Goal: Task Accomplishment & Management: Manage account settings

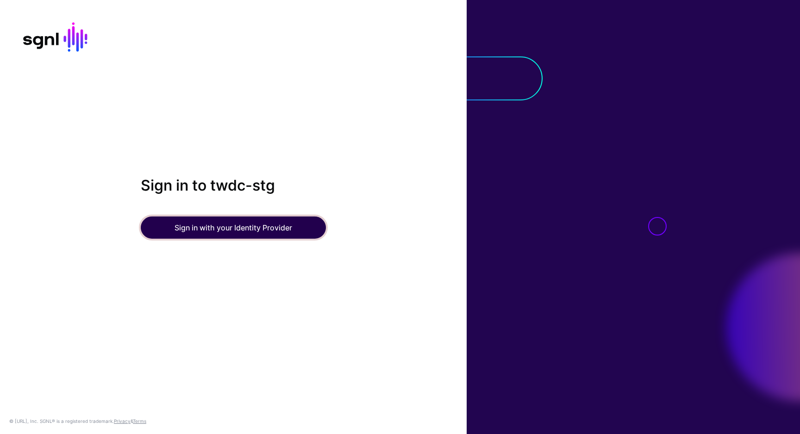
click at [278, 229] on button "Sign in with your Identity Provider" at bounding box center [233, 228] width 185 height 22
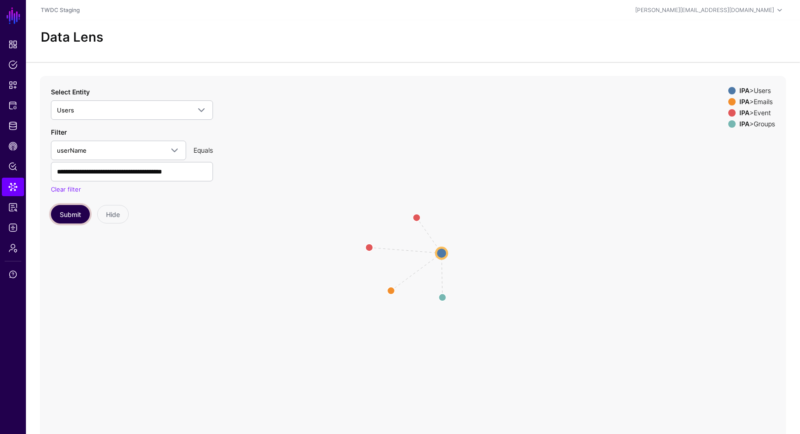
click at [70, 217] on button "Submit" at bounding box center [70, 214] width 39 height 19
click at [438, 252] on circle at bounding box center [441, 253] width 11 height 11
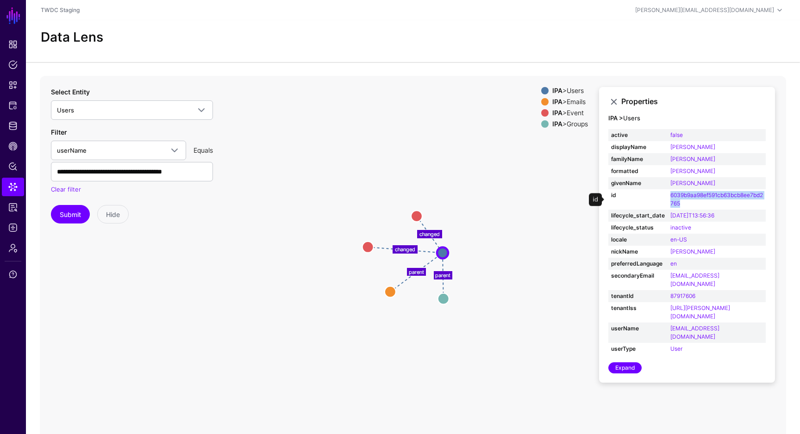
drag, startPoint x: 690, startPoint y: 206, endPoint x: 666, endPoint y: 199, distance: 25.5
click at [667, 198] on td "6039b9aa98ef591cb63bcb8ee7bd2765" at bounding box center [716, 199] width 98 height 20
copy link "6039b9aa98ef591cb63bcb8ee7bd2765"
click at [75, 215] on button "Submit" at bounding box center [70, 214] width 39 height 19
click at [416, 219] on circle at bounding box center [416, 217] width 15 height 15
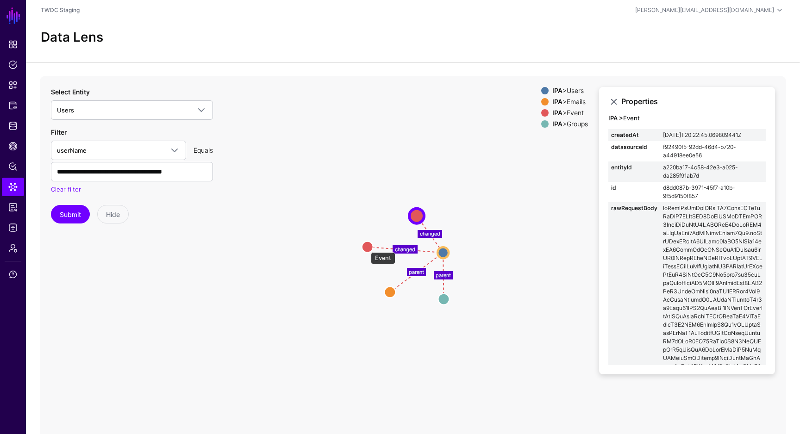
click at [367, 250] on circle at bounding box center [367, 246] width 11 height 11
click at [447, 252] on circle at bounding box center [443, 252] width 11 height 11
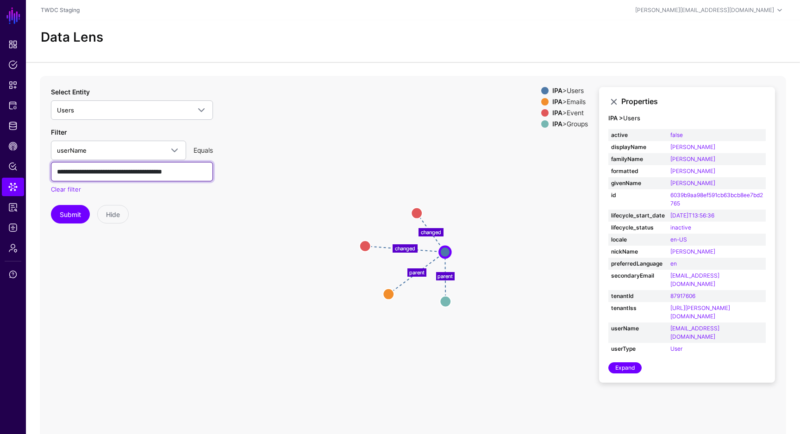
click at [176, 170] on input "**********" at bounding box center [132, 171] width 162 height 19
type input "**********"
click at [93, 120] on div "**********" at bounding box center [132, 155] width 162 height 137
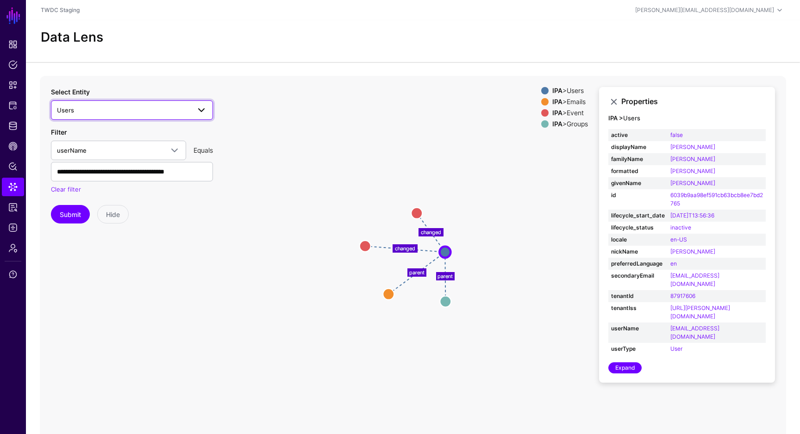
click at [99, 114] on span "Users" at bounding box center [123, 110] width 133 height 10
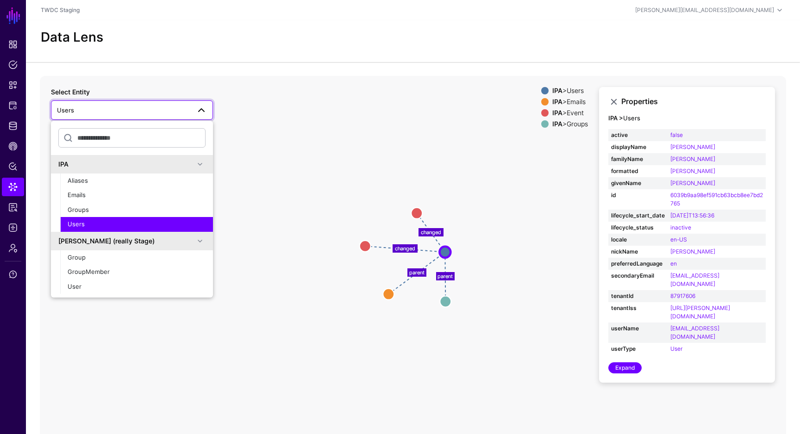
scroll to position [21, 0]
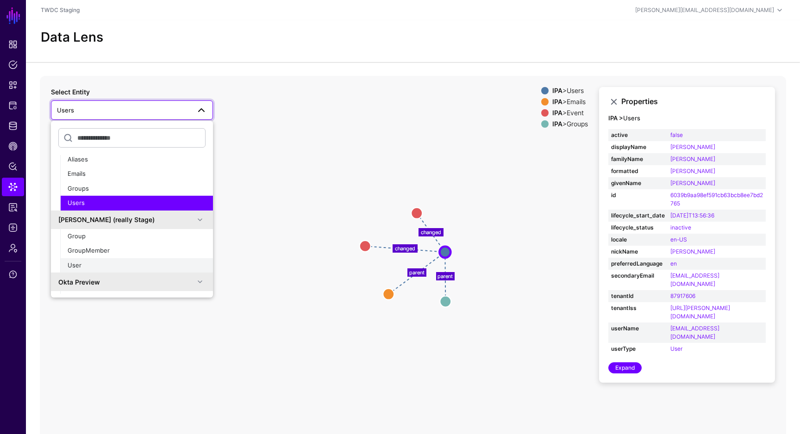
click at [109, 263] on div "User" at bounding box center [137, 265] width 138 height 9
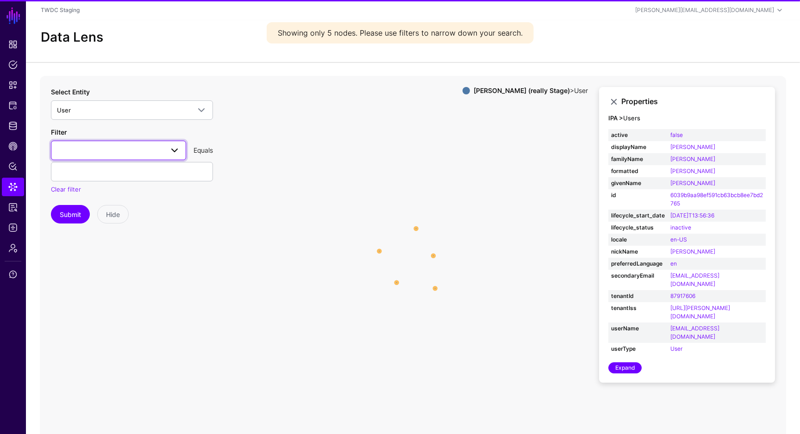
click at [95, 145] on span at bounding box center [118, 150] width 123 height 11
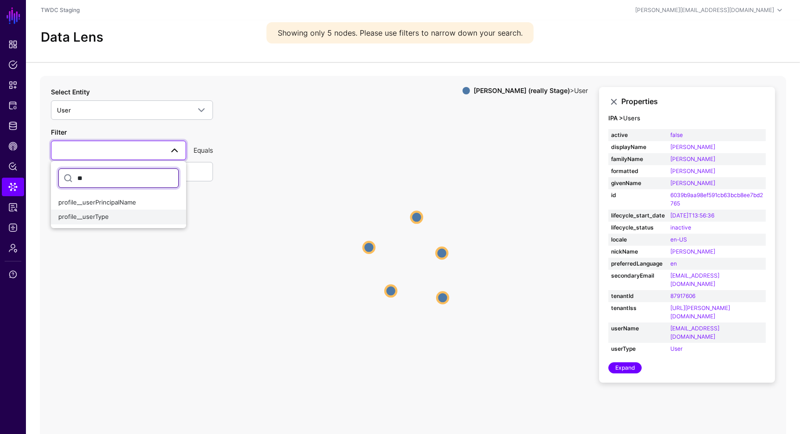
type input "*"
type input "**"
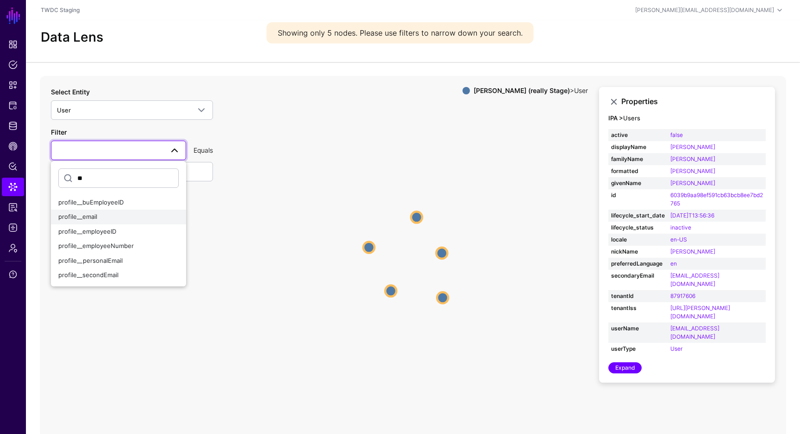
click at [105, 217] on div "profile__email" at bounding box center [118, 216] width 120 height 9
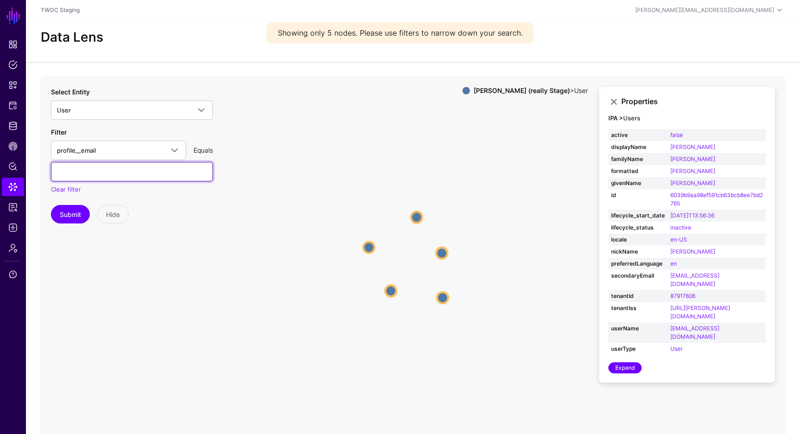
click at [119, 171] on input "text" at bounding box center [132, 171] width 162 height 19
paste input "**********"
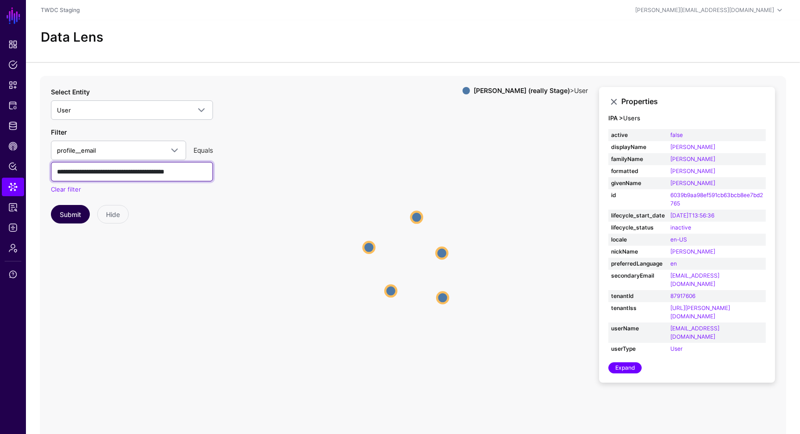
type input "**********"
click at [74, 209] on button "Submit" at bounding box center [70, 214] width 39 height 19
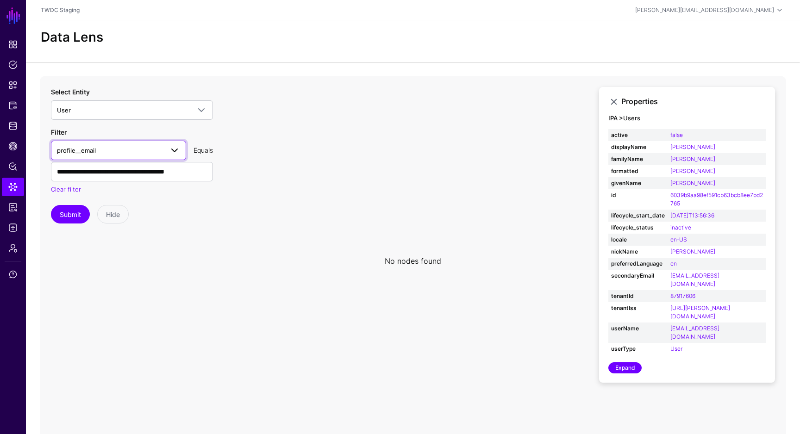
click at [139, 155] on span "profile__email" at bounding box center [118, 150] width 123 height 11
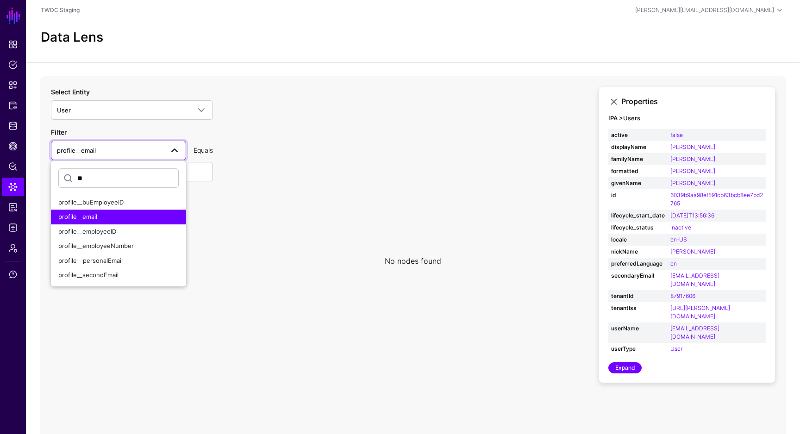
click at [136, 142] on link "profile__email" at bounding box center [118, 150] width 135 height 19
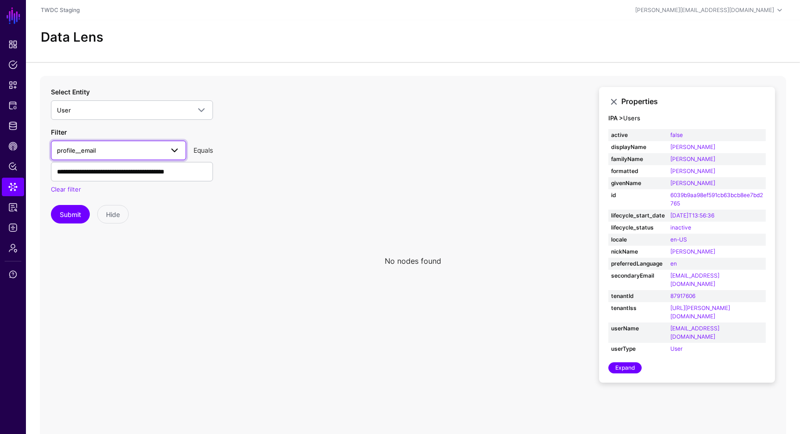
click at [136, 148] on span "profile__email" at bounding box center [110, 150] width 106 height 10
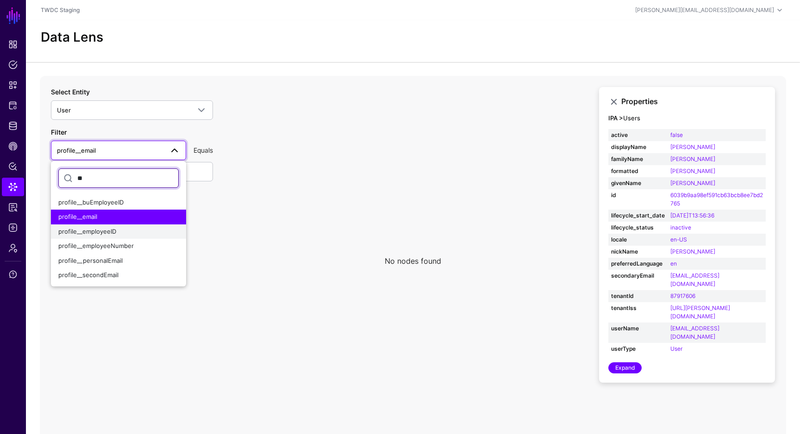
type input "*"
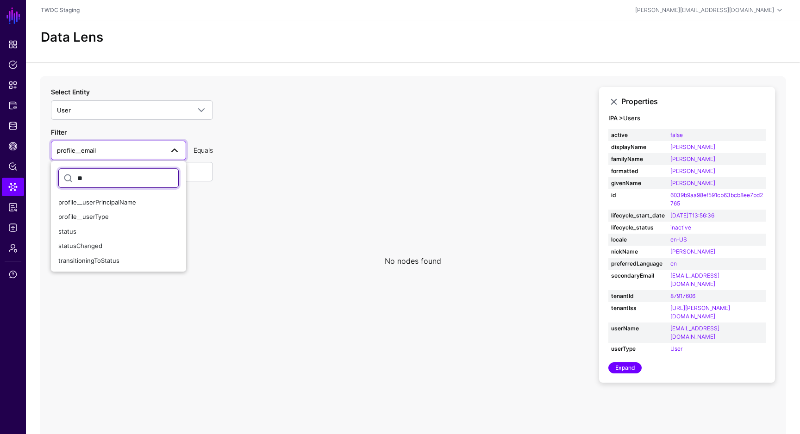
type input "*"
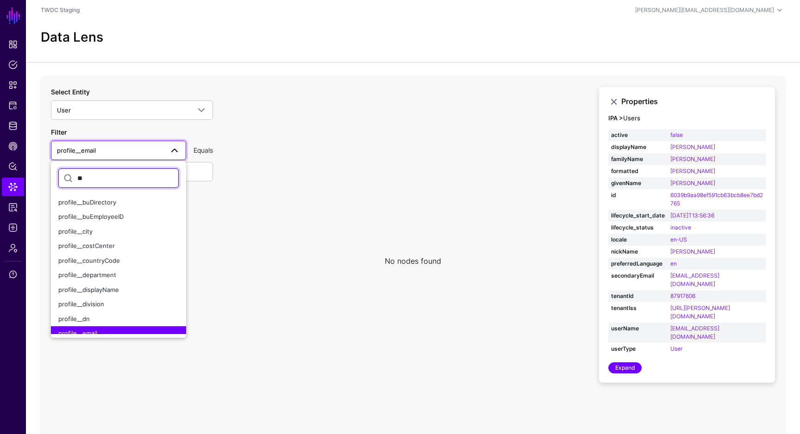
type input "*"
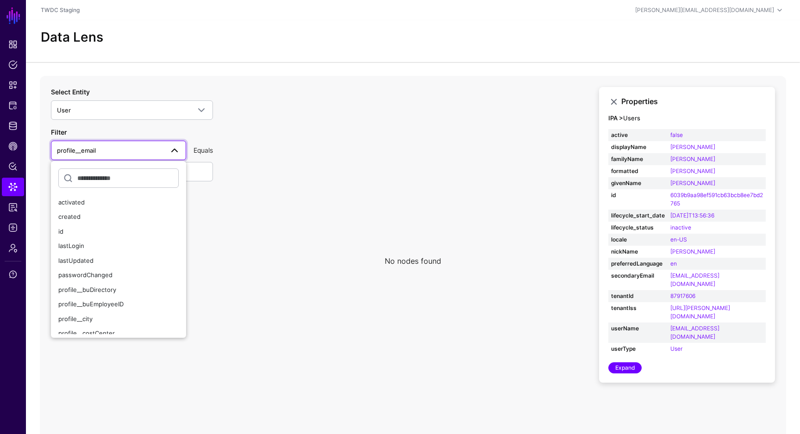
click at [160, 152] on span "profile__email" at bounding box center [110, 150] width 106 height 10
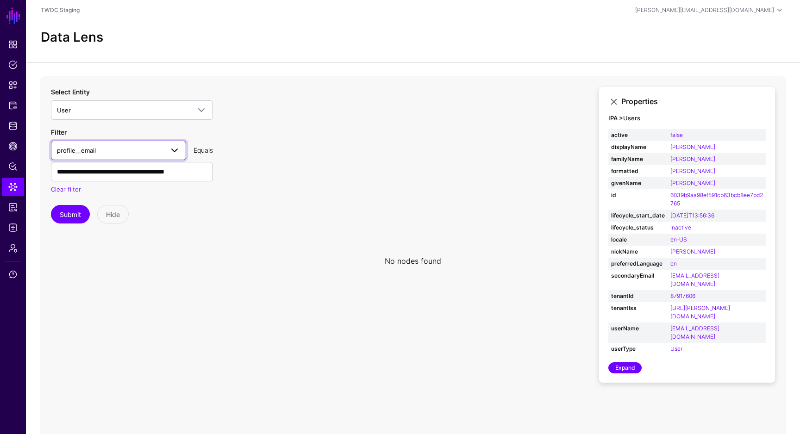
click at [160, 152] on span "profile__email" at bounding box center [110, 150] width 106 height 10
type input "*"
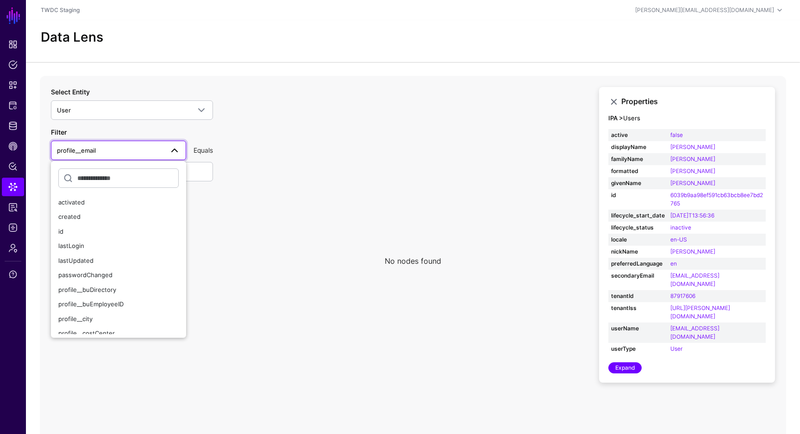
click at [279, 186] on icon at bounding box center [413, 261] width 746 height 370
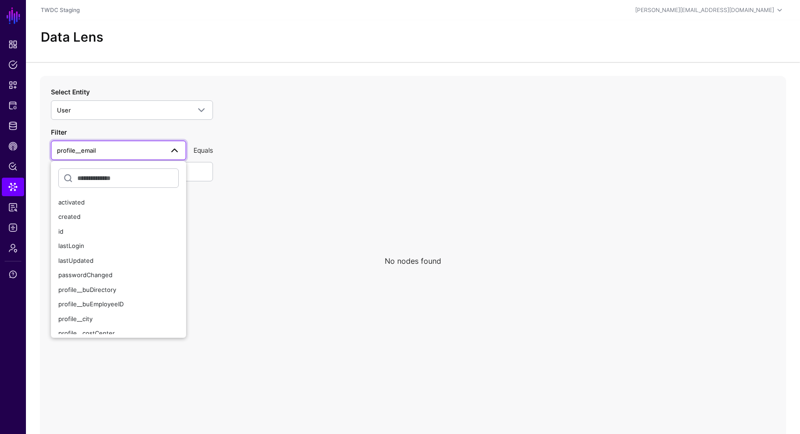
click at [170, 149] on span at bounding box center [174, 150] width 11 height 11
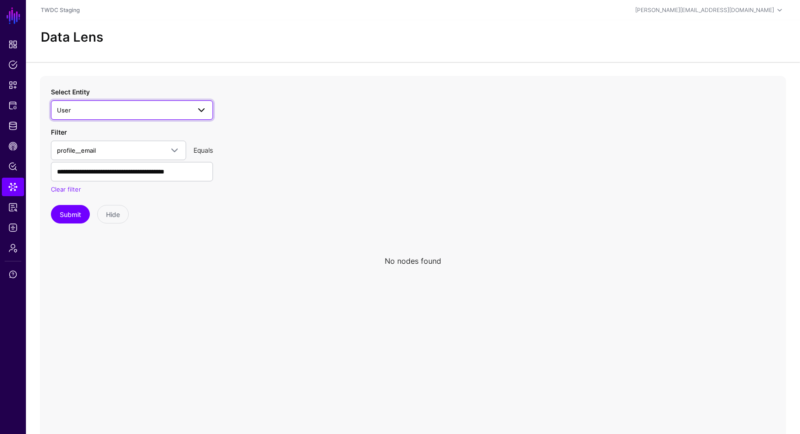
click at [199, 113] on span at bounding box center [201, 110] width 11 height 11
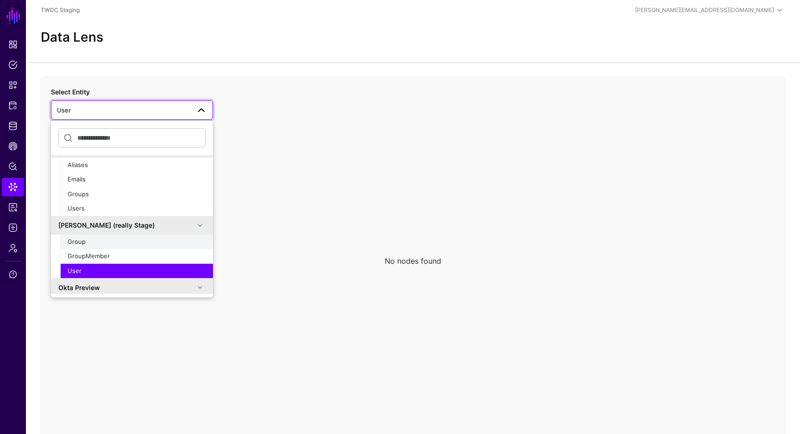
scroll to position [15, 0]
click at [167, 242] on div "Group" at bounding box center [137, 242] width 138 height 9
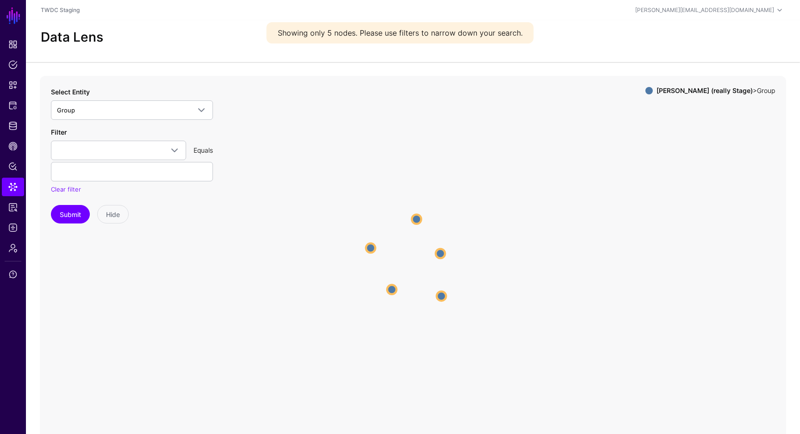
click at [175, 161] on div "Filter created id lastMembershipUpdated lastUpdated objectClass profile__descri…" at bounding box center [132, 160] width 162 height 67
click at [175, 154] on span at bounding box center [174, 150] width 11 height 11
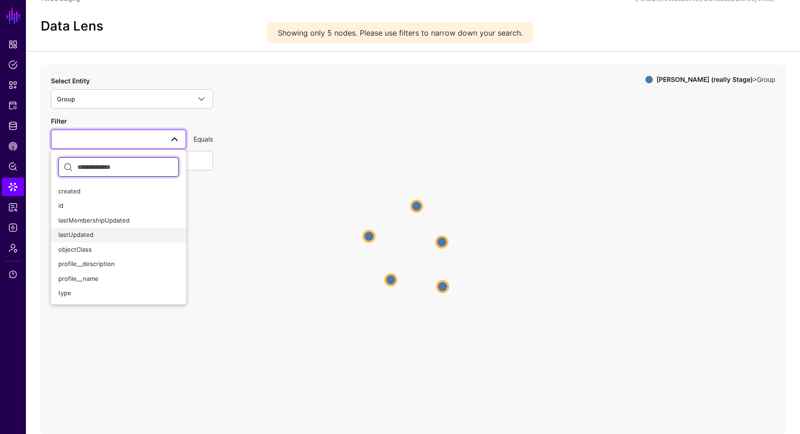
scroll to position [19, 0]
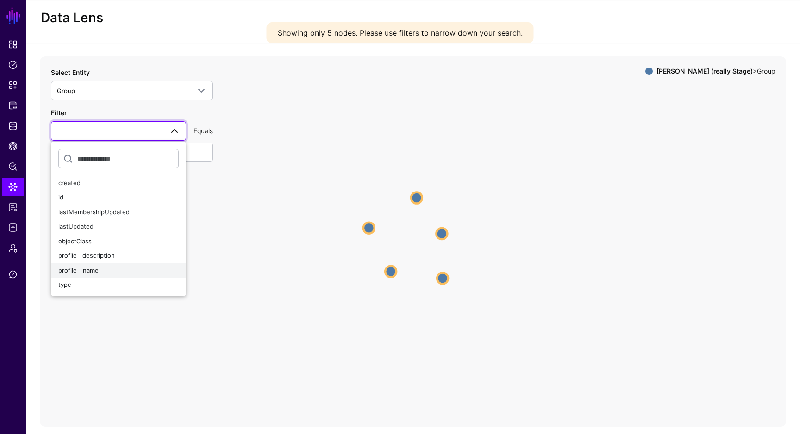
click at [135, 269] on div "profile__name" at bounding box center [118, 270] width 120 height 9
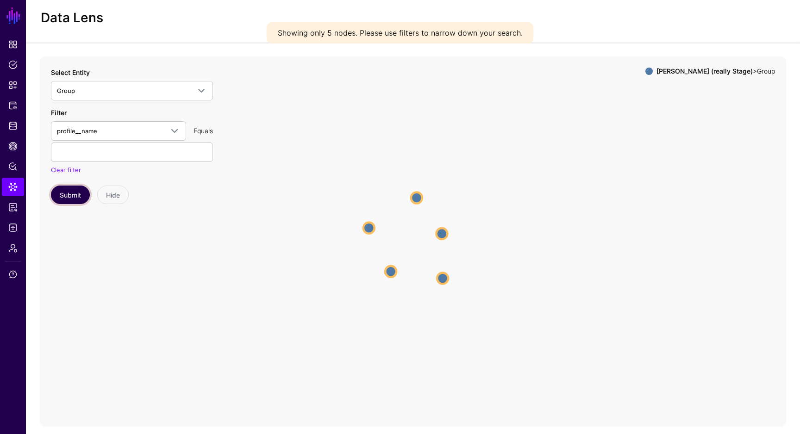
click at [80, 195] on button "Submit" at bounding box center [70, 195] width 39 height 19
click at [439, 236] on circle at bounding box center [439, 233] width 9 height 9
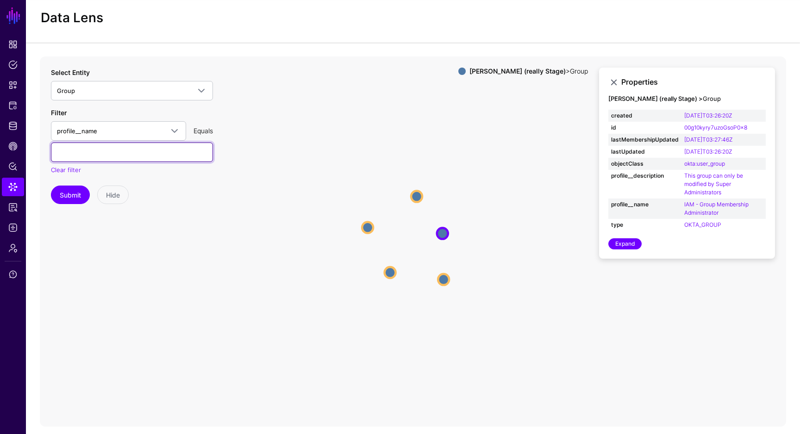
click at [112, 145] on input "text" at bounding box center [132, 152] width 162 height 19
paste input "**********"
type input "**********"
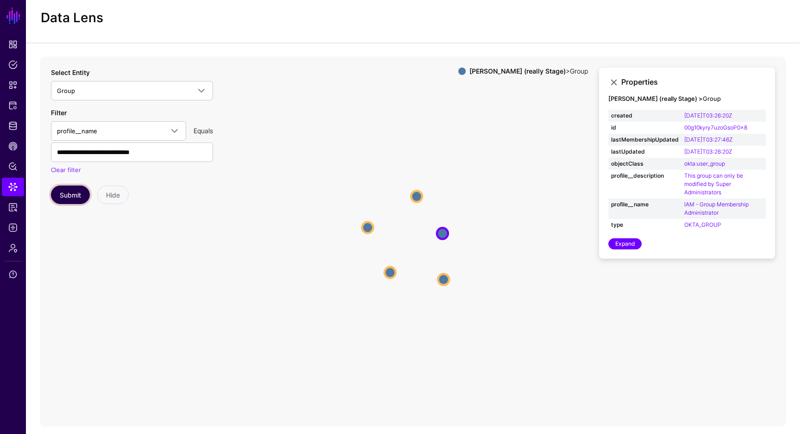
click at [81, 197] on button "Submit" at bounding box center [70, 195] width 39 height 19
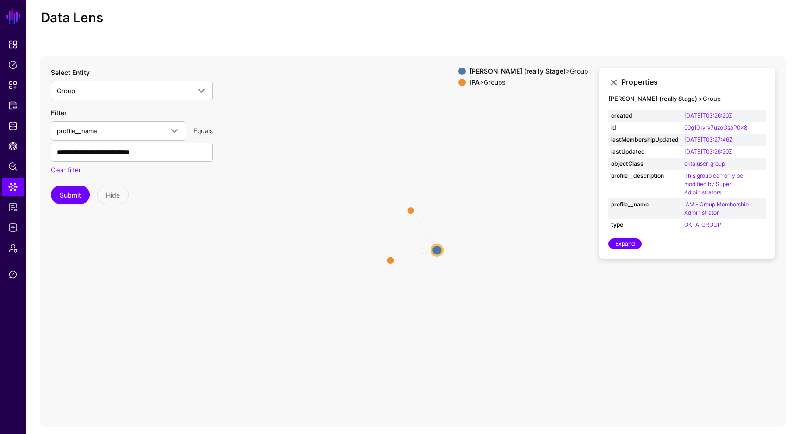
click at [439, 249] on circle at bounding box center [436, 249] width 11 height 11
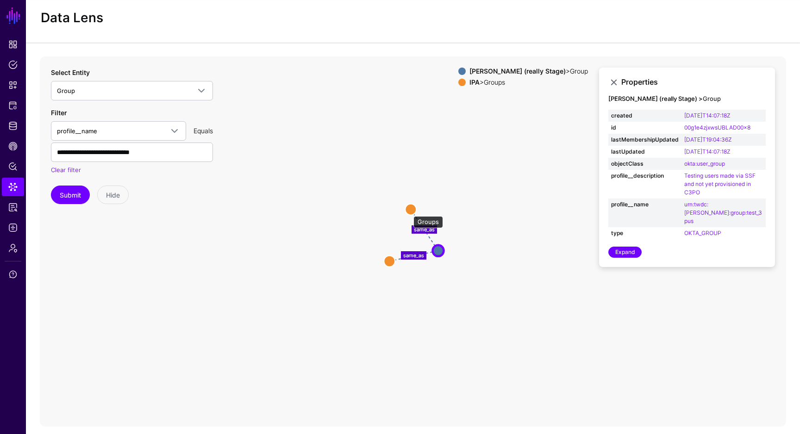
click at [409, 211] on circle at bounding box center [410, 209] width 11 height 11
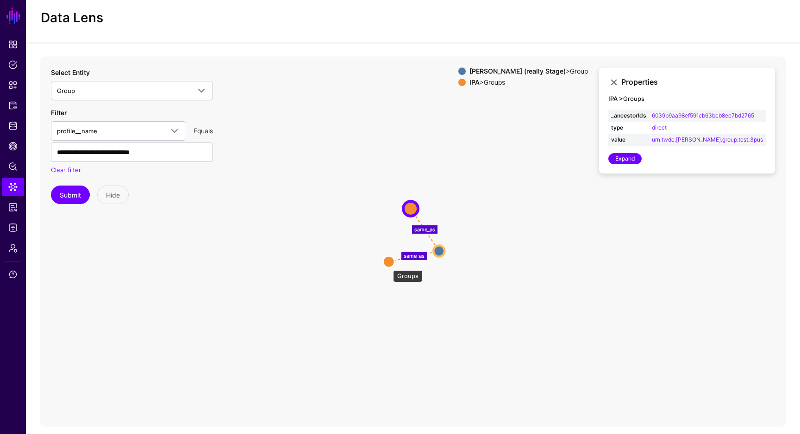
click at [388, 265] on circle at bounding box center [388, 261] width 11 height 11
click at [412, 206] on circle at bounding box center [410, 207] width 11 height 11
click at [392, 263] on circle at bounding box center [387, 262] width 11 height 11
click at [411, 205] on circle at bounding box center [409, 205] width 11 height 11
click at [445, 253] on circle at bounding box center [442, 252] width 11 height 11
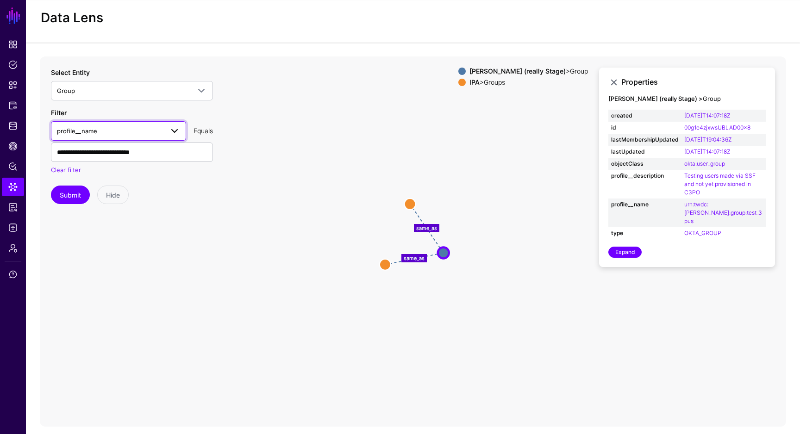
click at [122, 130] on span "profile__name" at bounding box center [110, 131] width 106 height 10
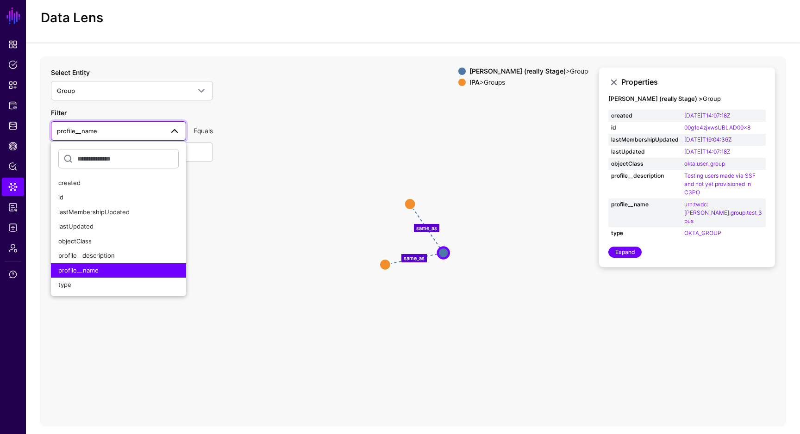
click at [122, 130] on span "profile__name" at bounding box center [110, 131] width 106 height 10
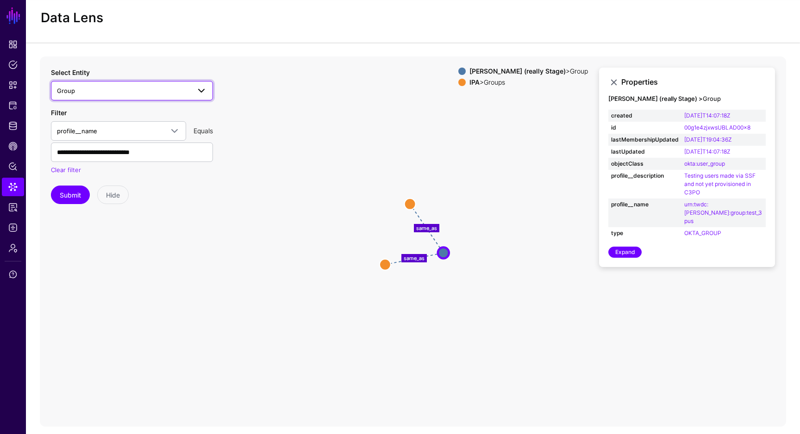
click at [137, 93] on span "Group" at bounding box center [123, 91] width 133 height 10
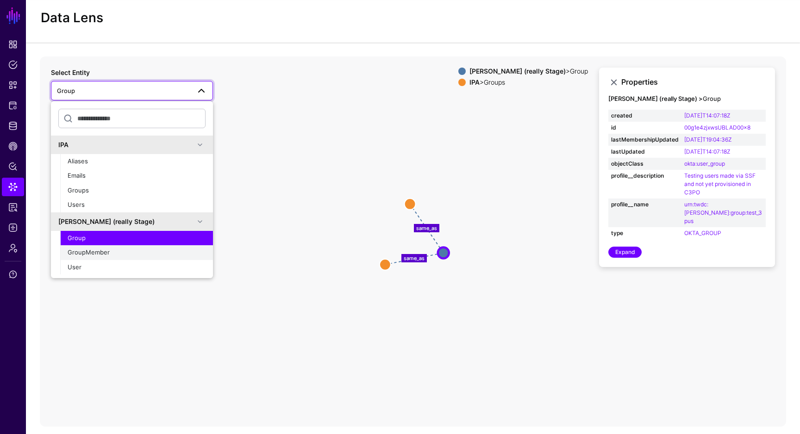
click at [112, 254] on div "GroupMember" at bounding box center [137, 252] width 138 height 9
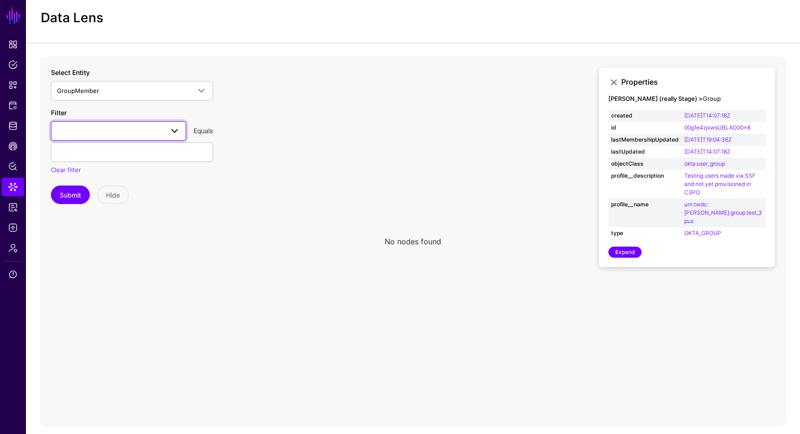
click at [160, 132] on span at bounding box center [118, 130] width 123 height 11
click at [247, 128] on icon at bounding box center [413, 241] width 746 height 370
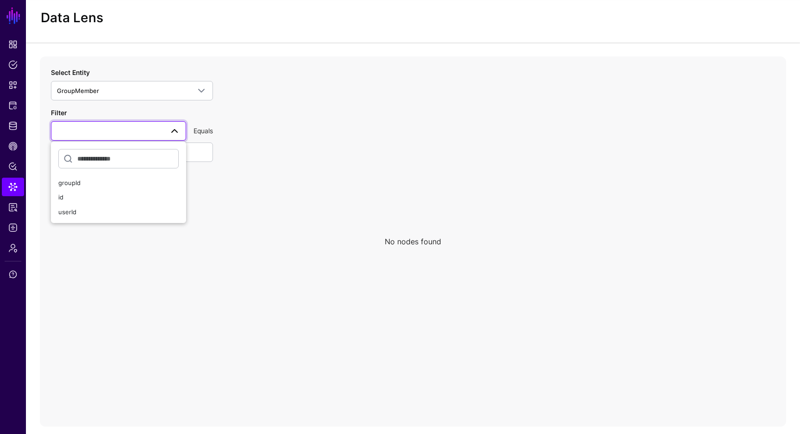
click at [202, 242] on icon at bounding box center [413, 241] width 746 height 370
click at [162, 135] on span at bounding box center [118, 130] width 123 height 11
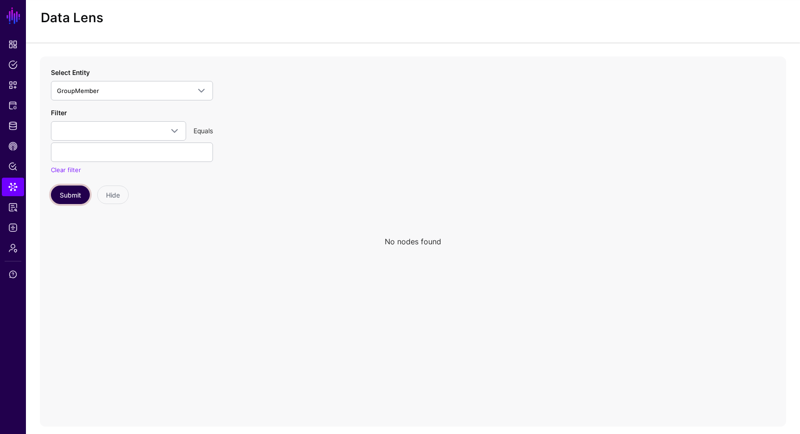
click at [74, 196] on button "Submit" at bounding box center [70, 195] width 39 height 19
click at [173, 96] on link "GroupMember" at bounding box center [132, 90] width 162 height 19
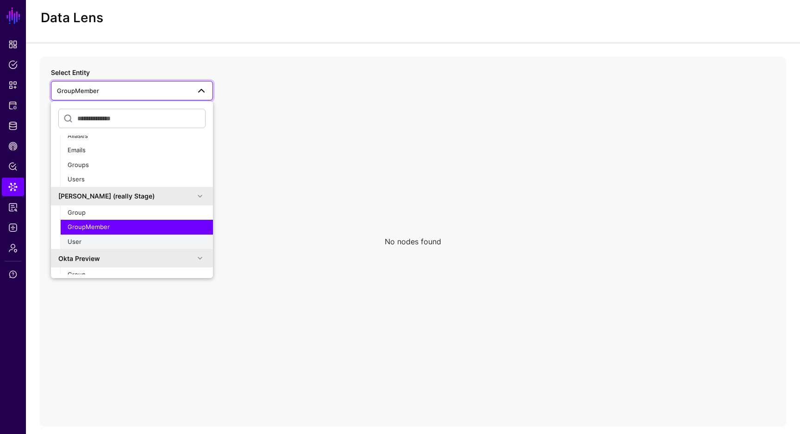
scroll to position [62, 0]
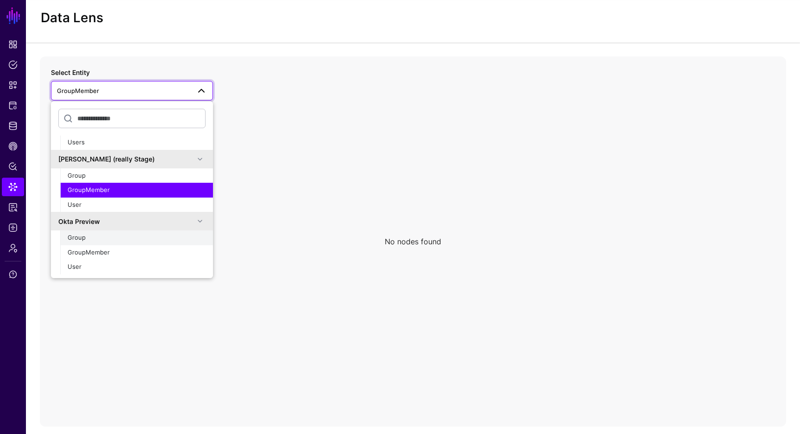
click at [150, 238] on div "Group" at bounding box center [137, 237] width 138 height 9
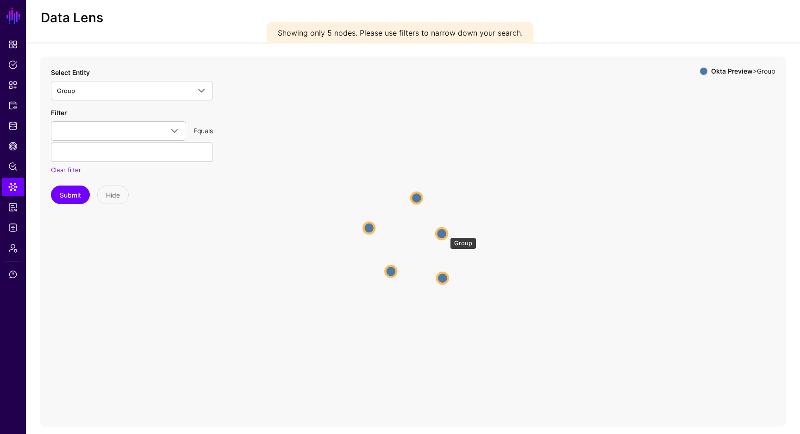
click at [445, 233] on circle at bounding box center [441, 233] width 11 height 11
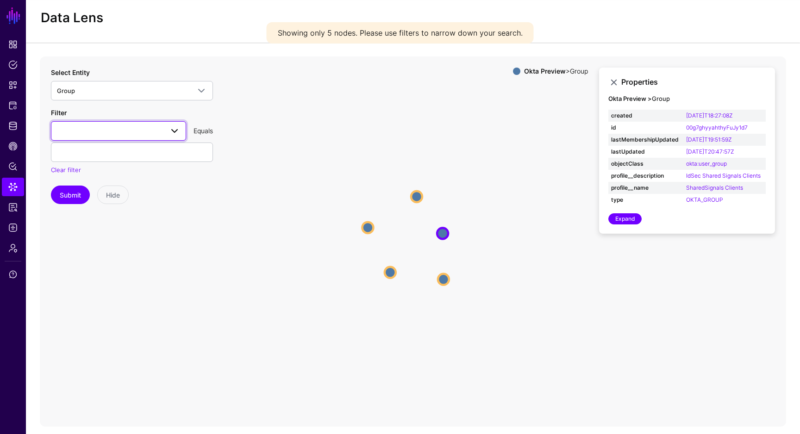
click at [135, 131] on span at bounding box center [118, 130] width 123 height 11
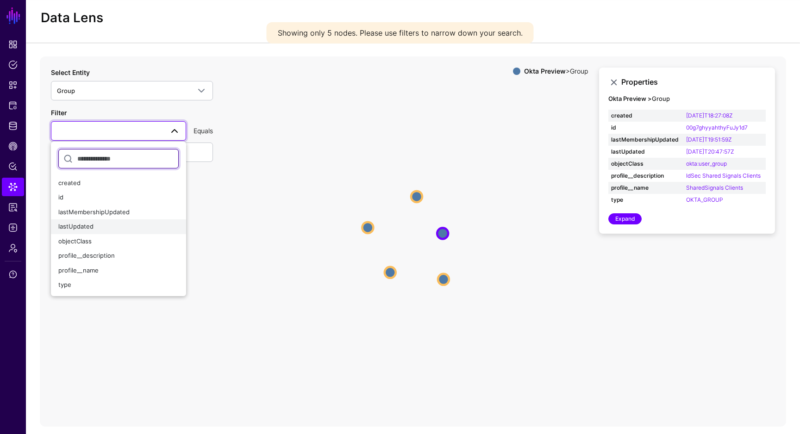
scroll to position [25, 0]
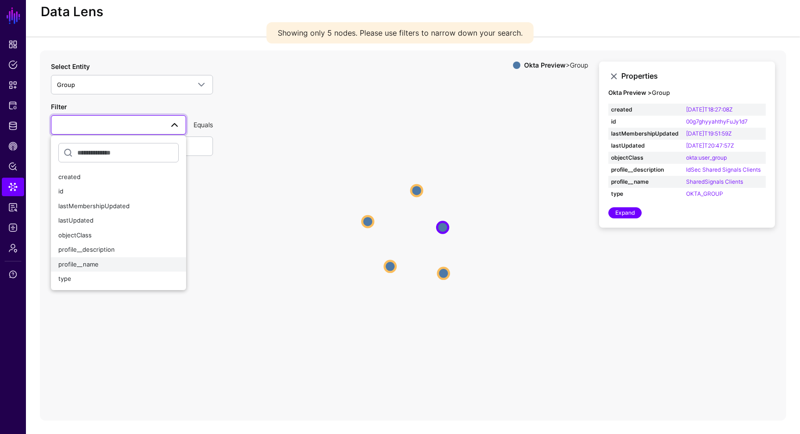
click at [128, 260] on div "profile__name" at bounding box center [118, 264] width 120 height 9
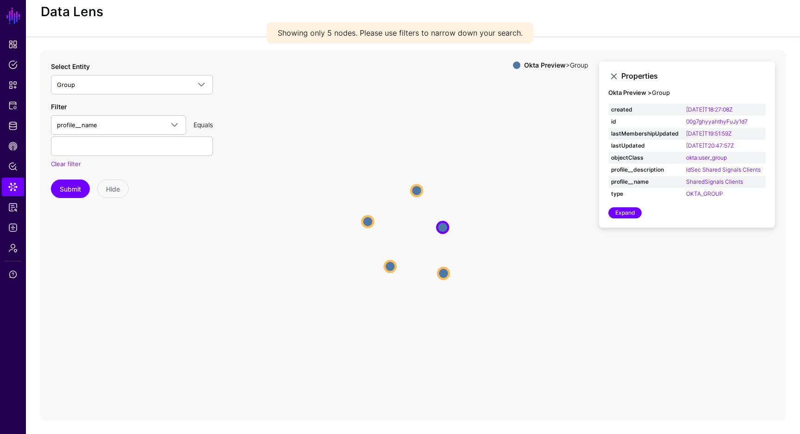
click at [165, 135] on div "Filter profile__name created id lastMembershipUpdated lastUpdated objectClass p…" at bounding box center [132, 135] width 162 height 67
click at [161, 142] on input "text" at bounding box center [132, 145] width 162 height 19
paste input "**********"
type input "**********"
click at [77, 183] on button "Submit" at bounding box center [70, 189] width 39 height 19
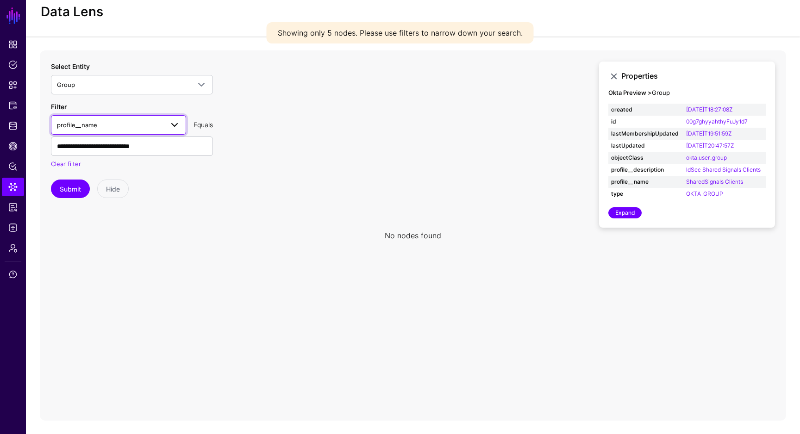
click at [132, 126] on span "profile__name" at bounding box center [110, 125] width 106 height 10
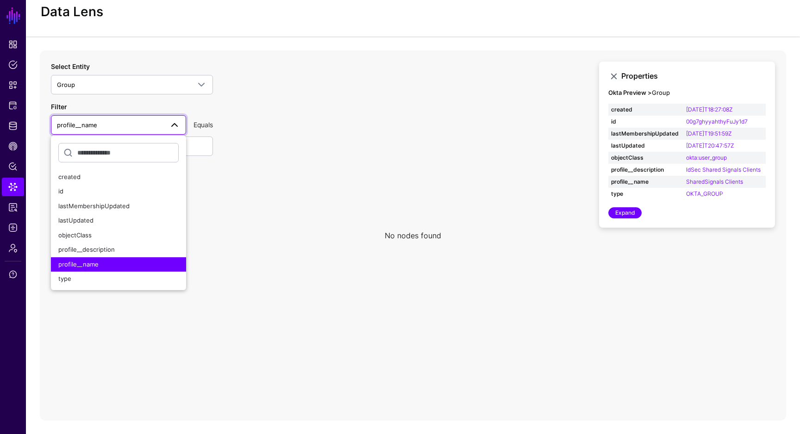
click at [152, 121] on span "profile__name" at bounding box center [110, 125] width 106 height 10
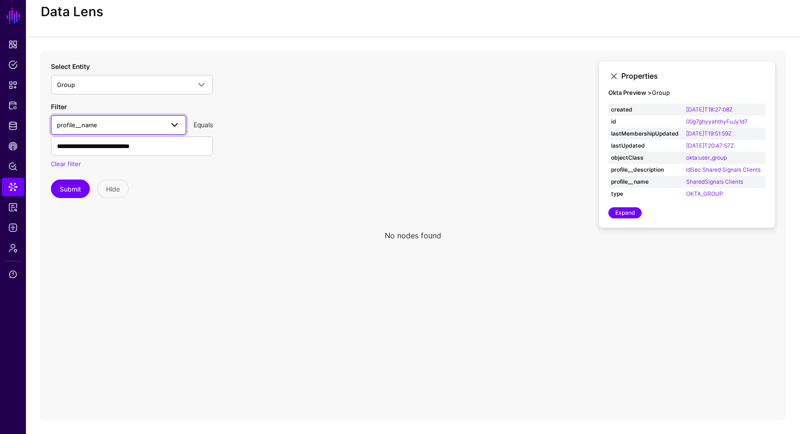
click at [152, 121] on span "profile__name" at bounding box center [110, 125] width 106 height 10
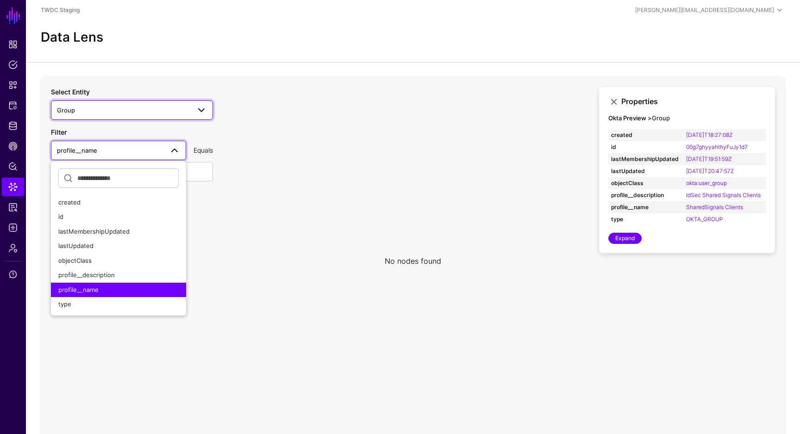
click at [162, 111] on span "Group" at bounding box center [123, 110] width 133 height 10
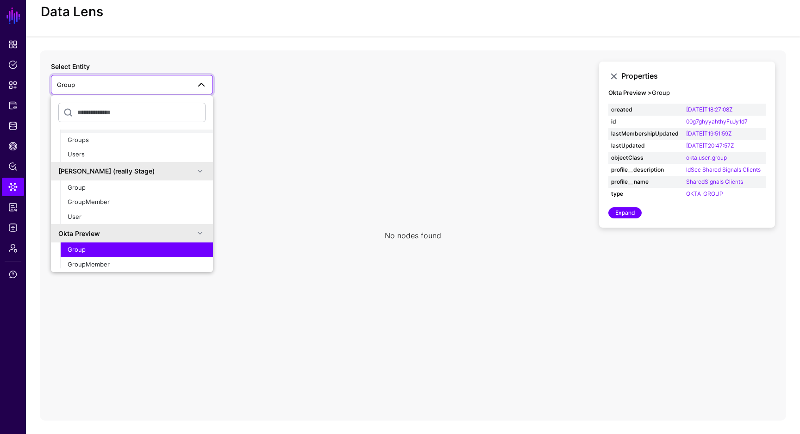
scroll to position [43, 0]
click at [135, 215] on div "User" at bounding box center [137, 217] width 138 height 9
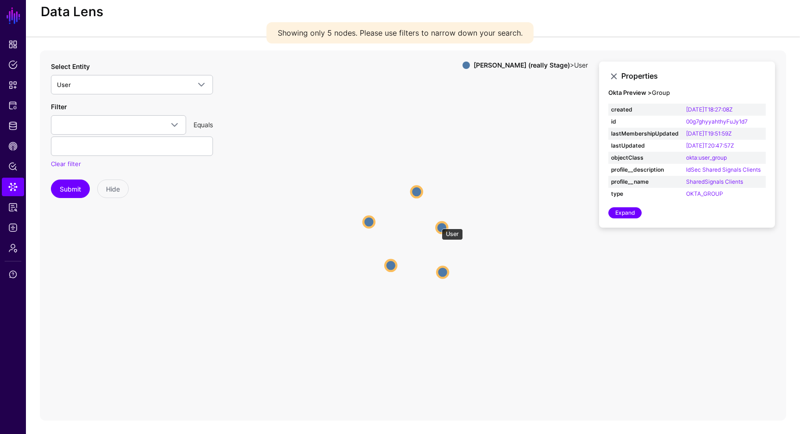
click at [437, 223] on circle at bounding box center [441, 227] width 11 height 11
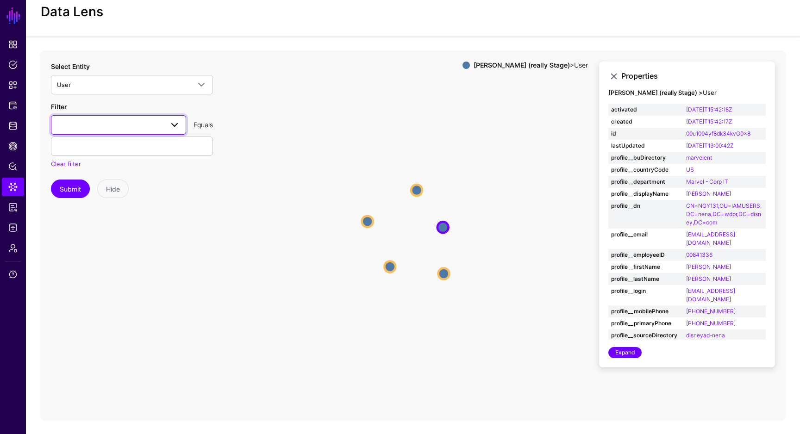
click at [107, 126] on span at bounding box center [118, 124] width 123 height 11
type input "***"
click at [96, 177] on span "profile__email" at bounding box center [77, 176] width 39 height 7
click at [158, 156] on div "Filter profile__email *** profile__email profile__personalEmail profile__second…" at bounding box center [132, 135] width 162 height 67
click at [171, 147] on input "text" at bounding box center [132, 145] width 162 height 19
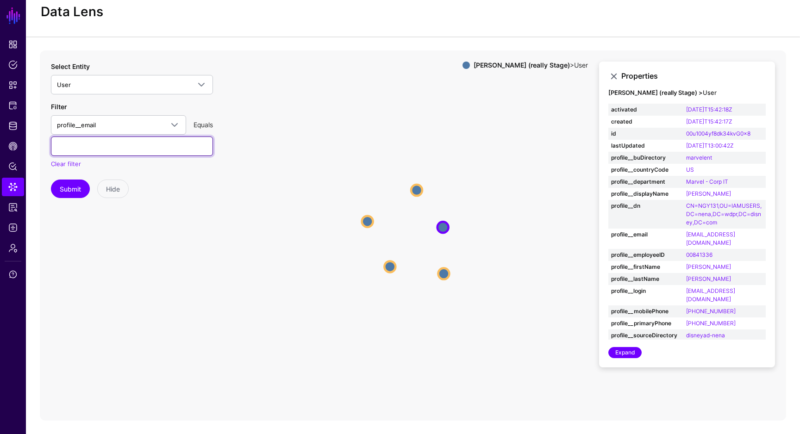
paste input "**********"
type input "**********"
click at [66, 185] on button "Submit" at bounding box center [70, 189] width 39 height 19
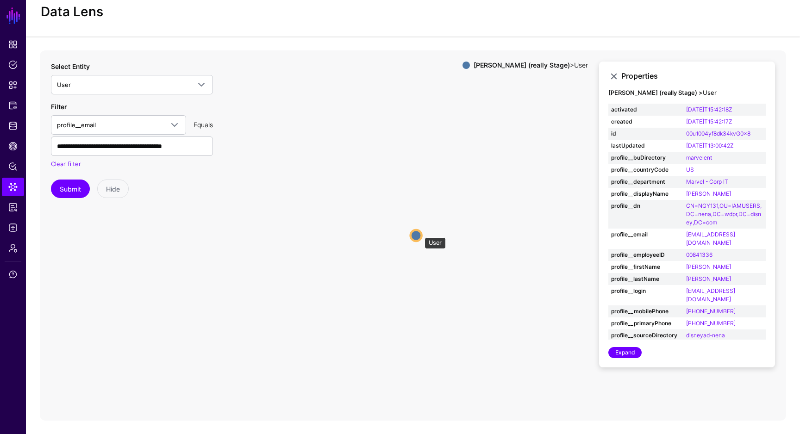
click at [416, 234] on circle at bounding box center [415, 235] width 11 height 11
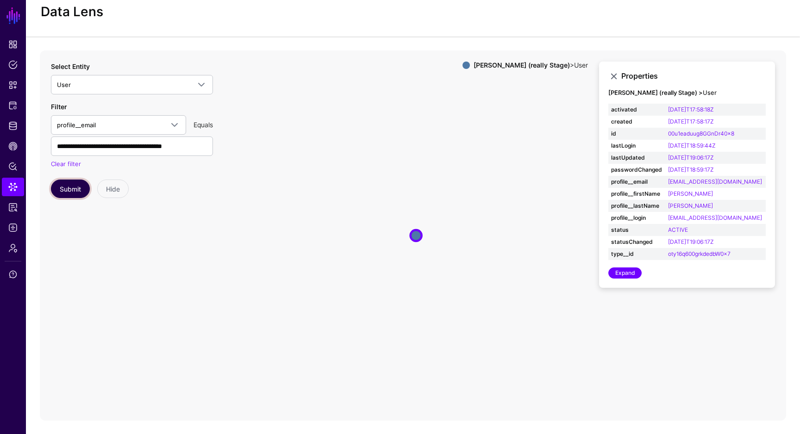
click at [76, 194] on button "Submit" at bounding box center [70, 189] width 39 height 19
click at [417, 234] on circle at bounding box center [415, 235] width 11 height 11
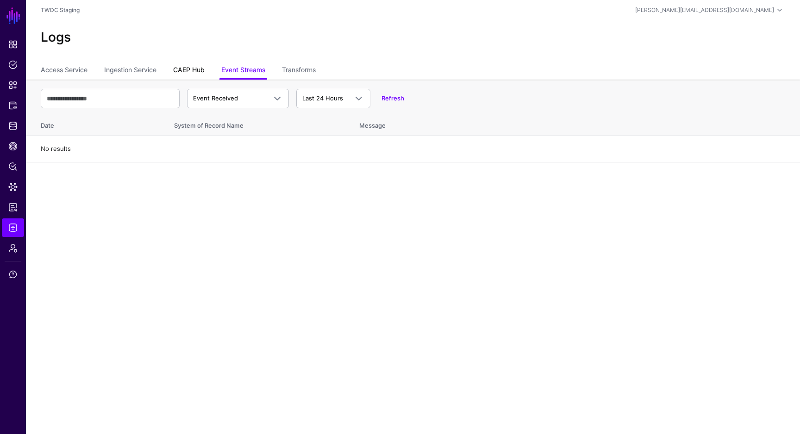
click at [195, 70] on link "CAEP Hub" at bounding box center [188, 71] width 31 height 18
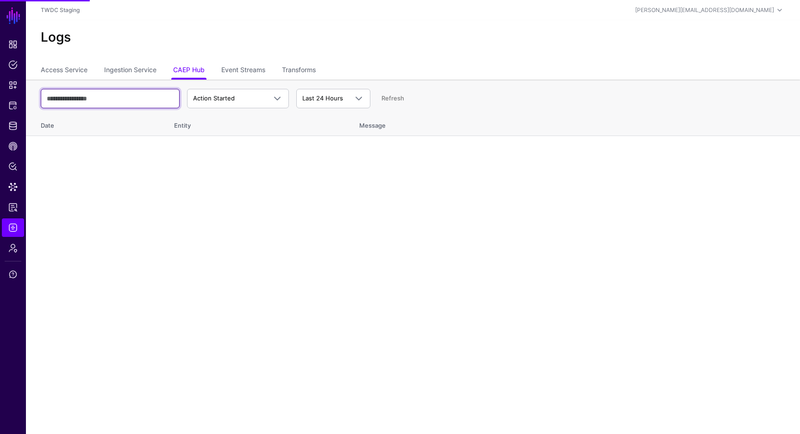
click at [153, 99] on input "text" at bounding box center [110, 98] width 139 height 19
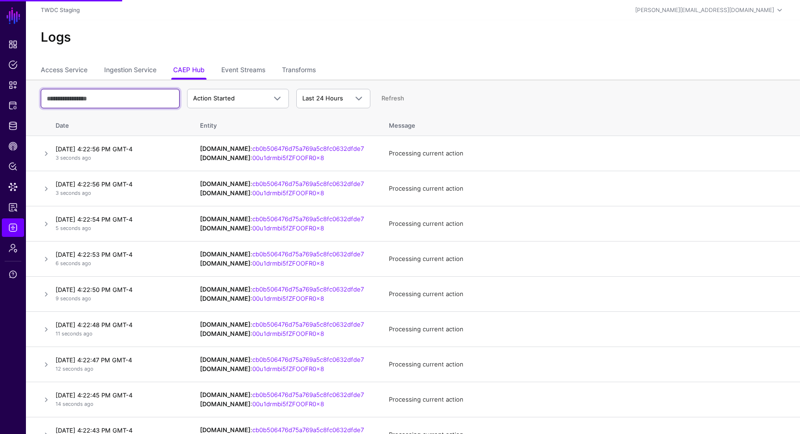
paste input "**********"
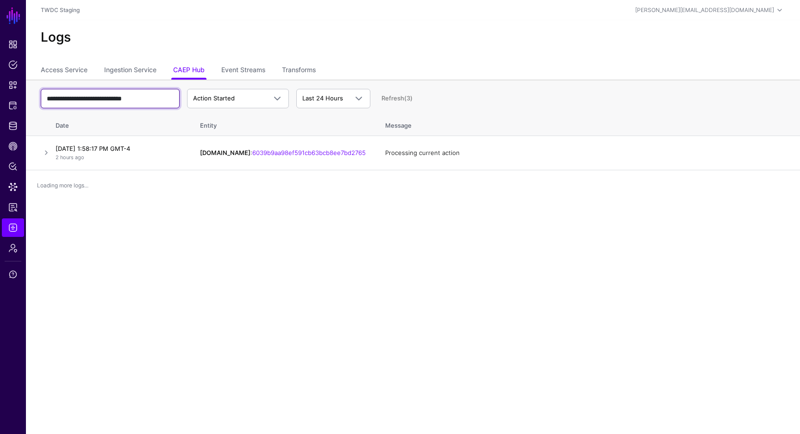
type input "**********"
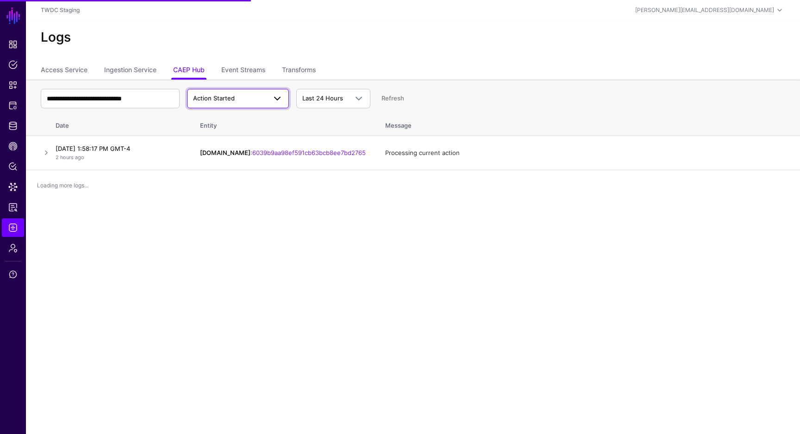
click at [240, 98] on span "Action Started" at bounding box center [229, 98] width 73 height 9
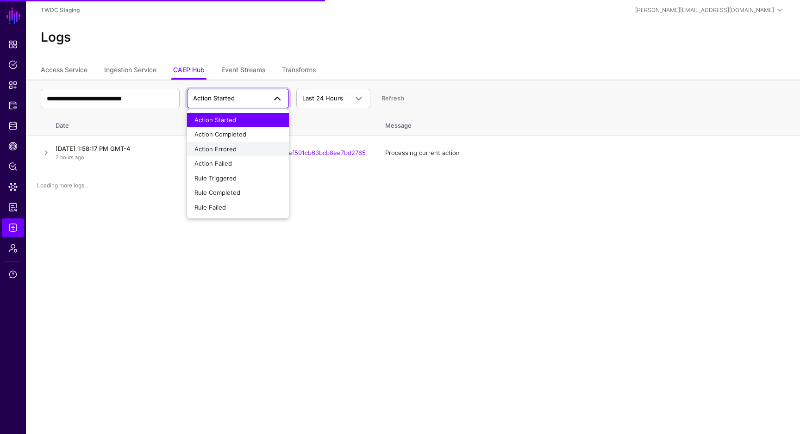
click at [223, 147] on span "Action Errored" at bounding box center [215, 148] width 42 height 7
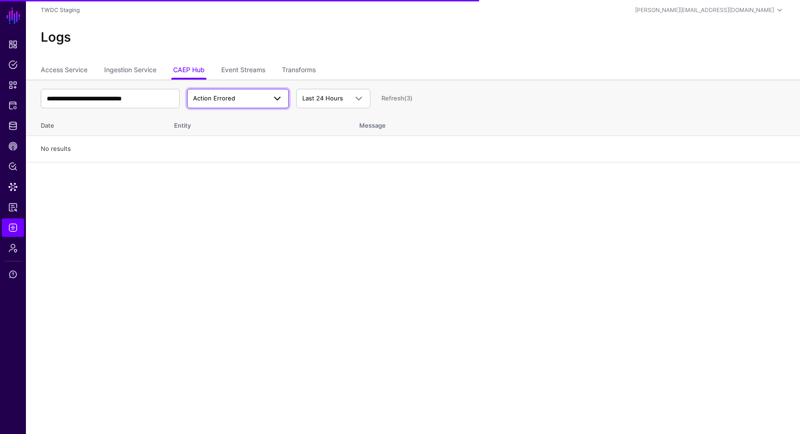
click at [230, 96] on span "Action Errored" at bounding box center [214, 97] width 42 height 7
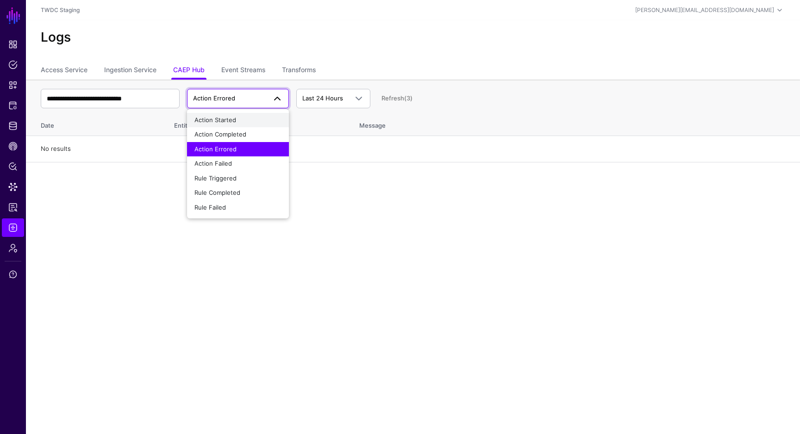
click at [230, 122] on span "Action Started" at bounding box center [215, 119] width 42 height 7
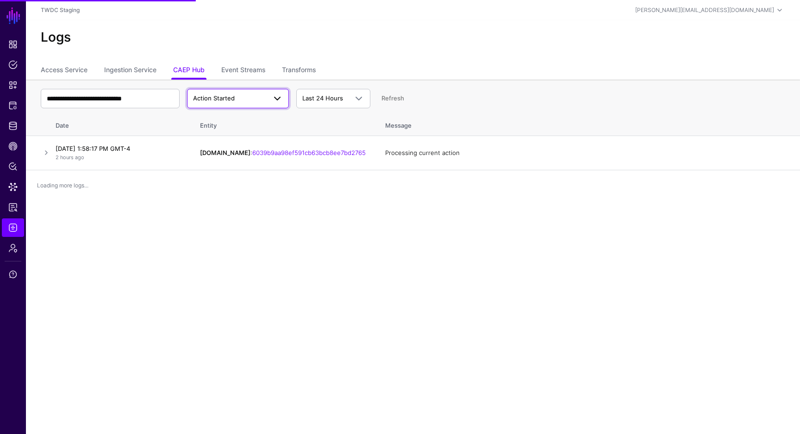
click at [239, 104] on link "Action Started" at bounding box center [238, 98] width 102 height 19
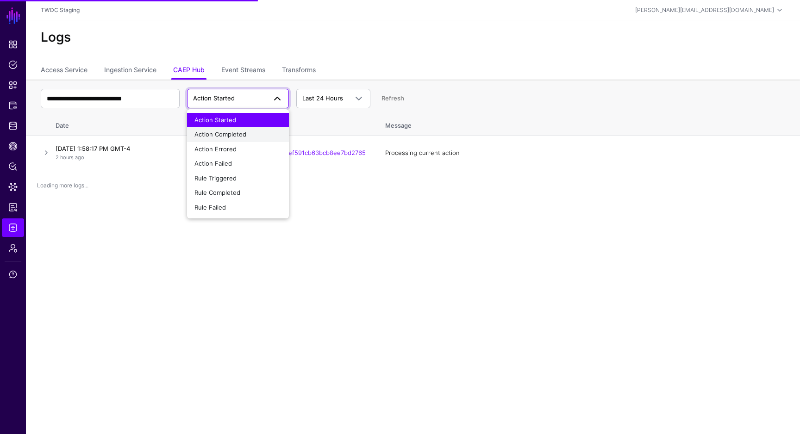
click at [230, 136] on span "Action Completed" at bounding box center [220, 133] width 52 height 7
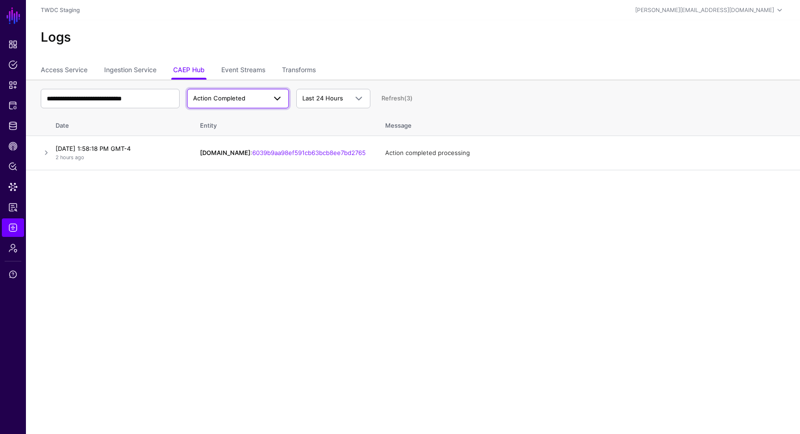
click at [237, 101] on span "Action Completed" at bounding box center [219, 97] width 52 height 7
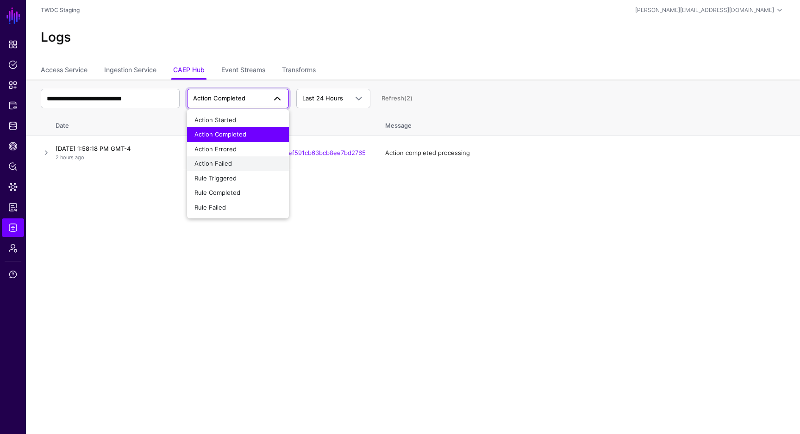
click at [217, 168] on button "Action Failed" at bounding box center [238, 163] width 102 height 15
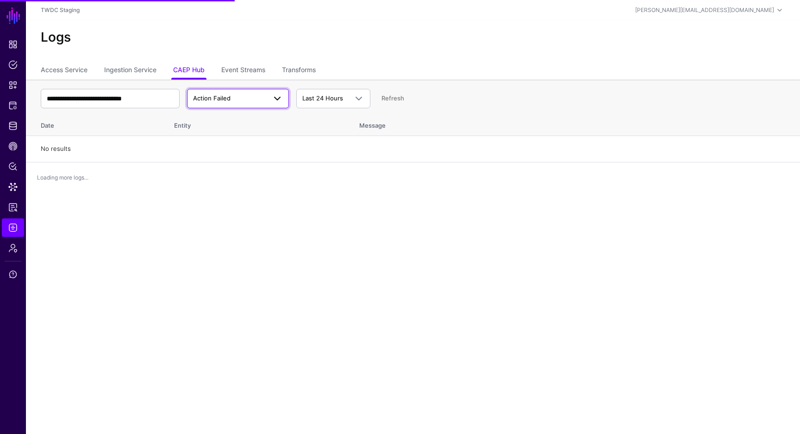
click at [234, 99] on span "Action Failed" at bounding box center [229, 98] width 73 height 9
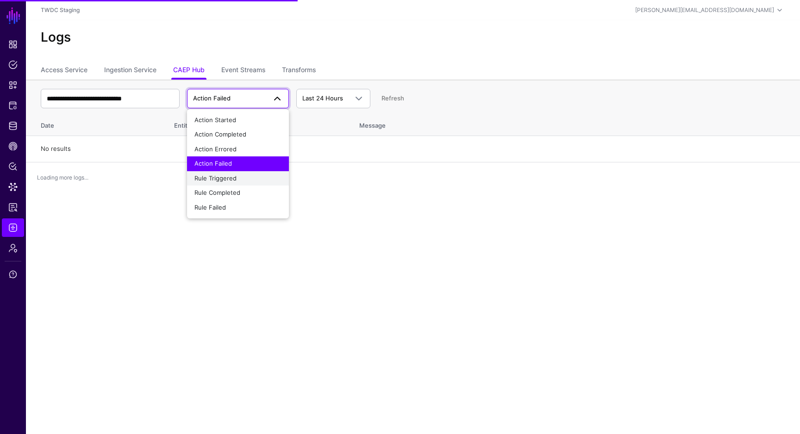
click at [234, 179] on span "Rule Triggered" at bounding box center [215, 177] width 42 height 7
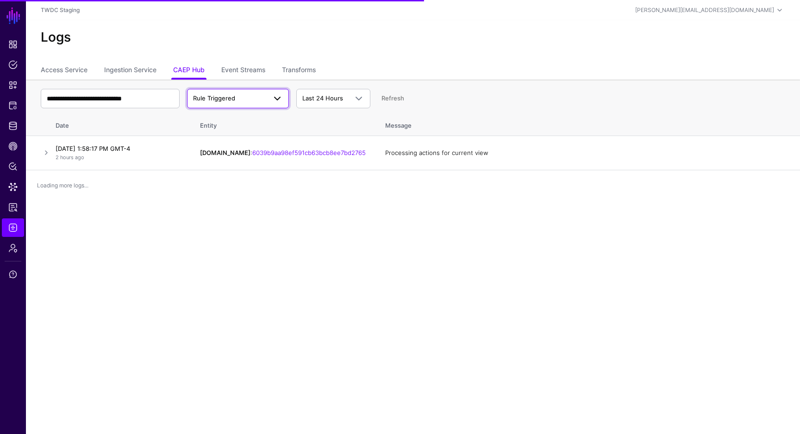
click at [236, 102] on span "Rule Triggered" at bounding box center [229, 98] width 73 height 9
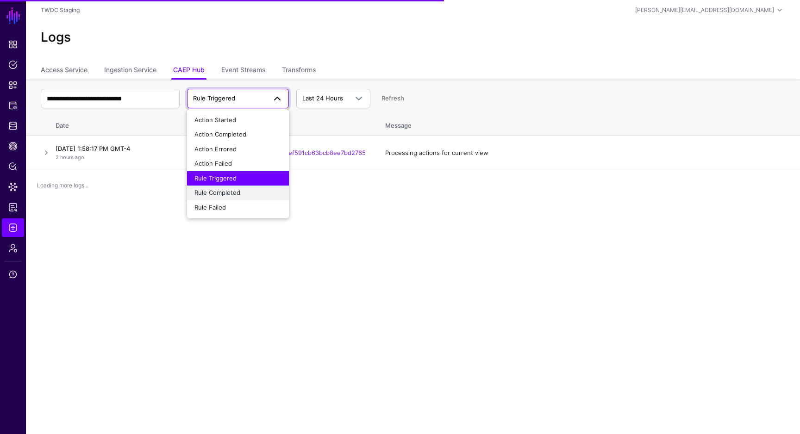
click at [211, 192] on span "Rule Completed" at bounding box center [217, 192] width 46 height 7
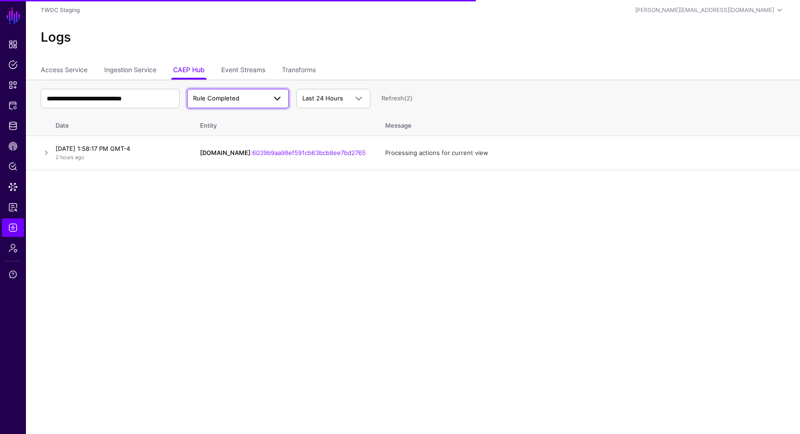
click at [240, 94] on span "Rule Completed" at bounding box center [229, 98] width 73 height 9
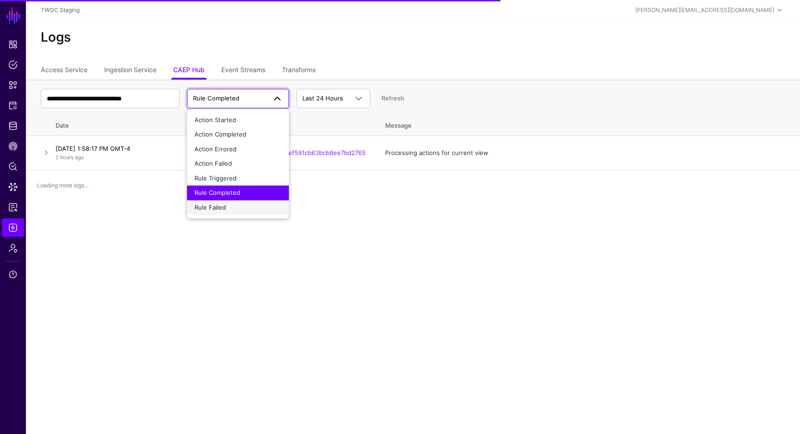
click at [209, 205] on span "Rule Failed" at bounding box center [209, 207] width 31 height 7
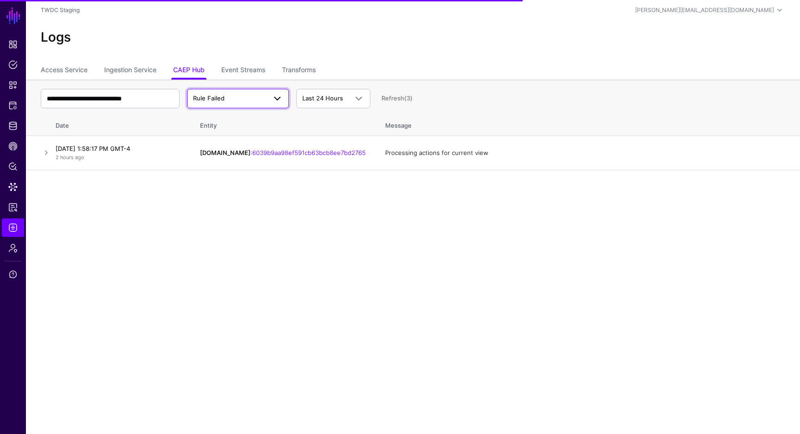
click at [231, 98] on span "Rule Failed" at bounding box center [229, 98] width 73 height 9
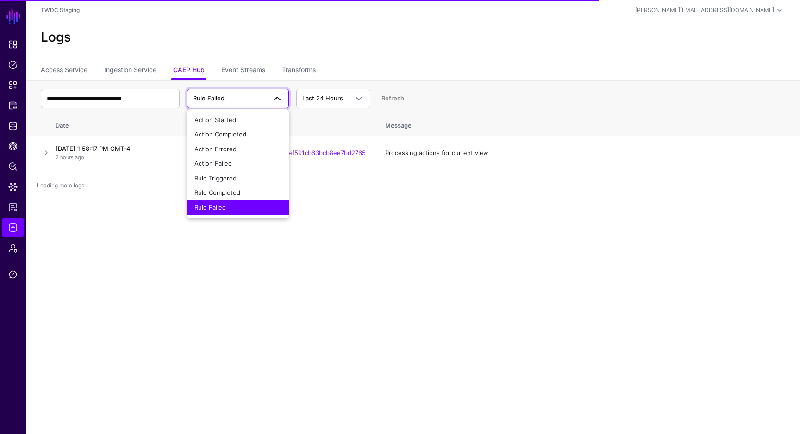
click at [144, 279] on main "**********" at bounding box center [400, 217] width 800 height 434
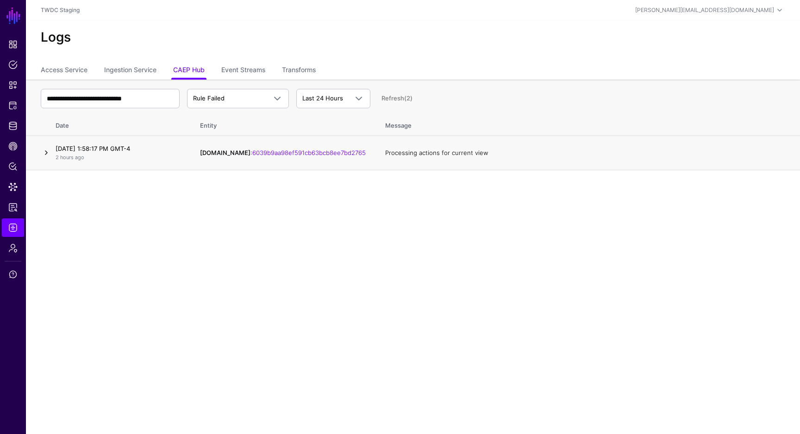
click at [45, 153] on link at bounding box center [46, 152] width 11 height 11
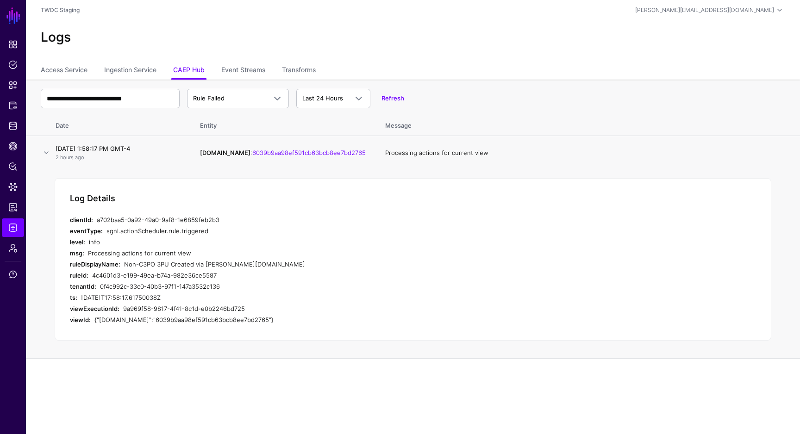
click at [228, 207] on div "Log Details clientId: a702baa5-0a92-49a0-9af8-1e6859feb2b3 eventType: sgnl.acti…" at bounding box center [413, 259] width 716 height 163
click at [108, 147] on h4 "September 16, 2025 at 1:58:17 PM GMT-4" at bounding box center [119, 148] width 126 height 8
click at [393, 102] on div "Refresh" at bounding box center [387, 98] width 34 height 9
click at [396, 97] on link "Refresh" at bounding box center [392, 97] width 23 height 7
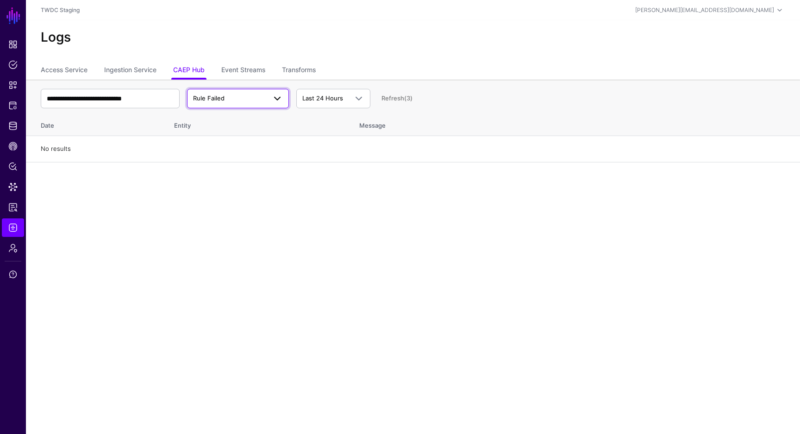
click at [230, 105] on link "Rule Failed" at bounding box center [238, 98] width 102 height 19
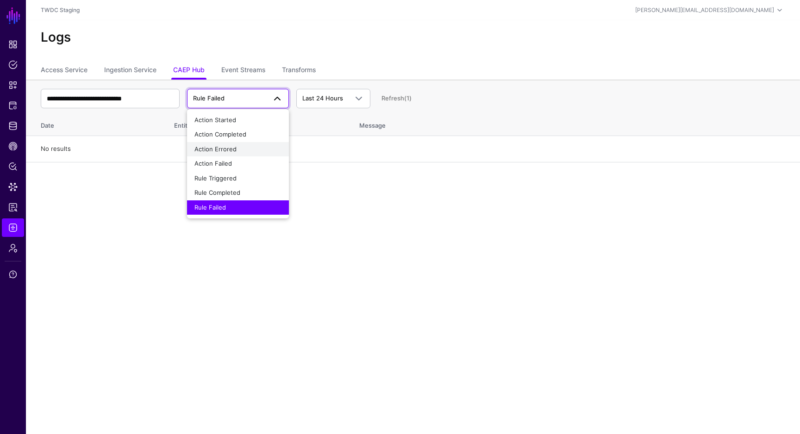
click at [231, 145] on div "Action Errored" at bounding box center [237, 149] width 87 height 9
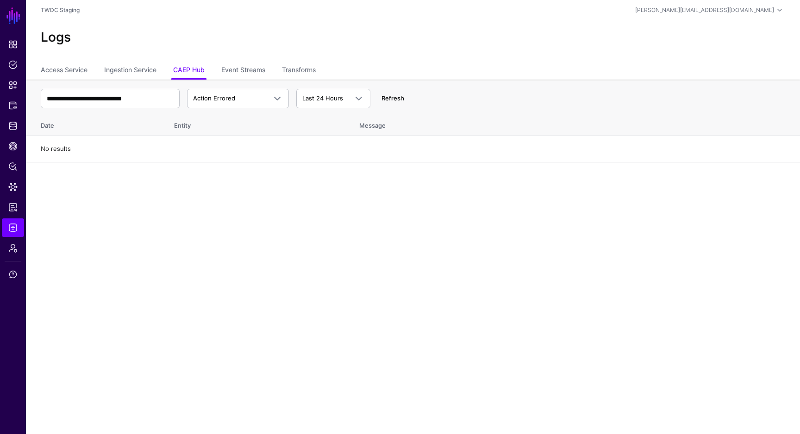
click at [396, 100] on link "Refresh" at bounding box center [392, 97] width 23 height 7
click at [241, 100] on span "Action Errored" at bounding box center [229, 98] width 73 height 9
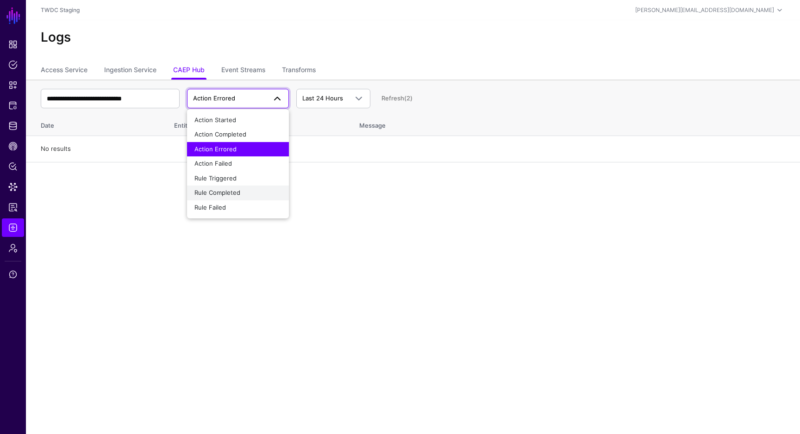
click at [226, 196] on div "Rule Completed" at bounding box center [237, 192] width 87 height 9
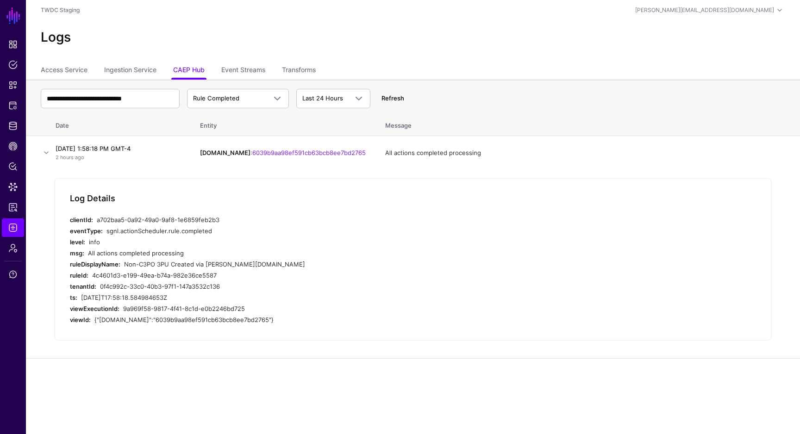
click at [394, 99] on link "Refresh" at bounding box center [392, 97] width 23 height 7
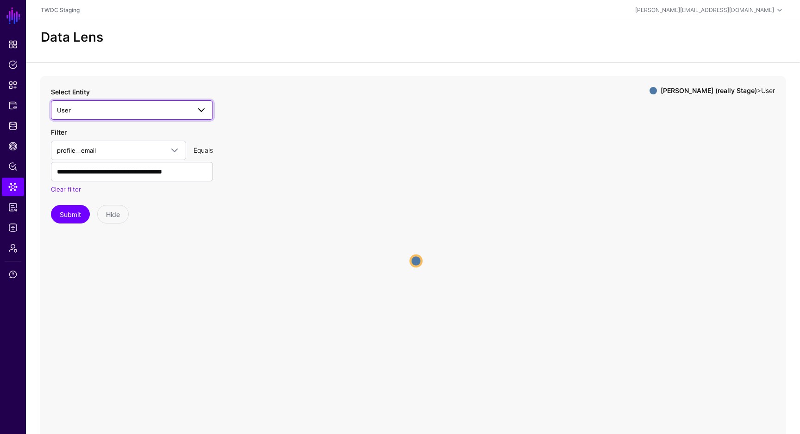
click at [155, 105] on span "User" at bounding box center [132, 110] width 150 height 11
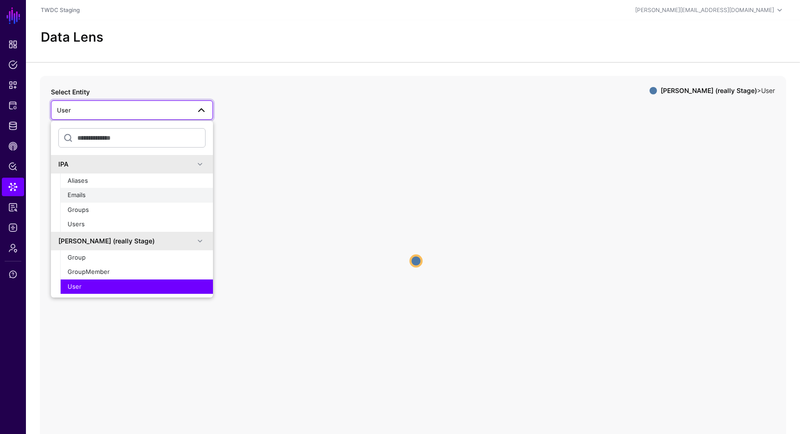
click at [136, 199] on div "Emails" at bounding box center [137, 195] width 138 height 9
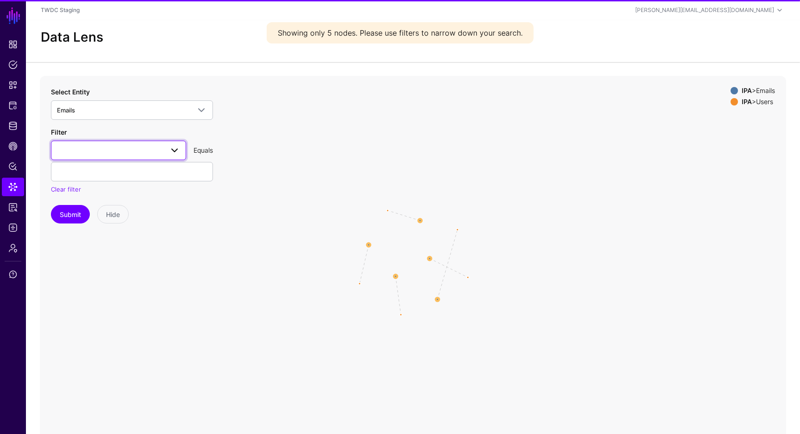
click at [118, 150] on span at bounding box center [118, 150] width 123 height 11
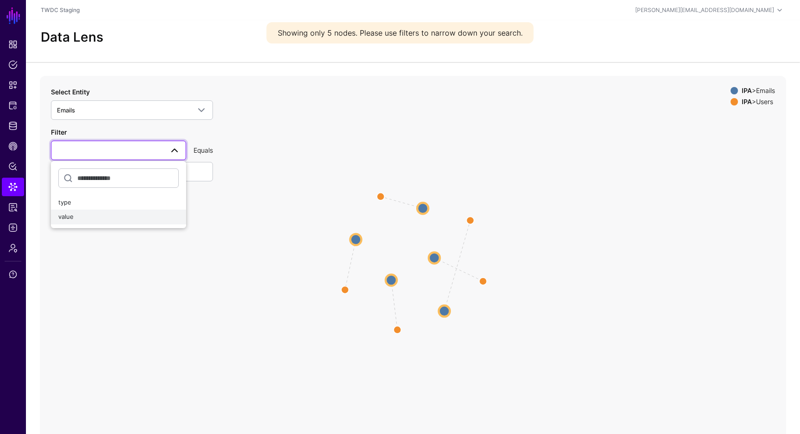
click at [102, 211] on button "value" at bounding box center [118, 217] width 135 height 15
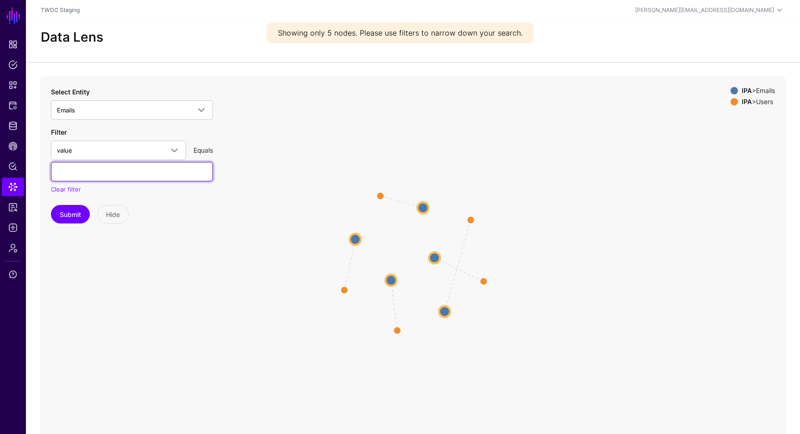
click at [114, 174] on input "text" at bounding box center [132, 171] width 162 height 19
paste input "**********"
drag, startPoint x: 61, startPoint y: 172, endPoint x: 9, endPoint y: 171, distance: 51.8
click at [9, 171] on main "**********" at bounding box center [400, 223] width 800 height 446
type input "**********"
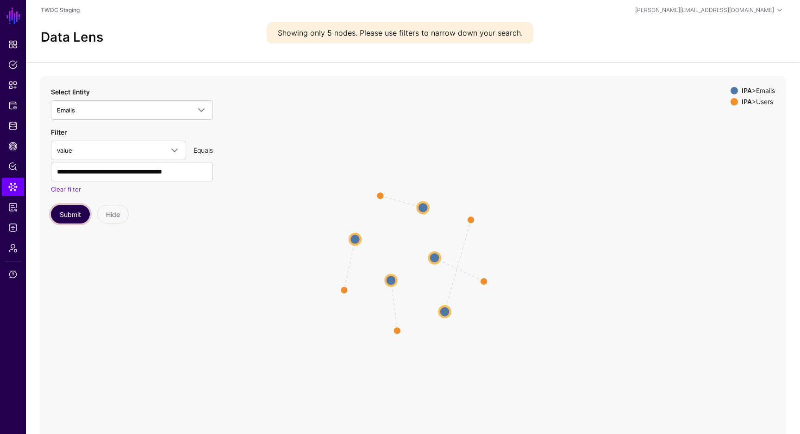
click at [76, 217] on button "Submit" at bounding box center [70, 214] width 39 height 19
click at [434, 254] on circle at bounding box center [430, 253] width 11 height 11
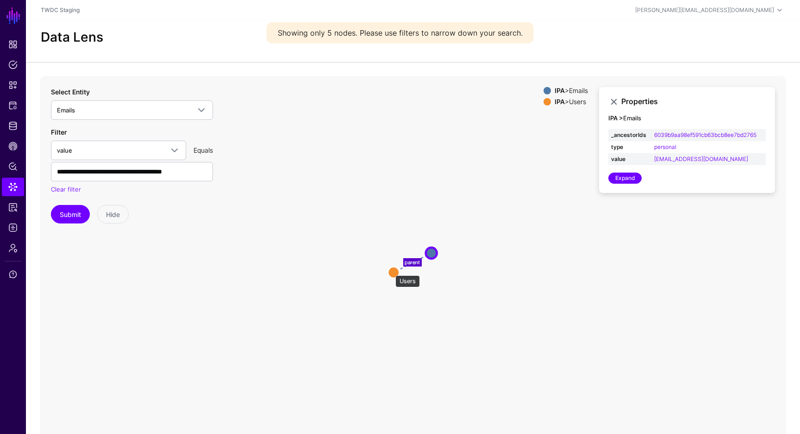
click at [392, 271] on circle at bounding box center [393, 272] width 11 height 11
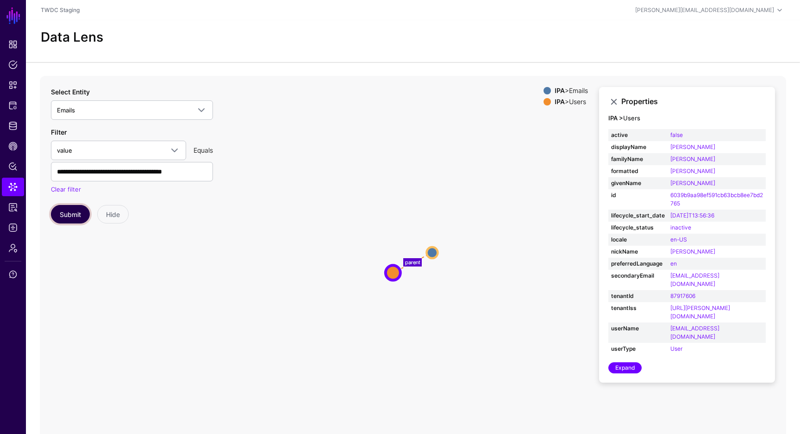
click at [74, 217] on button "Submit" at bounding box center [70, 214] width 39 height 19
click at [74, 207] on button "Submit" at bounding box center [70, 214] width 39 height 19
click at [79, 218] on button "Submit" at bounding box center [70, 214] width 39 height 19
click at [81, 211] on button "Submit" at bounding box center [70, 214] width 39 height 19
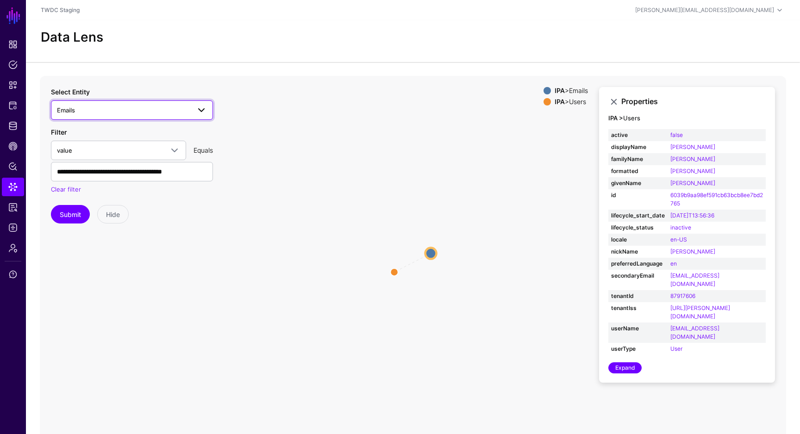
click at [190, 109] on span at bounding box center [198, 110] width 17 height 11
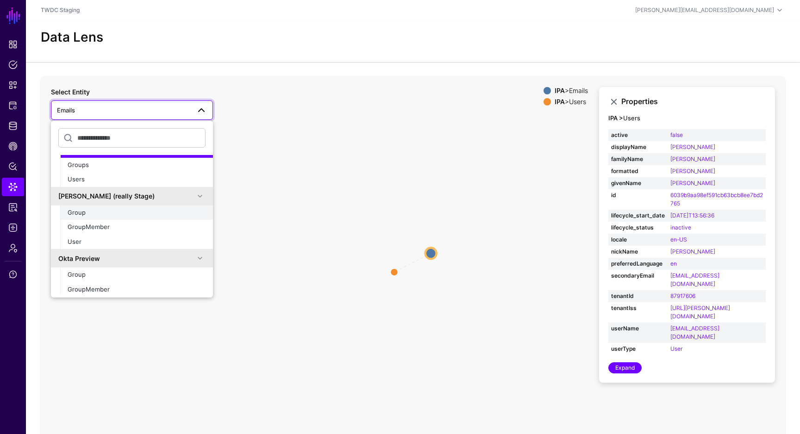
scroll to position [31, 0]
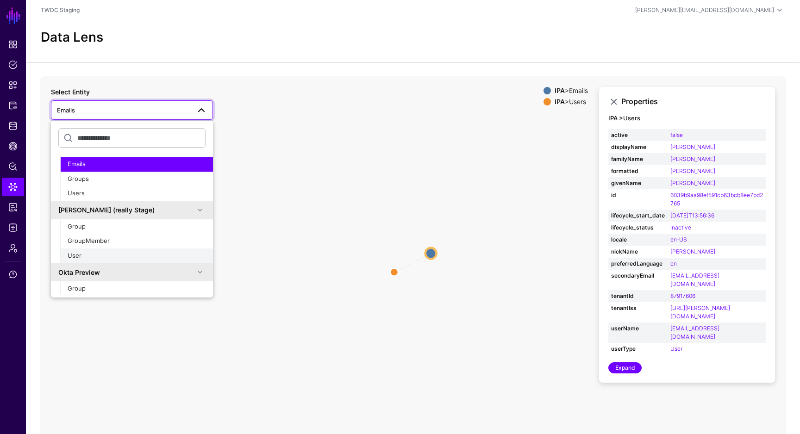
click at [168, 256] on div "User" at bounding box center [137, 255] width 138 height 9
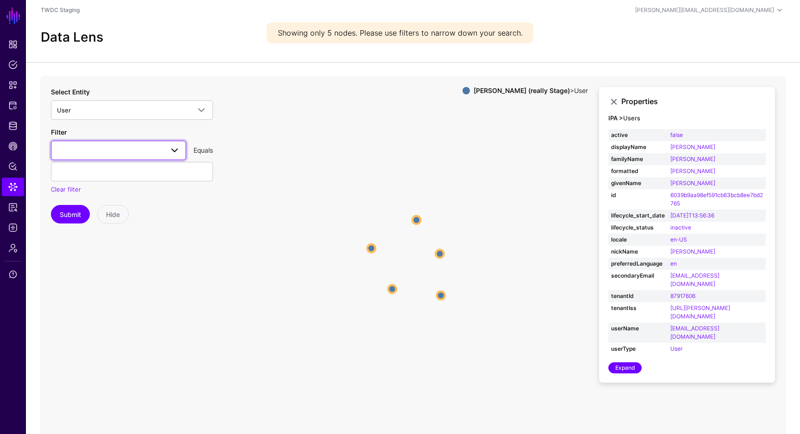
click at [136, 142] on link at bounding box center [118, 150] width 135 height 19
type input "***"
click at [102, 204] on div "profile__email" at bounding box center [118, 202] width 120 height 9
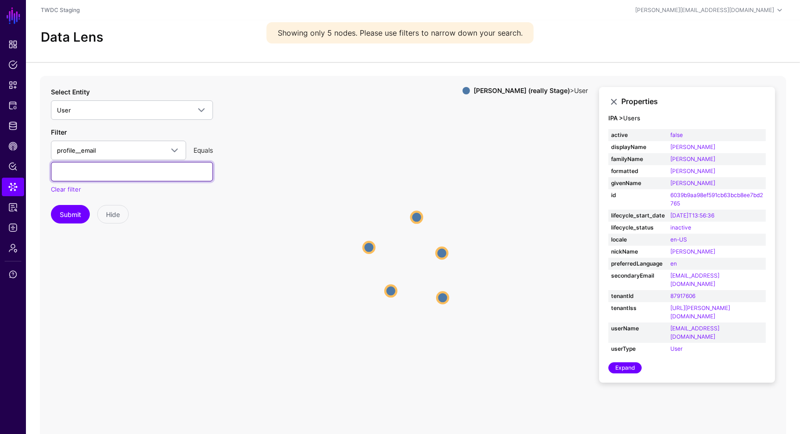
click at [129, 177] on input "text" at bounding box center [132, 171] width 162 height 19
paste input "**********"
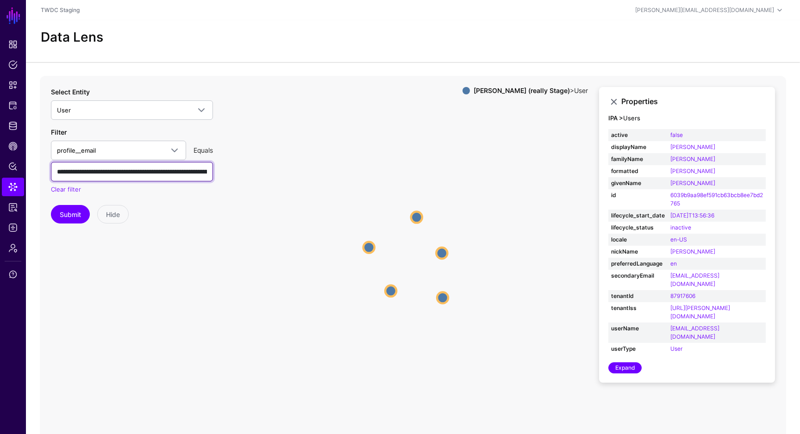
paste input "text"
type input "**********"
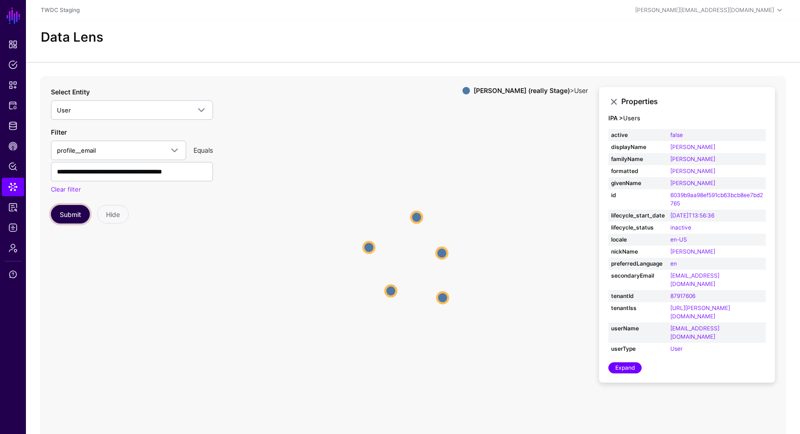
click at [73, 216] on button "Submit" at bounding box center [70, 214] width 39 height 19
click at [417, 262] on circle at bounding box center [415, 260] width 11 height 11
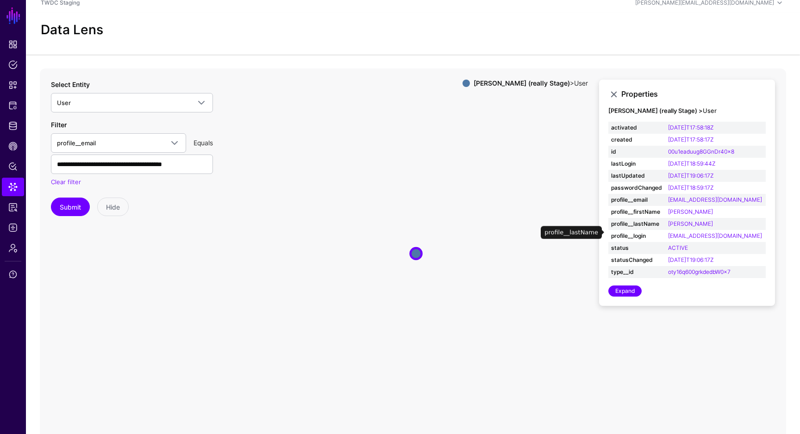
scroll to position [7, 0]
click at [81, 210] on button "Submit" at bounding box center [70, 207] width 39 height 19
click at [75, 206] on button "Submit" at bounding box center [70, 207] width 39 height 19
click at [76, 207] on button "Submit" at bounding box center [70, 207] width 39 height 19
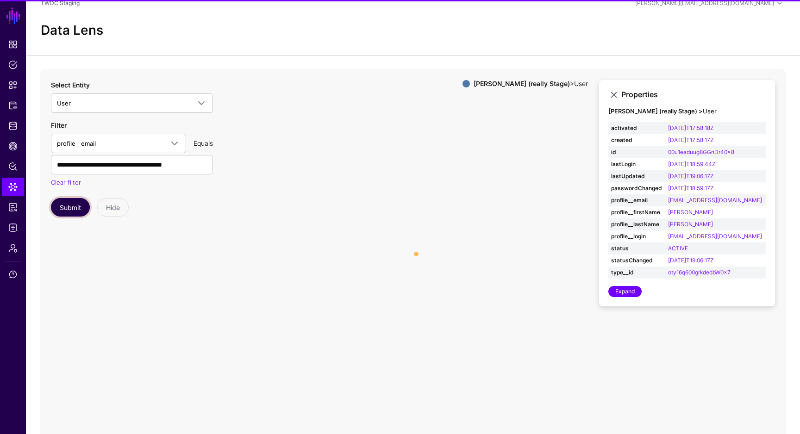
click at [76, 207] on button "Submit" at bounding box center [70, 207] width 39 height 19
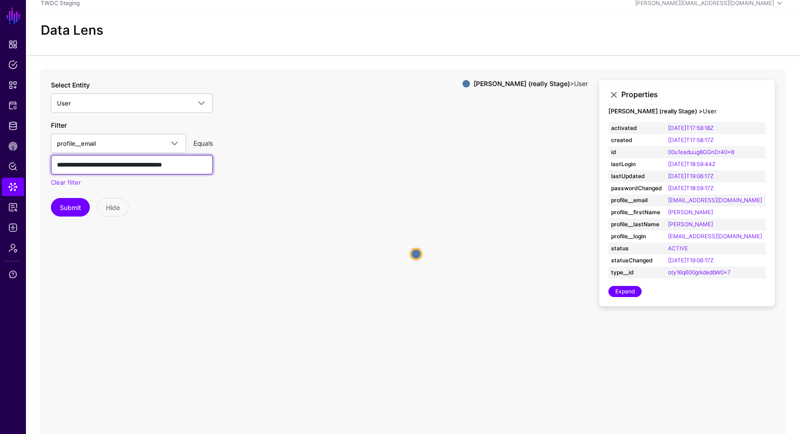
click at [139, 161] on input "**********" at bounding box center [132, 164] width 162 height 19
click at [146, 137] on link "profile__email" at bounding box center [118, 143] width 135 height 19
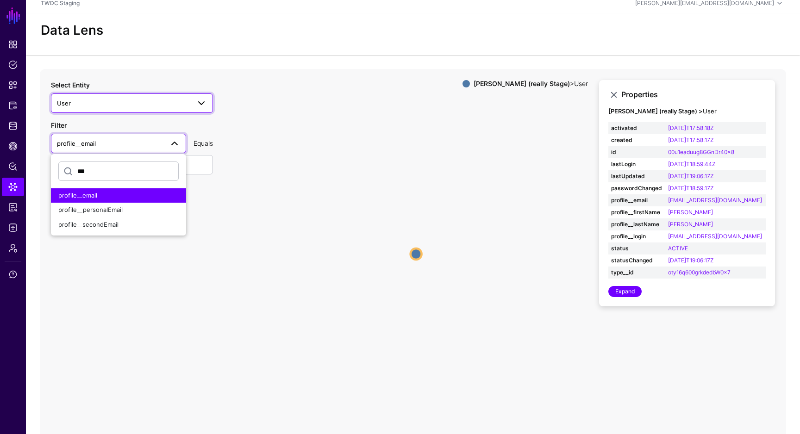
click at [181, 104] on span "User" at bounding box center [123, 103] width 133 height 10
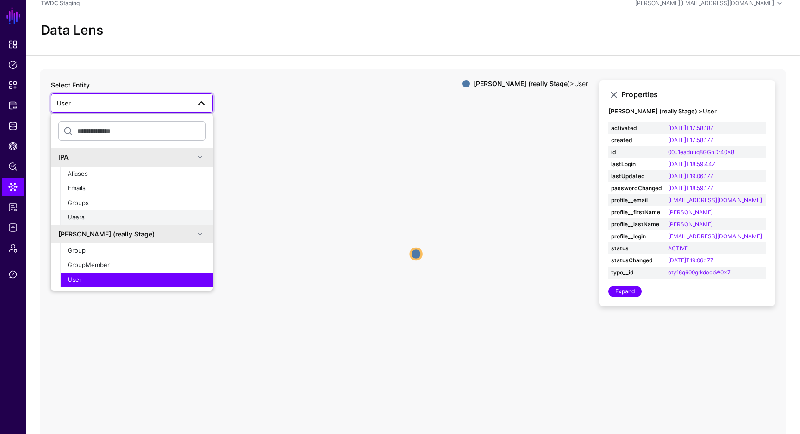
click at [112, 217] on div "Users" at bounding box center [137, 217] width 138 height 9
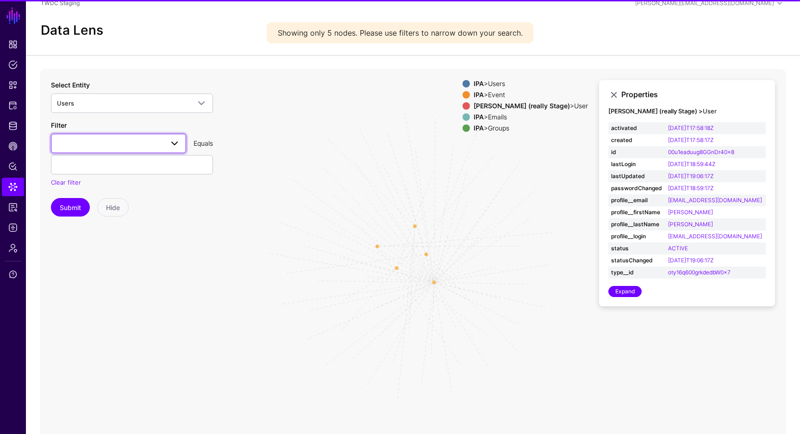
click at [122, 145] on span at bounding box center [118, 143] width 123 height 11
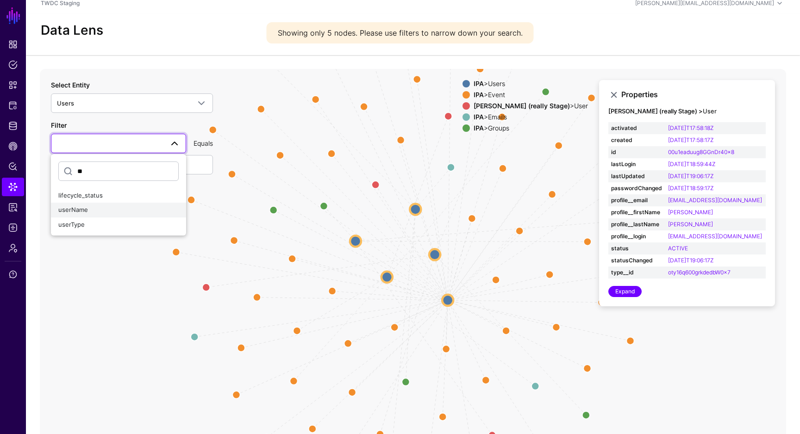
type input "**"
click at [96, 210] on div "userName" at bounding box center [118, 209] width 120 height 9
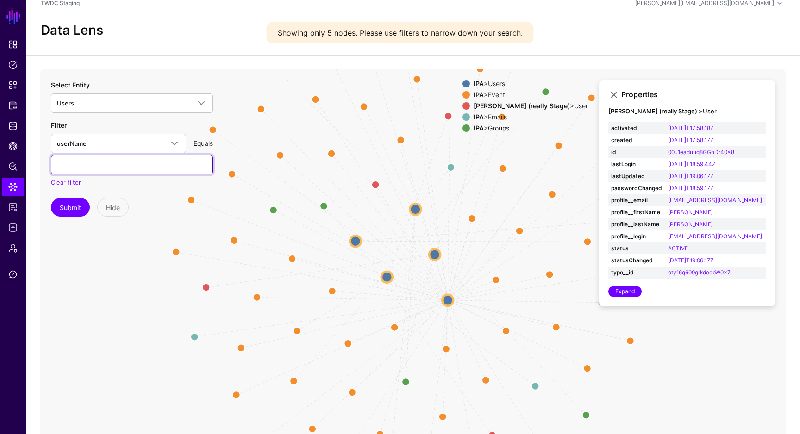
click at [120, 167] on input "text" at bounding box center [132, 164] width 162 height 19
paste input "**********"
type input "**********"
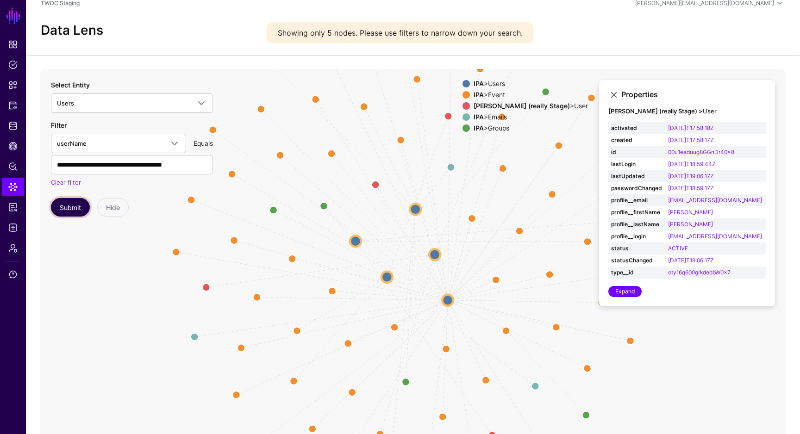
click at [77, 207] on button "Submit" at bounding box center [70, 207] width 39 height 19
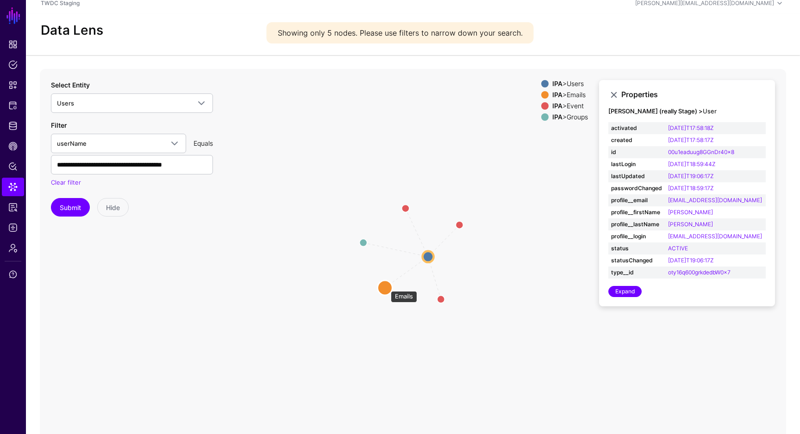
click at [386, 286] on circle at bounding box center [384, 287] width 15 height 15
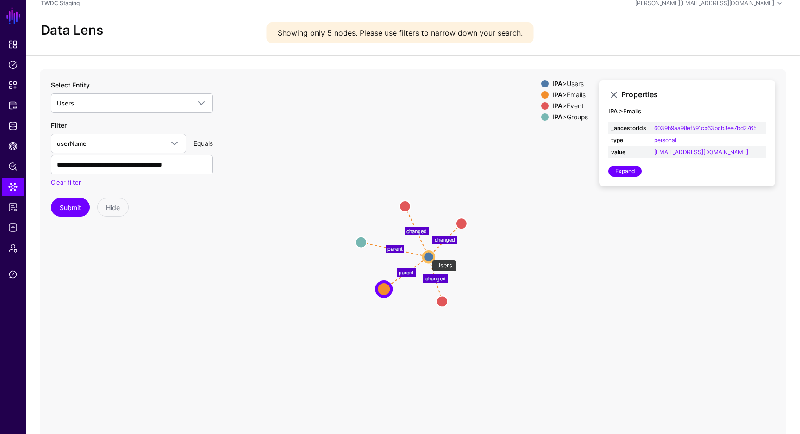
click at [427, 255] on circle at bounding box center [428, 256] width 11 height 11
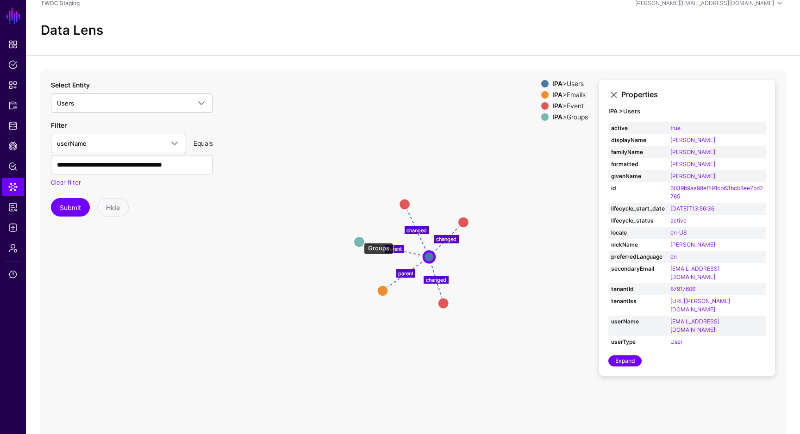
click at [359, 238] on circle at bounding box center [358, 241] width 11 height 11
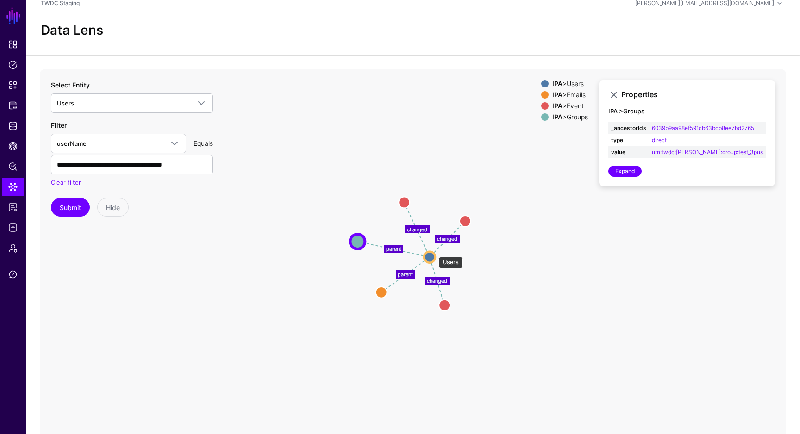
click at [434, 252] on circle at bounding box center [429, 256] width 11 height 11
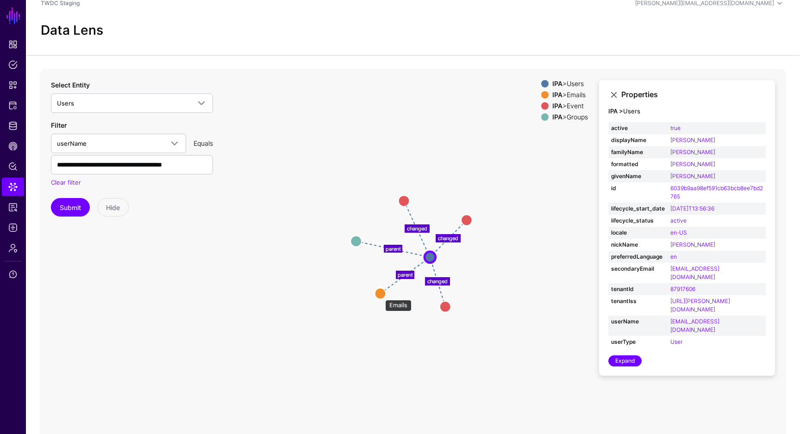
click at [380, 295] on circle at bounding box center [379, 293] width 11 height 11
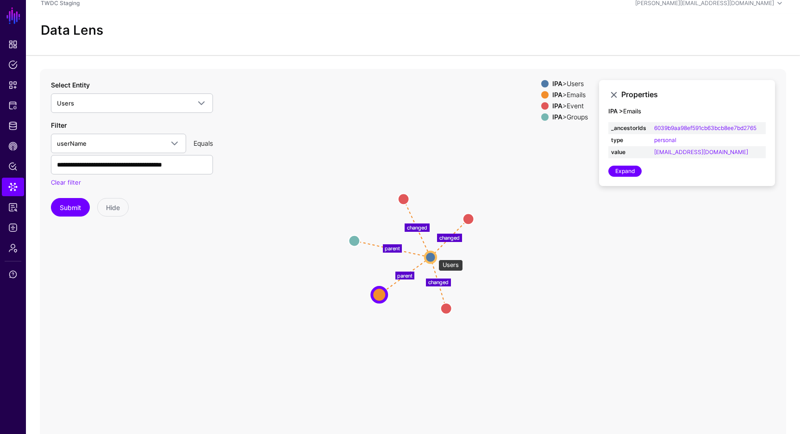
click at [434, 255] on circle at bounding box center [430, 257] width 11 height 11
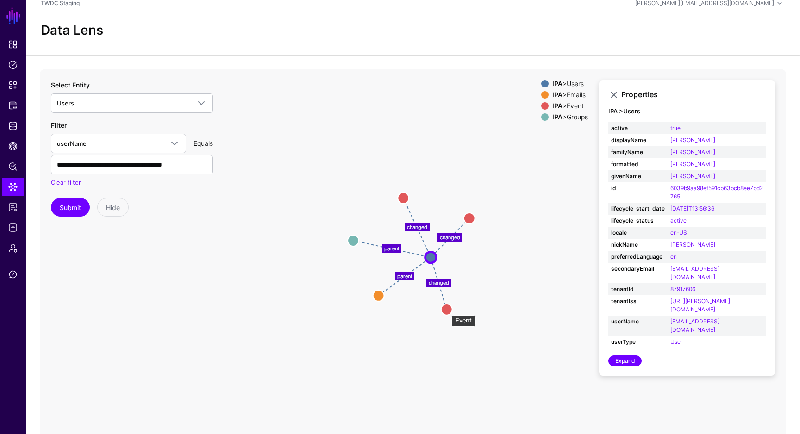
click at [446, 310] on circle at bounding box center [446, 309] width 11 height 11
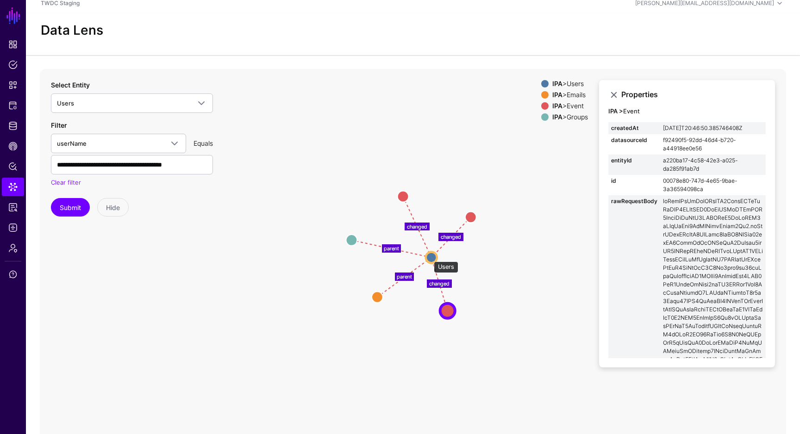
click at [429, 256] on circle at bounding box center [431, 257] width 11 height 11
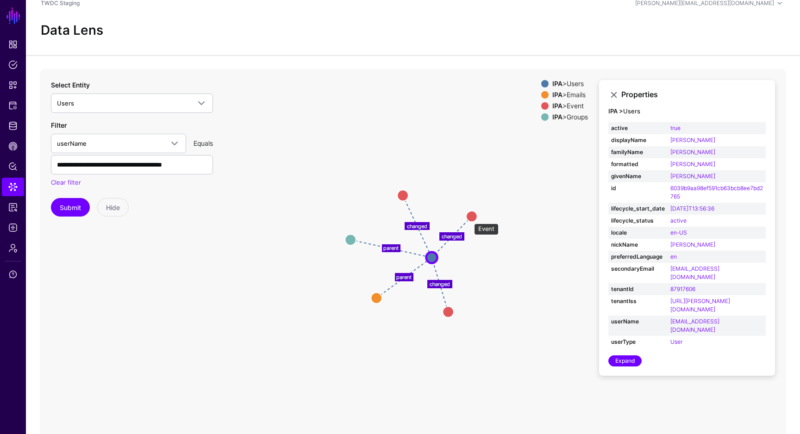
click at [469, 218] on circle at bounding box center [471, 216] width 11 height 11
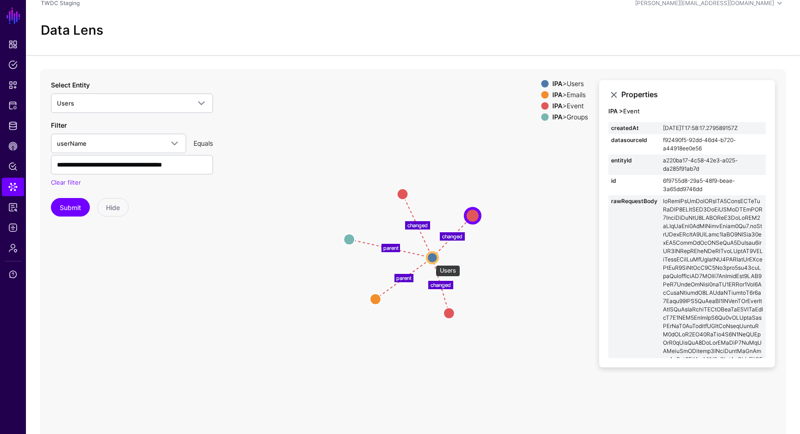
click at [431, 260] on circle at bounding box center [432, 257] width 11 height 11
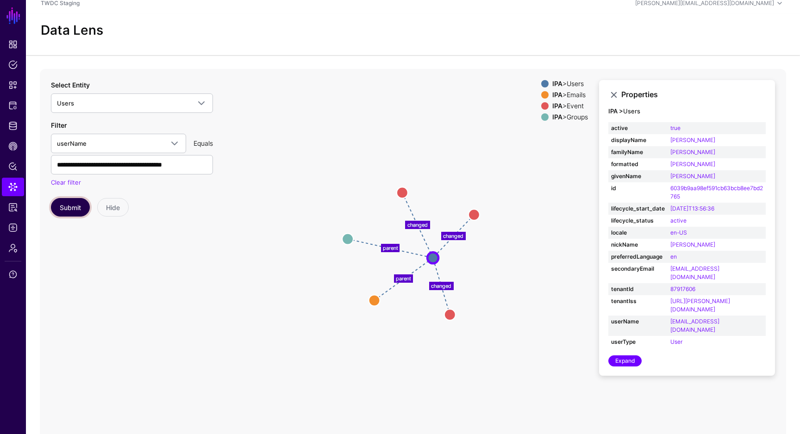
click at [76, 209] on button "Submit" at bounding box center [70, 207] width 39 height 19
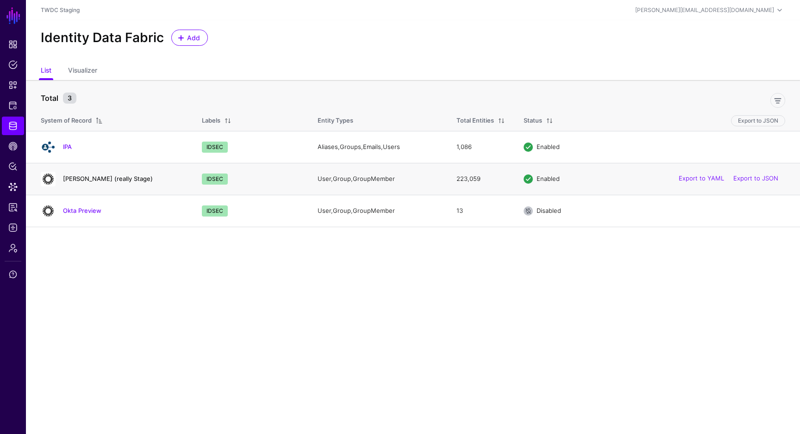
click at [115, 180] on link "[PERSON_NAME] (really Stage)" at bounding box center [108, 178] width 90 height 7
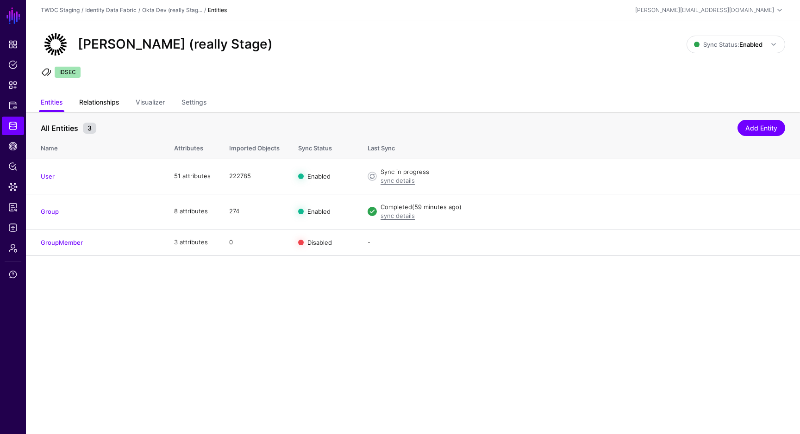
click at [108, 97] on link "Relationships" at bounding box center [99, 103] width 40 height 18
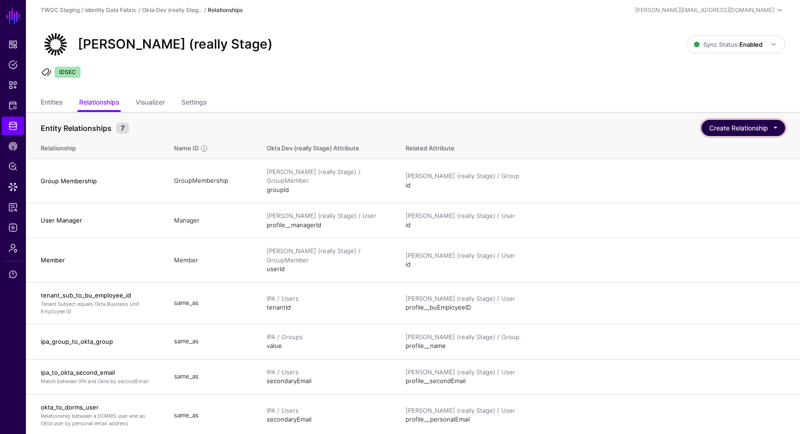
click at [743, 127] on button "Create Relationship" at bounding box center [743, 128] width 84 height 16
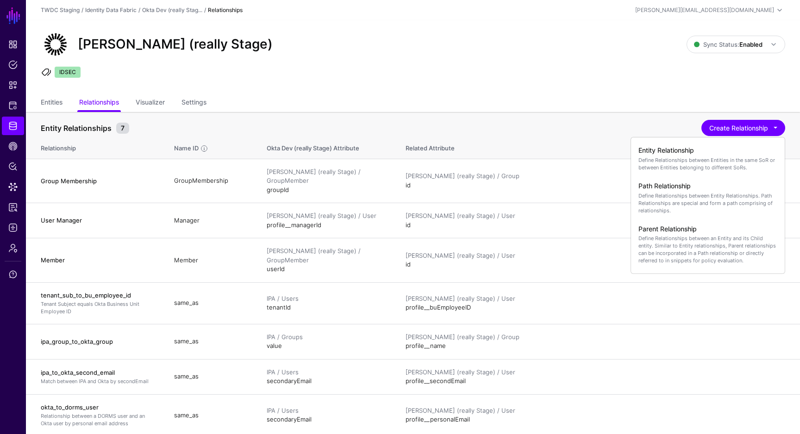
click at [525, 119] on div "Entity Relationships 7 Create Relationship Entity Relationship Define Relations…" at bounding box center [413, 126] width 744 height 17
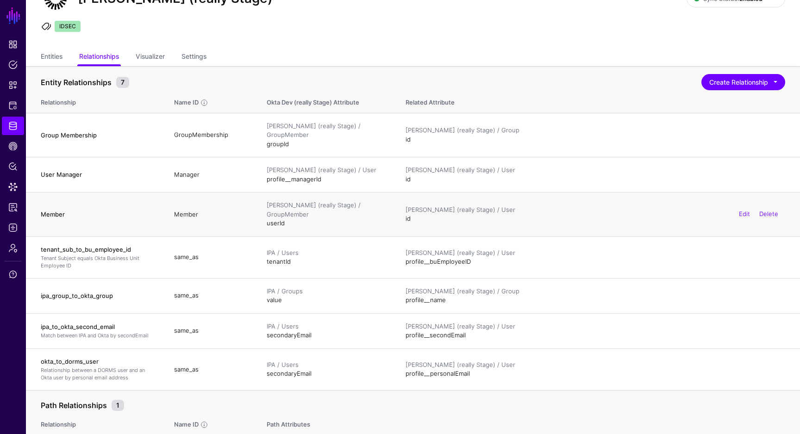
scroll to position [45, 0]
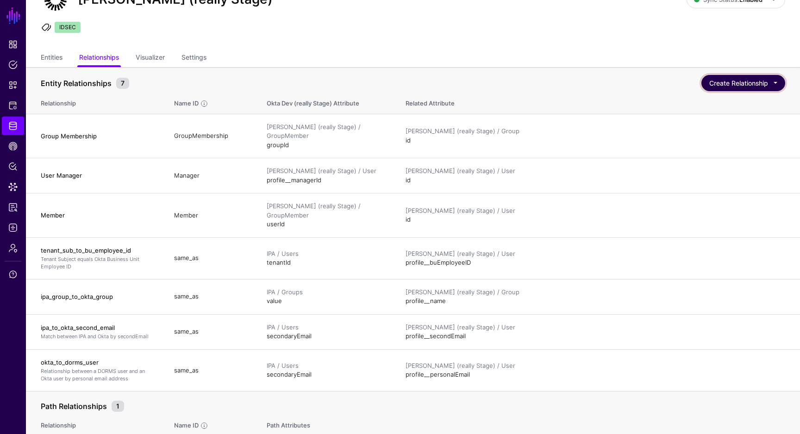
click at [728, 87] on button "Create Relationship" at bounding box center [743, 83] width 84 height 16
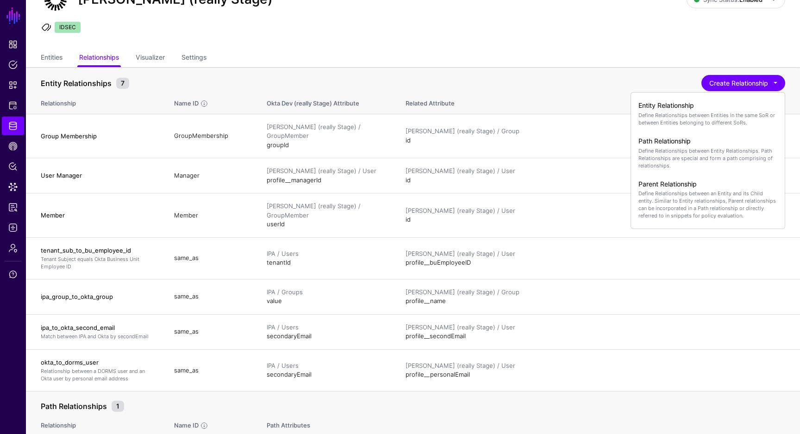
click at [526, 83] on div "Entity Relationships 7" at bounding box center [370, 83] width 665 height 11
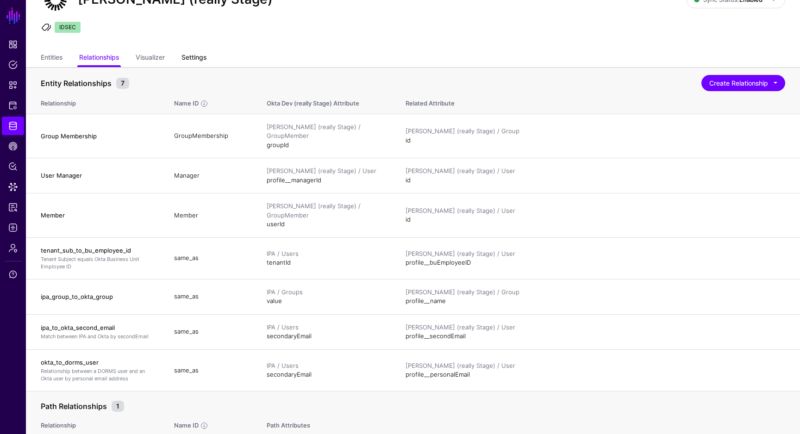
click at [195, 65] on link "Settings" at bounding box center [193, 59] width 25 height 18
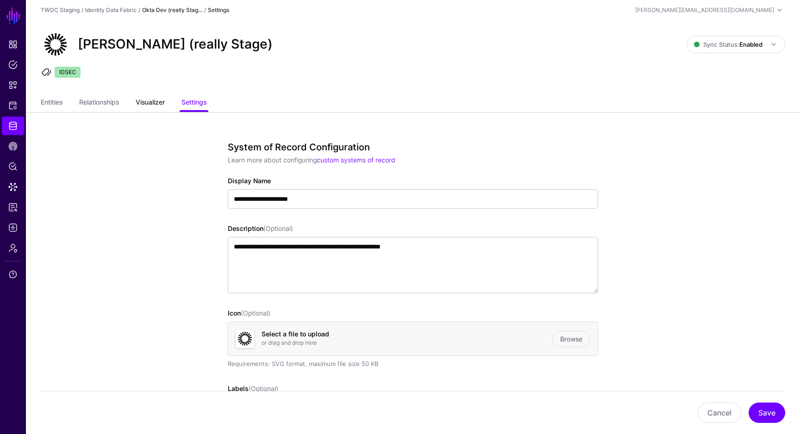
click at [158, 109] on link "Visualizer" at bounding box center [150, 103] width 29 height 18
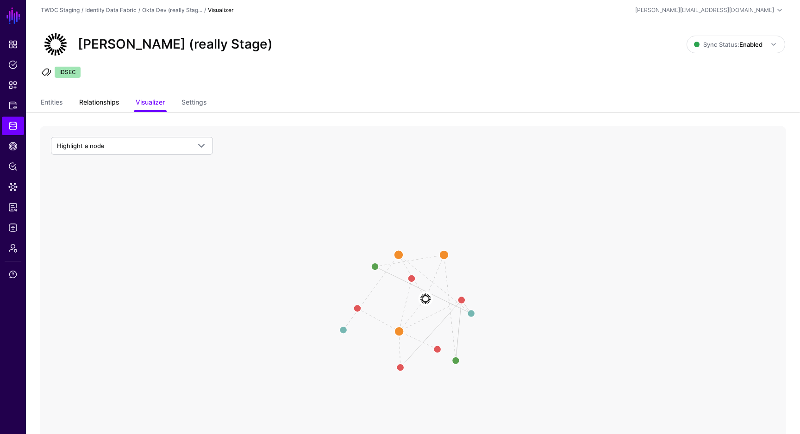
click at [115, 103] on link "Relationships" at bounding box center [99, 103] width 40 height 18
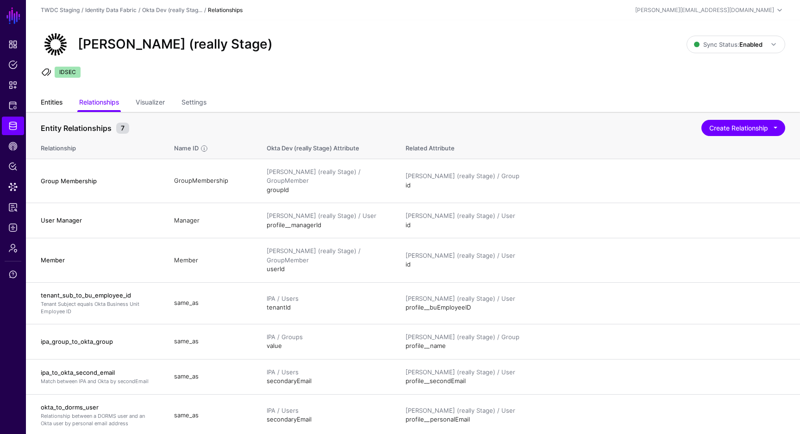
click at [50, 101] on link "Entities" at bounding box center [52, 103] width 22 height 18
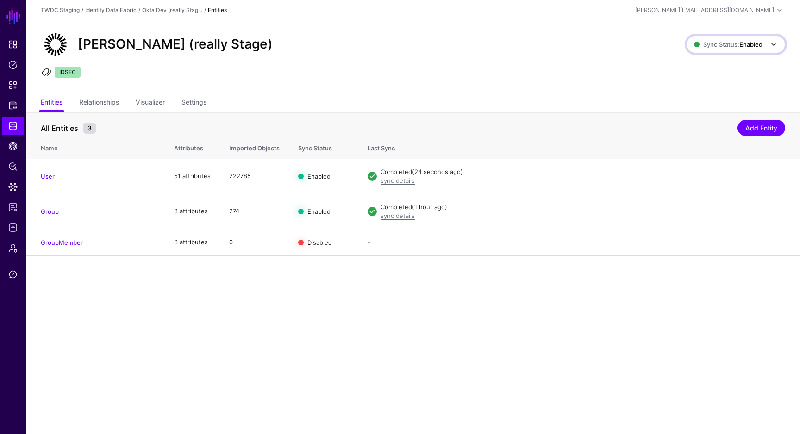
click at [721, 45] on span "Sync Status: Enabled" at bounding box center [728, 44] width 68 height 7
click at [605, 68] on ul "IDSEC" at bounding box center [412, 74] width 747 height 14
click at [717, 177] on link "Import" at bounding box center [720, 175] width 19 height 7
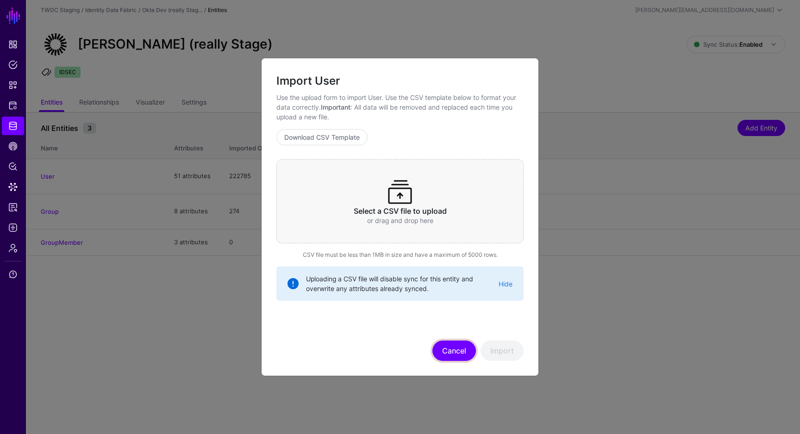
click at [449, 353] on button "Cancel" at bounding box center [453, 351] width 43 height 20
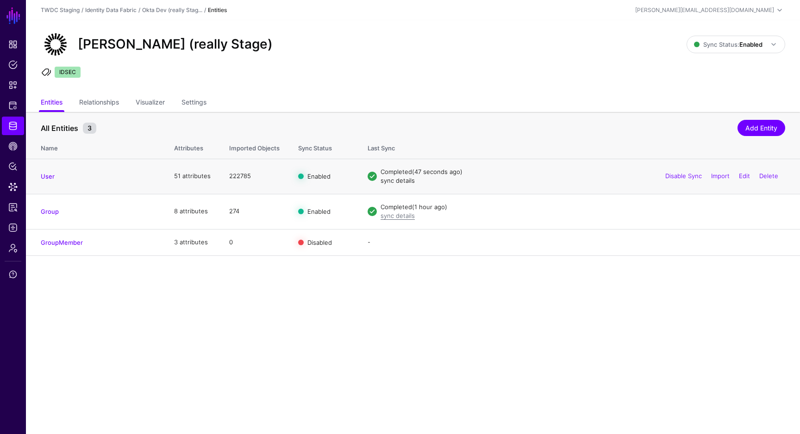
click at [405, 182] on link "sync details" at bounding box center [397, 180] width 34 height 7
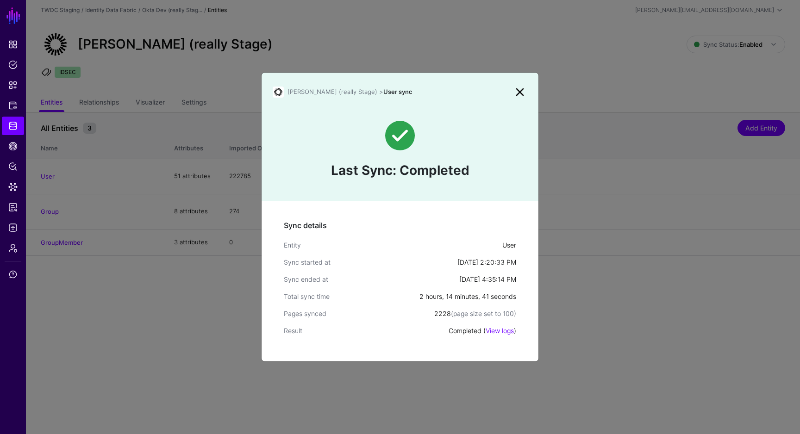
click at [522, 88] on link at bounding box center [519, 92] width 15 height 15
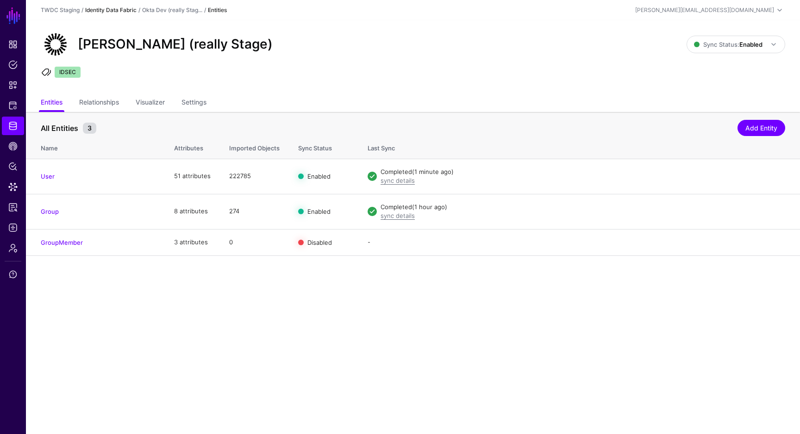
click at [118, 13] on link "Identity Data Fabric" at bounding box center [110, 9] width 51 height 7
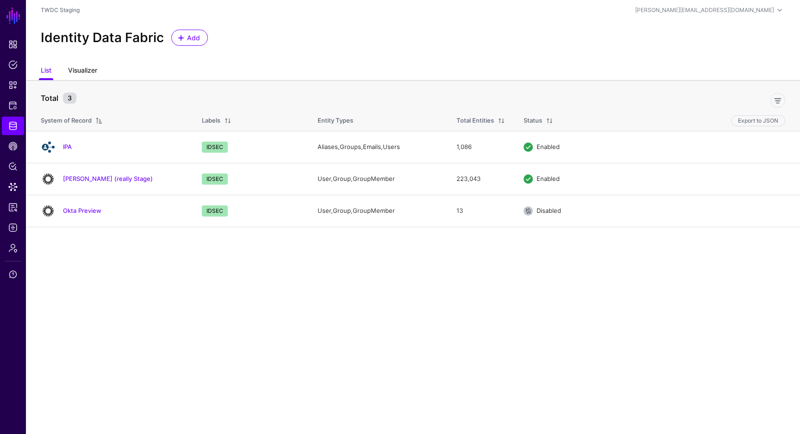
click at [90, 71] on link "Visualizer" at bounding box center [82, 71] width 29 height 18
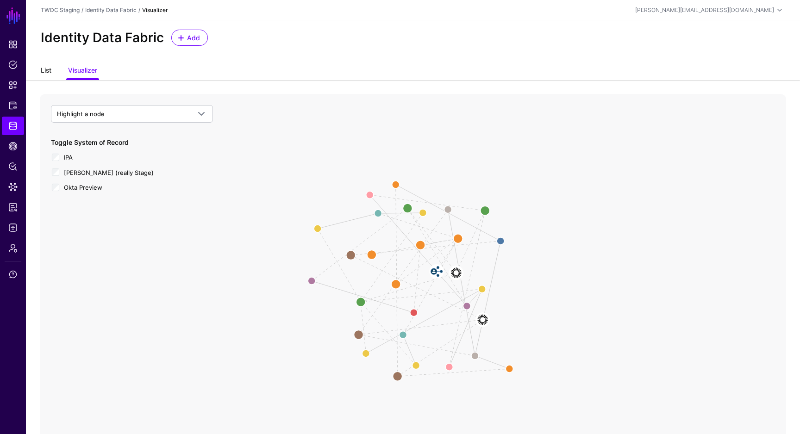
click at [47, 68] on link "List" at bounding box center [46, 71] width 11 height 18
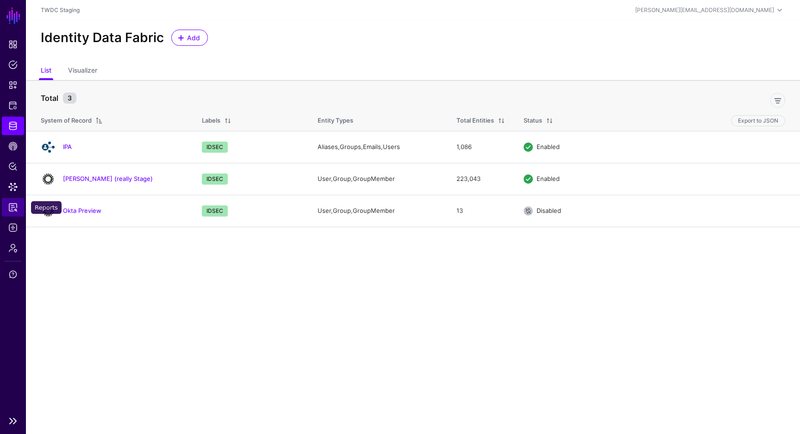
click at [13, 212] on link "Reports" at bounding box center [13, 207] width 22 height 19
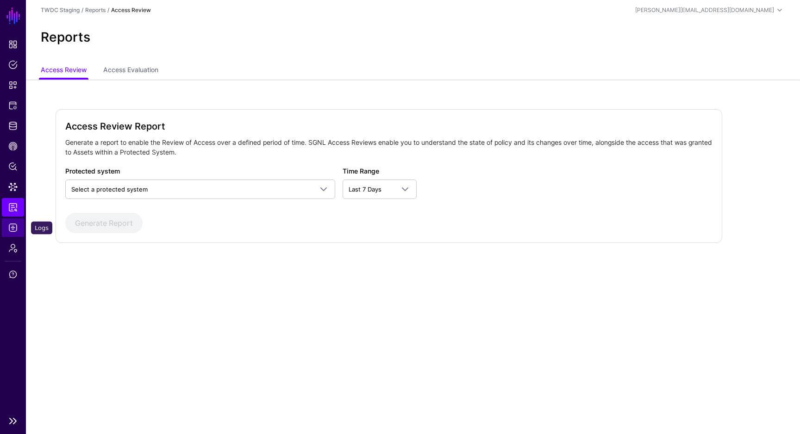
click at [15, 224] on span "Logs" at bounding box center [12, 227] width 9 height 9
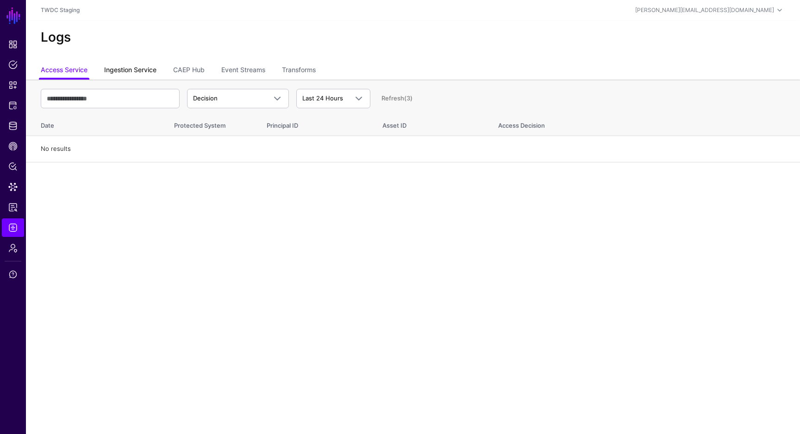
click at [146, 68] on link "Ingestion Service" at bounding box center [130, 71] width 52 height 18
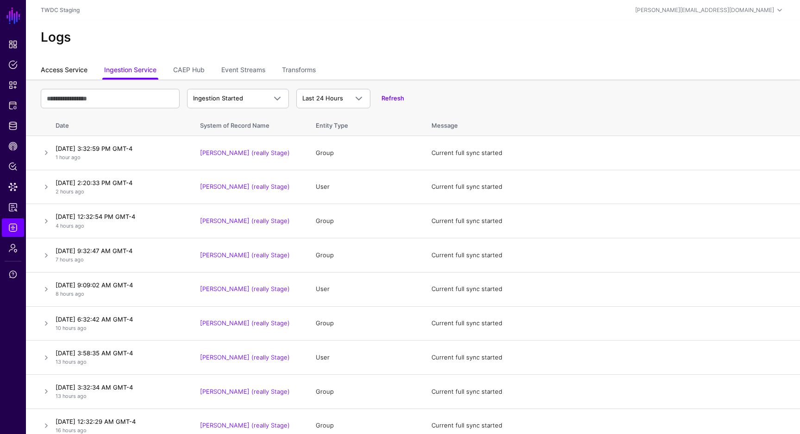
click at [74, 72] on link "Access Service" at bounding box center [64, 71] width 47 height 18
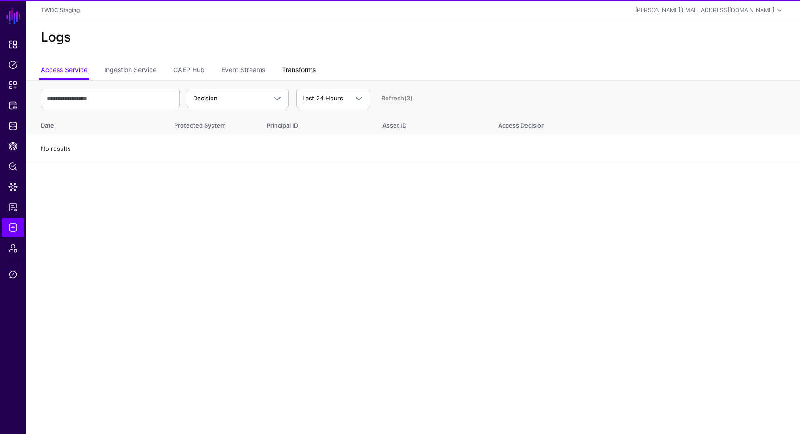
click at [306, 69] on link "Transforms" at bounding box center [299, 71] width 34 height 18
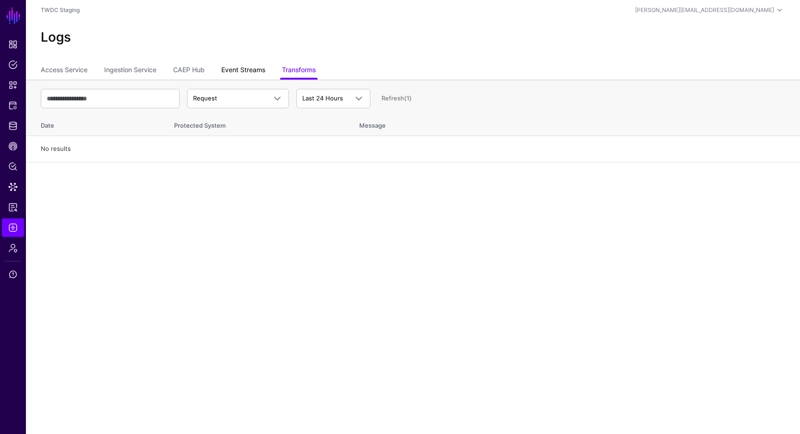
click at [252, 71] on link "Event Streams" at bounding box center [243, 71] width 44 height 18
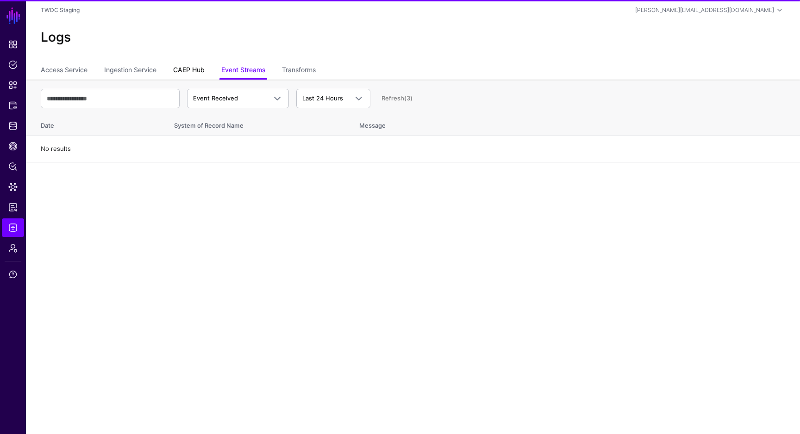
click at [197, 71] on link "CAEP Hub" at bounding box center [188, 71] width 31 height 18
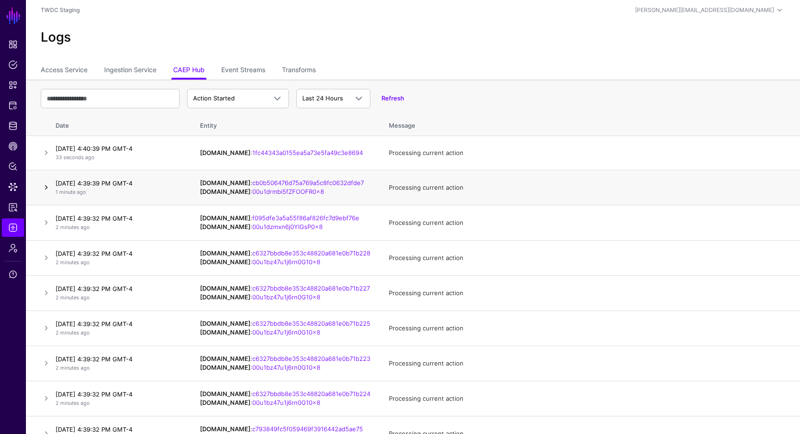
click at [46, 188] on link at bounding box center [46, 187] width 11 height 11
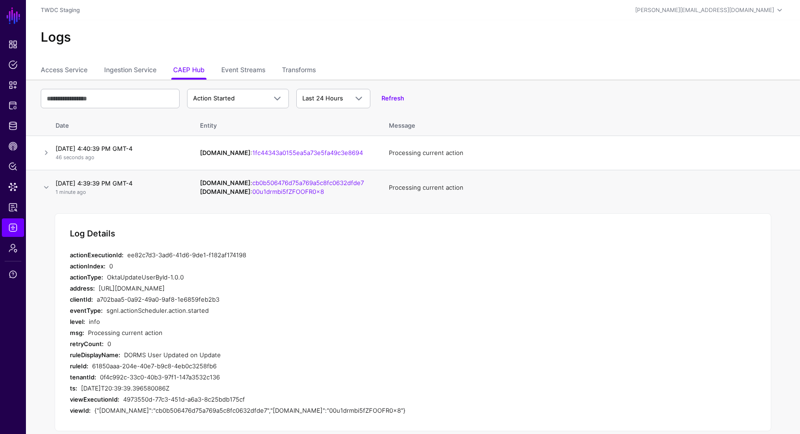
drag, startPoint x: 224, startPoint y: 354, endPoint x: 125, endPoint y: 354, distance: 98.6
click at [125, 354] on div "DORMS User Updated on Update" at bounding box center [282, 354] width 316 height 11
copy div "DORMS User Updated on Update"
click at [242, 249] on div "Log Details actionExecutionId: ee82c7d3-3ad6-41d6-9de1-f182af174198 actionIndex…" at bounding box center [413, 322] width 716 height 218
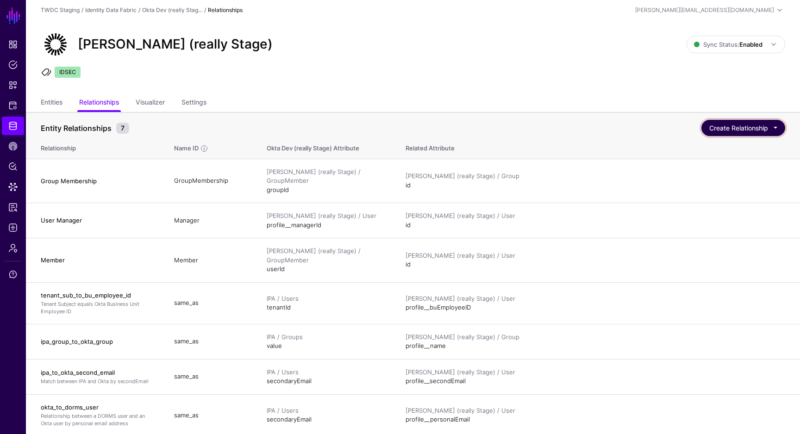
click at [742, 134] on button "Create Relationship" at bounding box center [743, 128] width 84 height 16
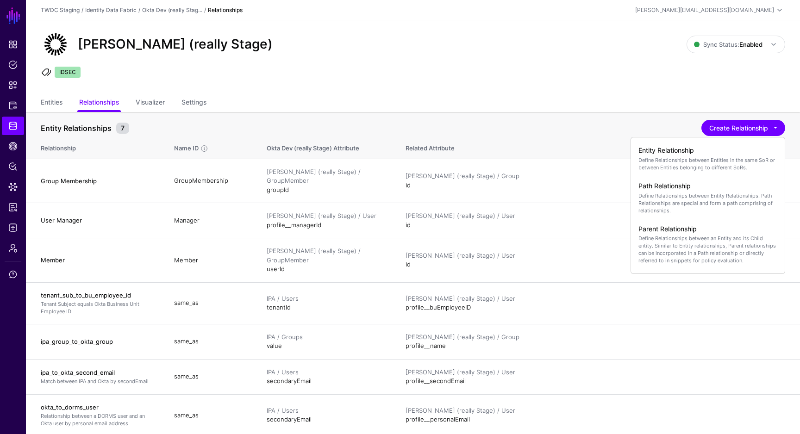
click at [480, 140] on th "Related Attribute" at bounding box center [597, 147] width 403 height 24
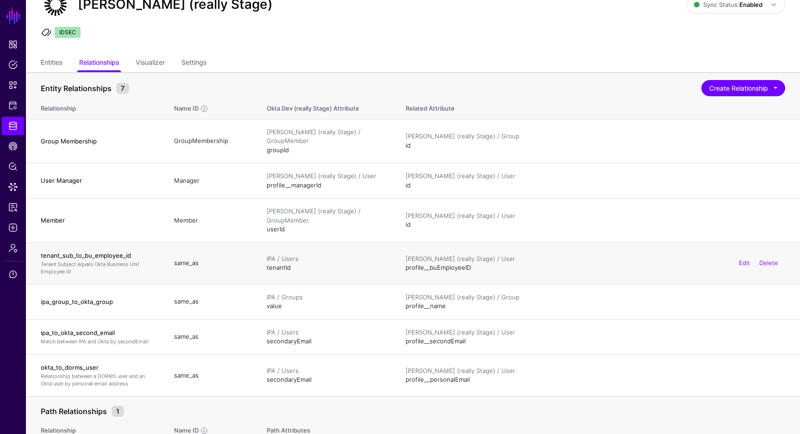
scroll to position [44, 0]
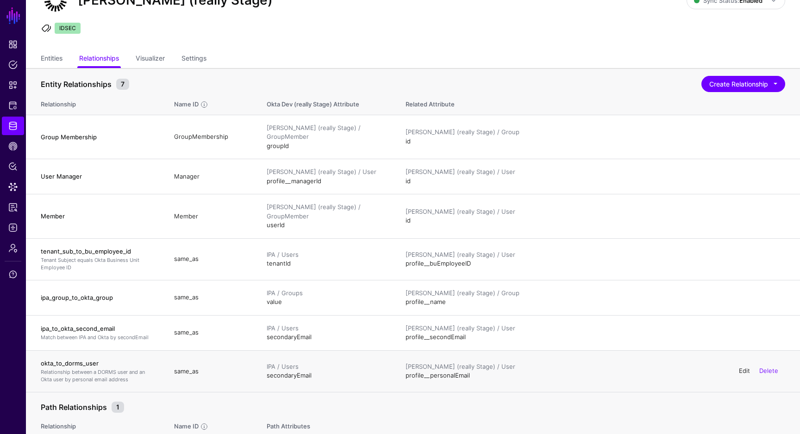
click at [742, 367] on link "Edit" at bounding box center [743, 370] width 11 height 7
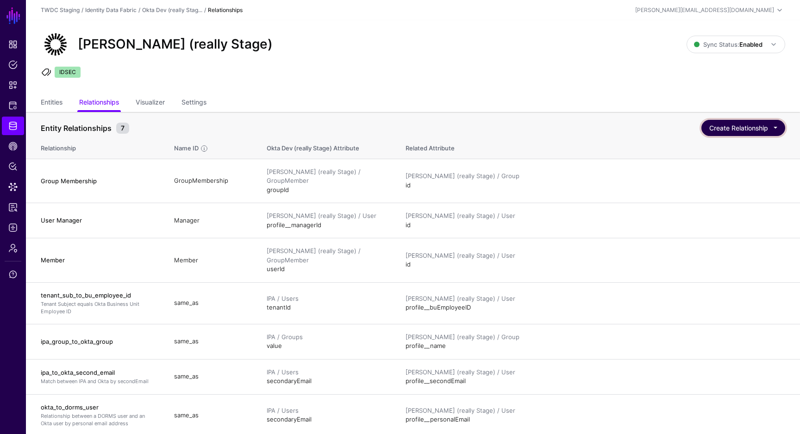
click at [756, 124] on button "Create Relationship" at bounding box center [743, 128] width 84 height 16
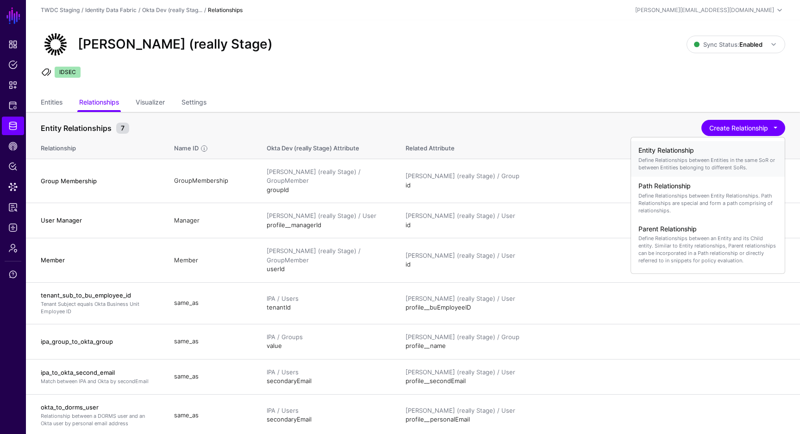
click at [729, 158] on p "Define Relationships between Entities in the same SoR or between Entities belon…" at bounding box center [707, 163] width 139 height 15
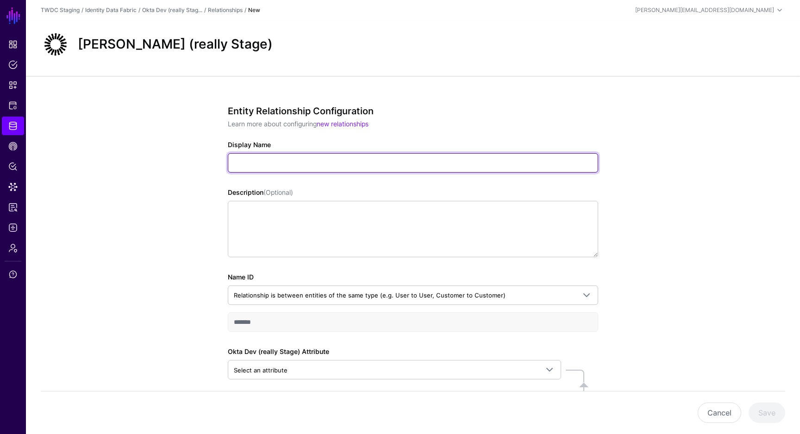
click at [471, 166] on input "Display Name" at bounding box center [413, 162] width 370 height 19
type input "**********"
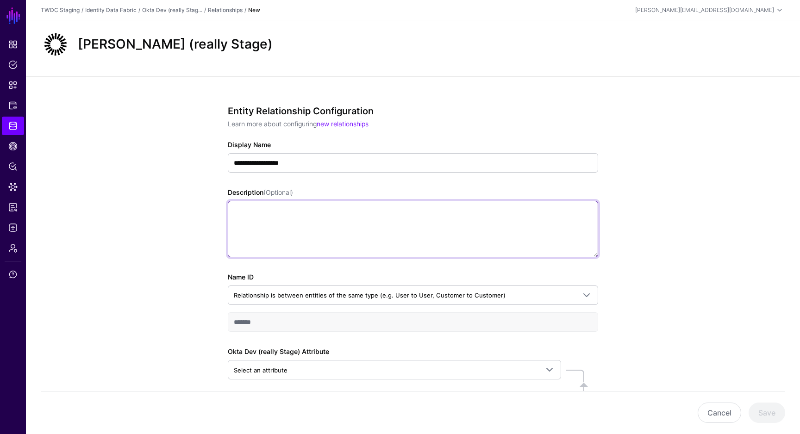
click at [389, 220] on textarea "Description (Optional)" at bounding box center [413, 229] width 370 height 56
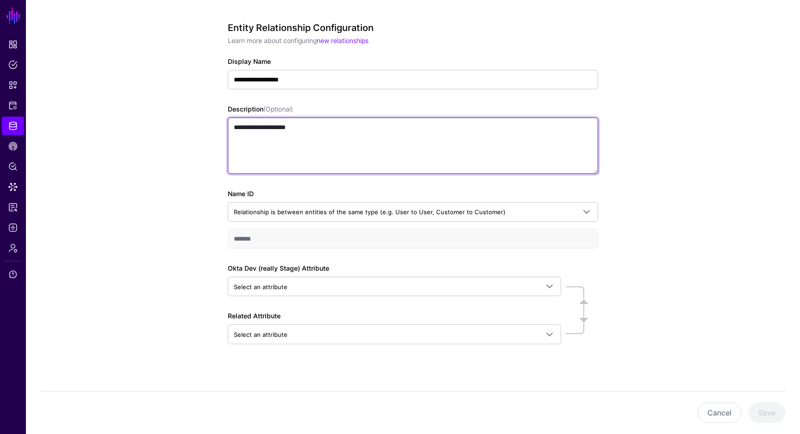
scroll to position [87, 0]
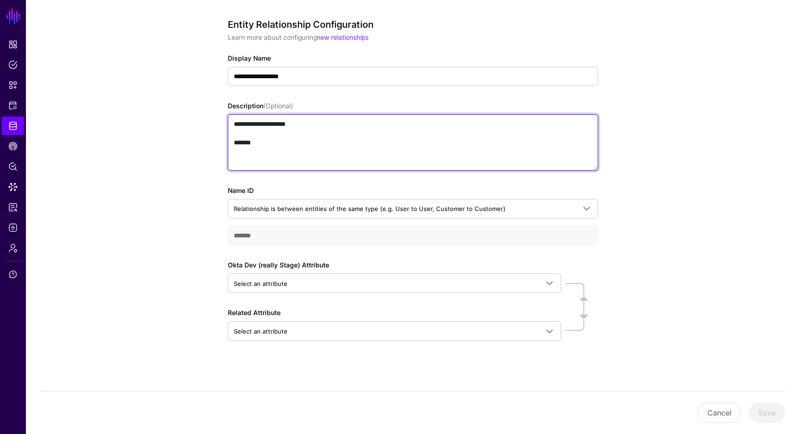
drag, startPoint x: 232, startPoint y: 140, endPoint x: 230, endPoint y: 121, distance: 19.1
click at [230, 121] on textarea "**********" at bounding box center [413, 142] width 370 height 56
click at [273, 139] on textarea "*******" at bounding box center [413, 142] width 370 height 56
paste textarea "**********"
click at [290, 124] on textarea "**********" at bounding box center [413, 142] width 370 height 56
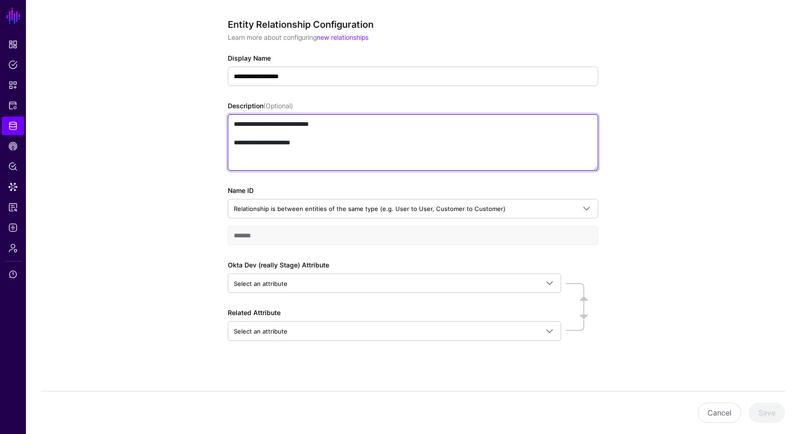
click at [275, 124] on textarea "**********" at bounding box center [413, 142] width 370 height 56
click at [341, 144] on textarea "**********" at bounding box center [413, 142] width 370 height 56
click at [284, 126] on textarea "**********" at bounding box center [413, 142] width 370 height 56
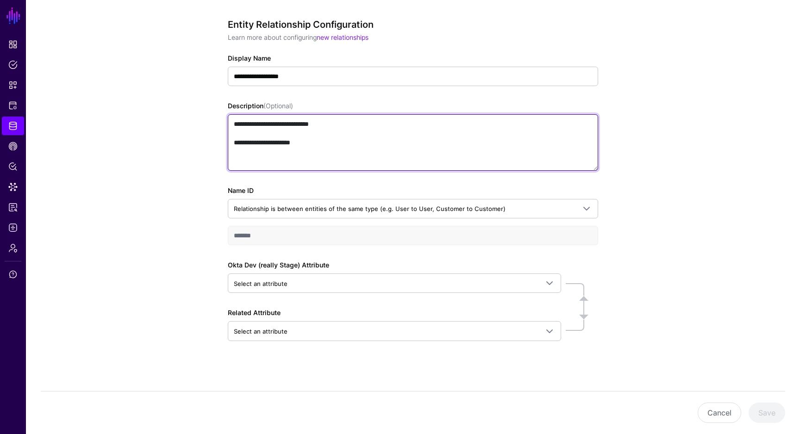
click at [356, 141] on textarea "**********" at bounding box center [413, 142] width 370 height 56
type textarea "**********"
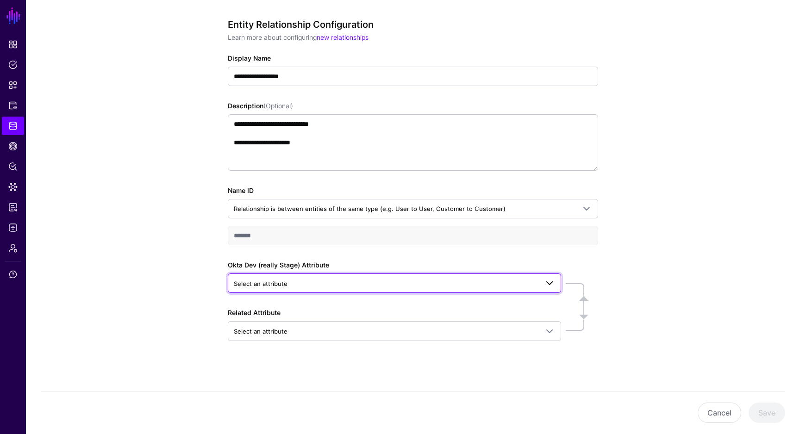
click at [434, 284] on span "Select an attribute" at bounding box center [386, 284] width 304 height 10
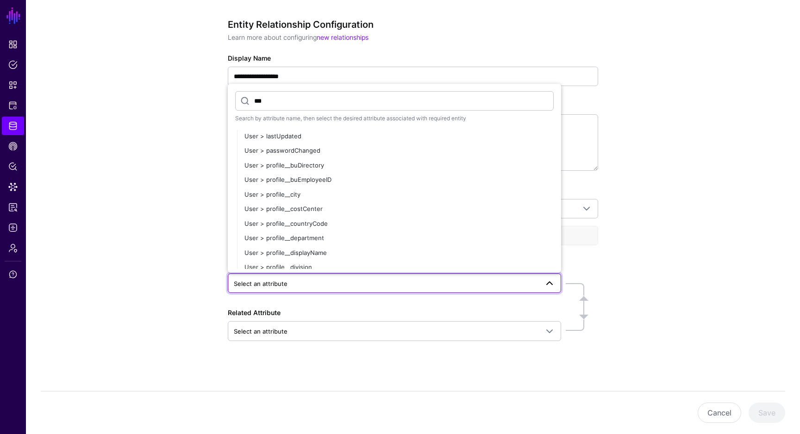
scroll to position [0, 0]
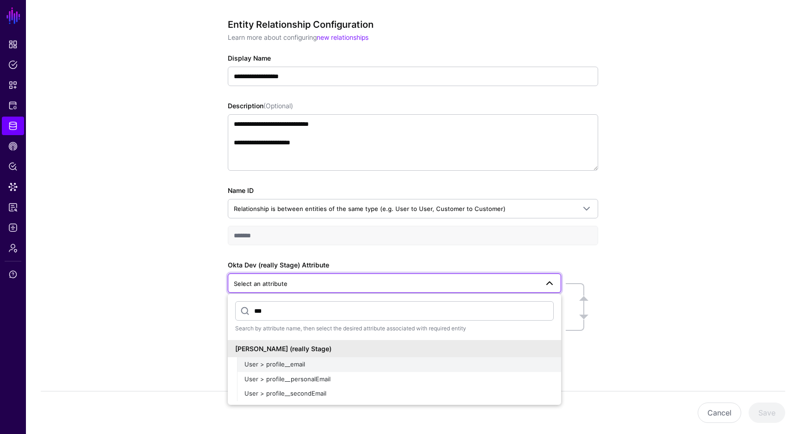
type input "***"
click at [341, 364] on div "User > profile__email" at bounding box center [398, 364] width 309 height 9
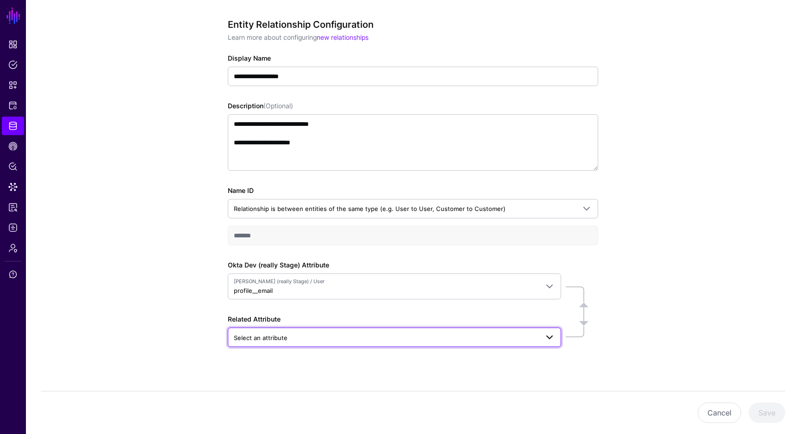
click at [335, 340] on span "Select an attribute" at bounding box center [386, 338] width 304 height 10
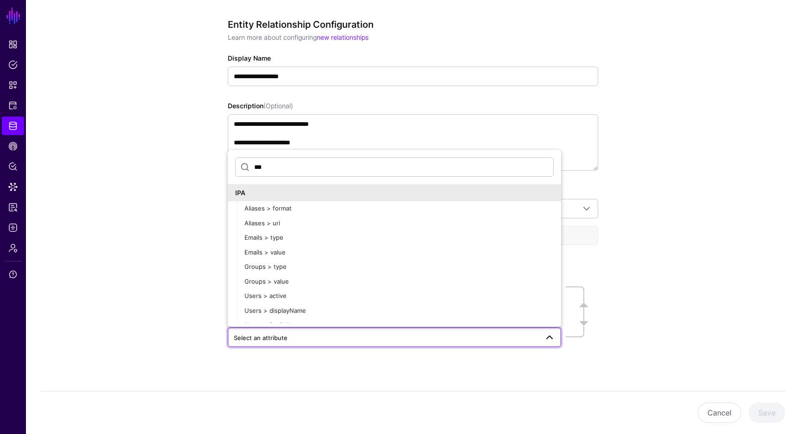
type input "***"
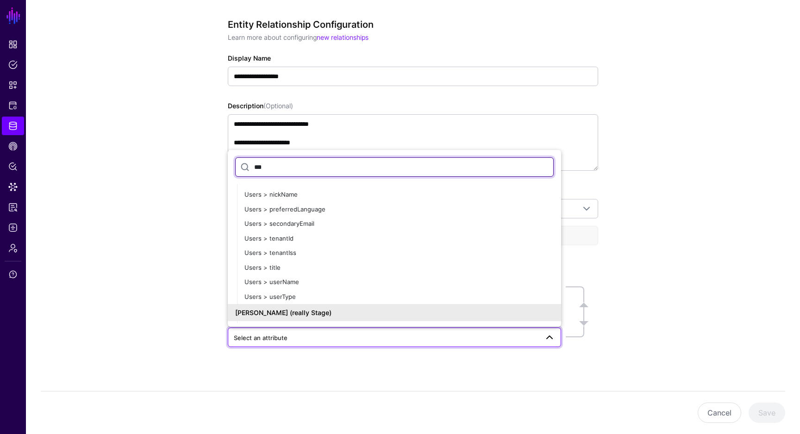
scroll to position [318, 0]
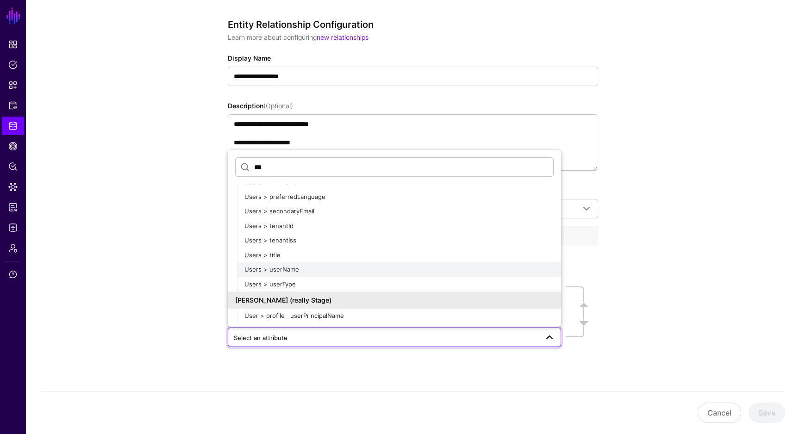
click at [315, 273] on div "Users > userName" at bounding box center [398, 269] width 309 height 9
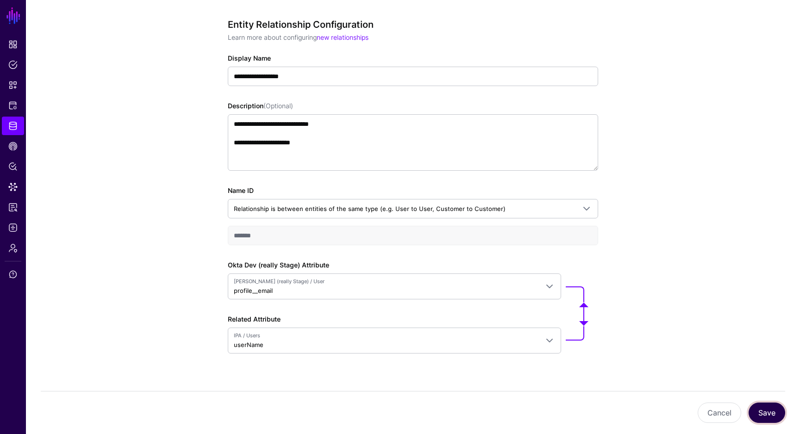
click at [769, 412] on button "Save" at bounding box center [766, 413] width 37 height 20
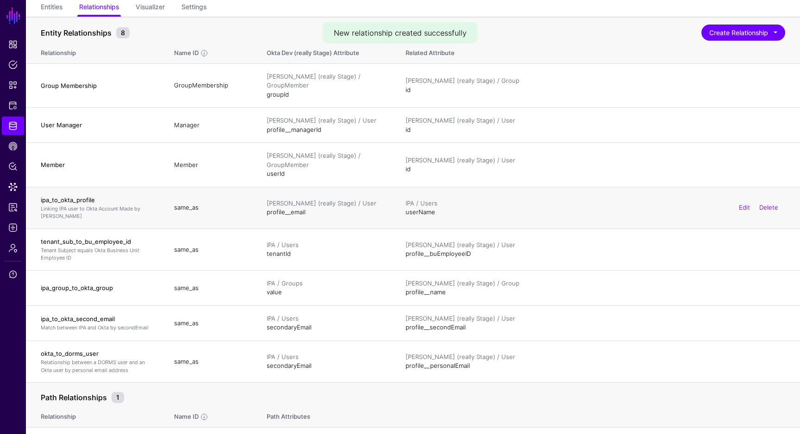
scroll to position [91, 0]
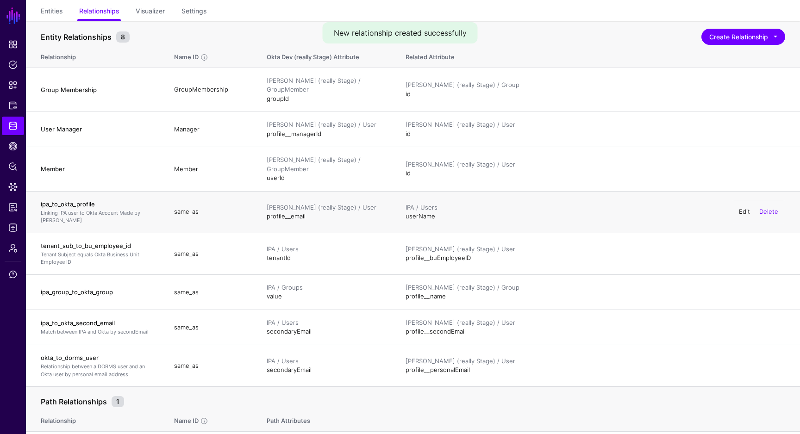
click at [742, 208] on link "Edit" at bounding box center [743, 211] width 11 height 7
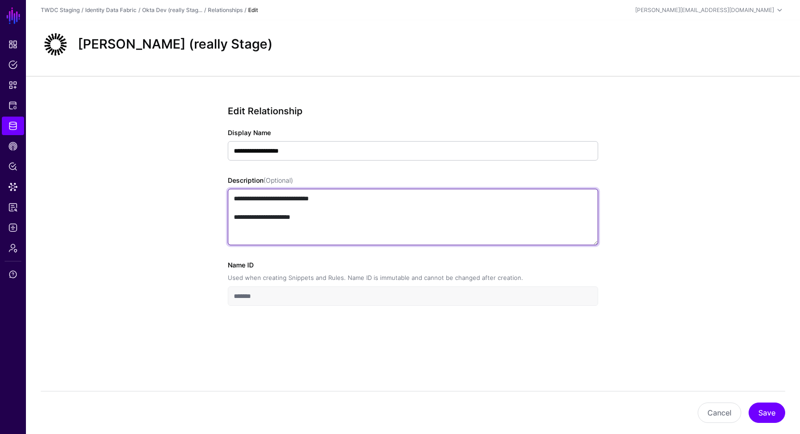
click at [232, 216] on textarea "**********" at bounding box center [413, 217] width 370 height 56
type textarea "**********"
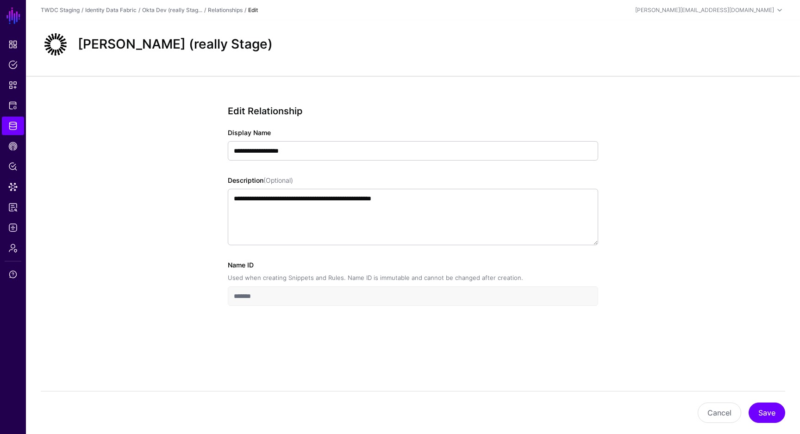
click at [762, 400] on div "Cancel Save" at bounding box center [413, 412] width 744 height 43
click at [763, 408] on button "Save" at bounding box center [766, 413] width 37 height 20
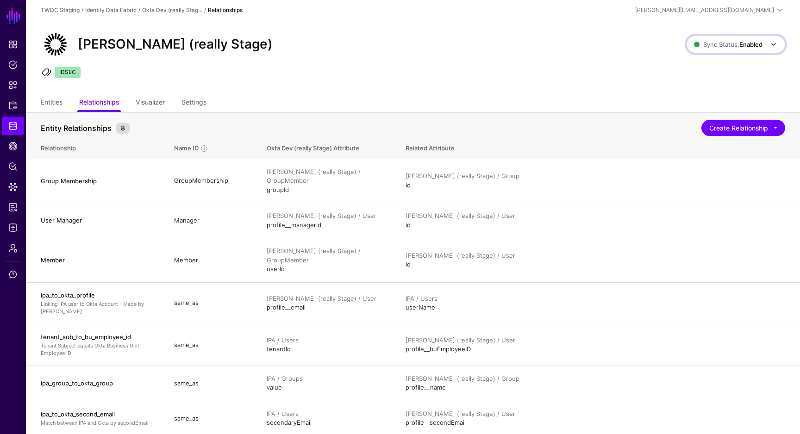
click at [731, 49] on span "Sync Status: Enabled" at bounding box center [728, 44] width 68 height 10
click at [584, 93] on div "Okta Dev (really Stage) Sync Status: Enabled Enabled Syncing active for all con…" at bounding box center [413, 57] width 774 height 74
click at [161, 107] on link "Visualizer" at bounding box center [150, 103] width 29 height 18
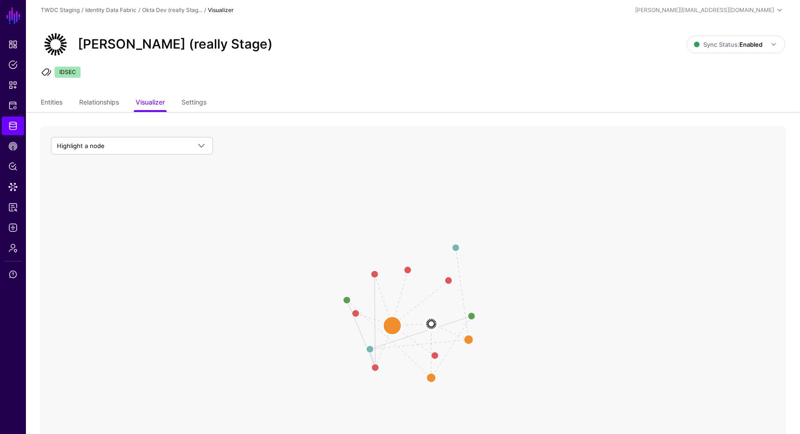
click at [392, 326] on circle at bounding box center [392, 325] width 19 height 19
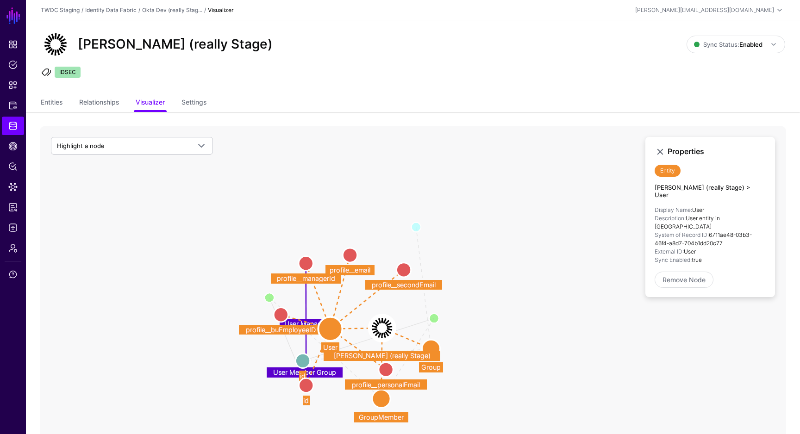
click at [351, 256] on circle at bounding box center [349, 255] width 14 height 14
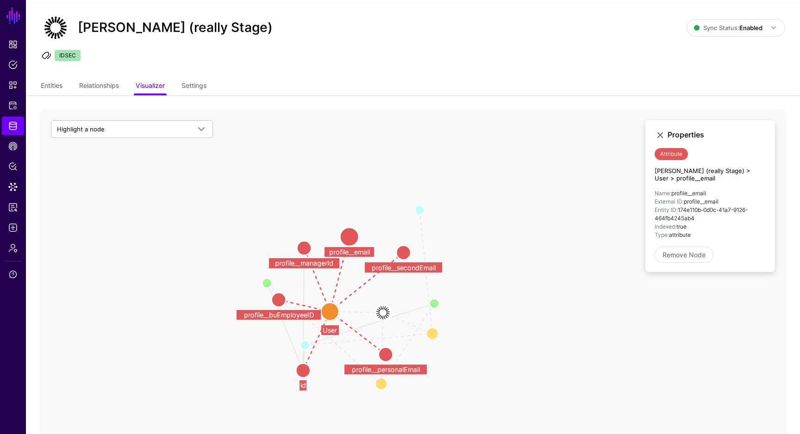
scroll to position [16, 0]
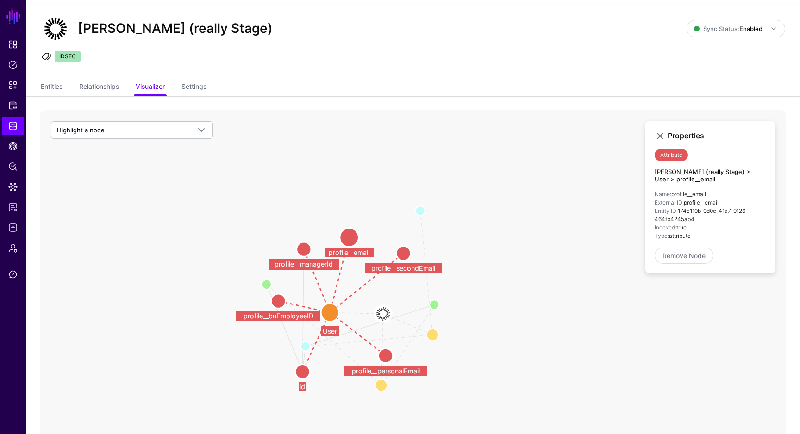
click at [332, 313] on circle at bounding box center [330, 313] width 18 height 18
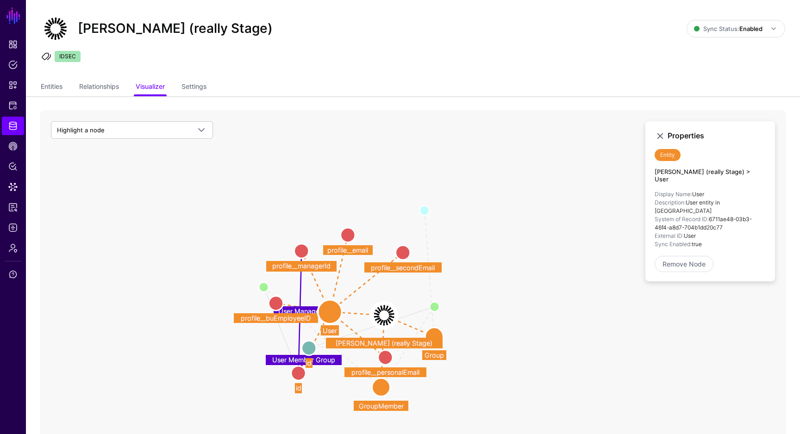
click at [348, 240] on circle at bounding box center [348, 235] width 14 height 14
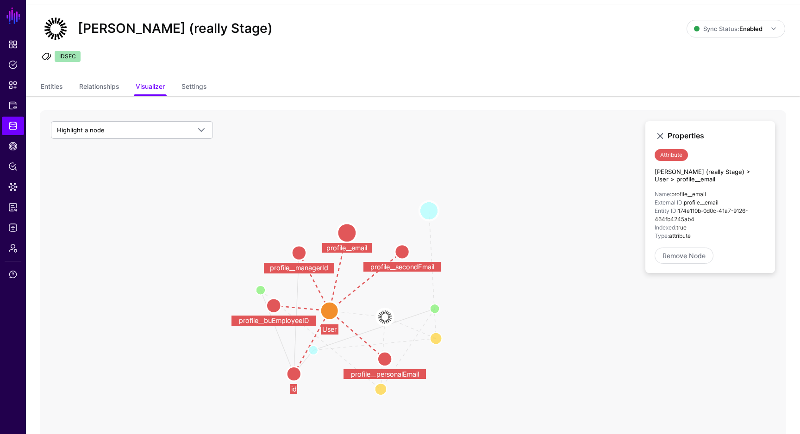
click at [430, 211] on circle at bounding box center [428, 210] width 19 height 19
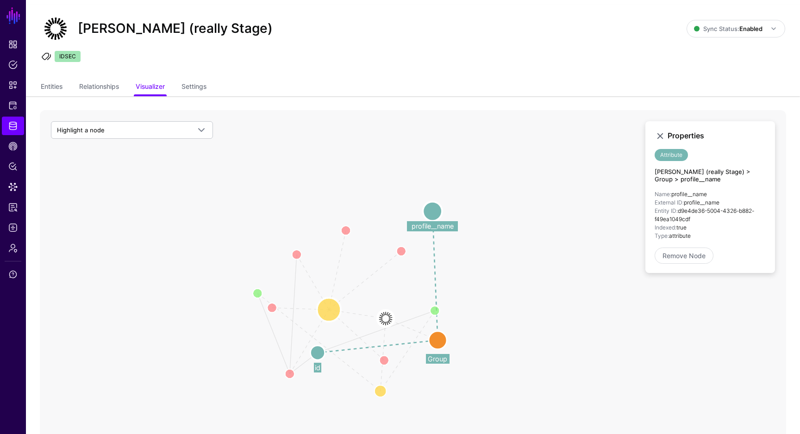
click at [329, 313] on circle at bounding box center [328, 310] width 24 height 24
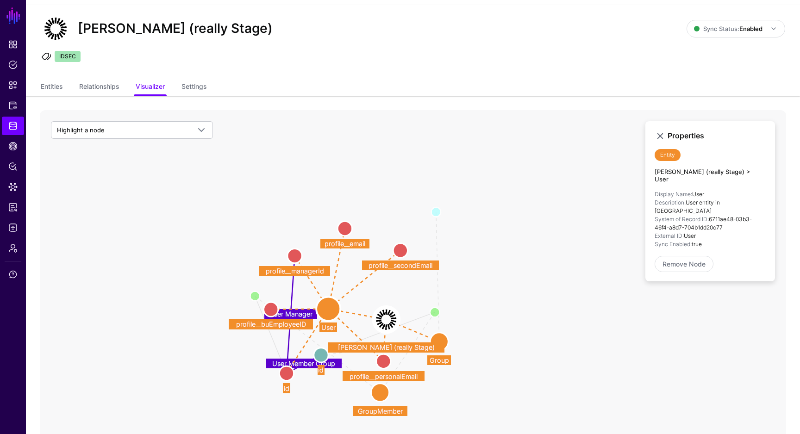
click at [386, 320] on image at bounding box center [385, 319] width 27 height 27
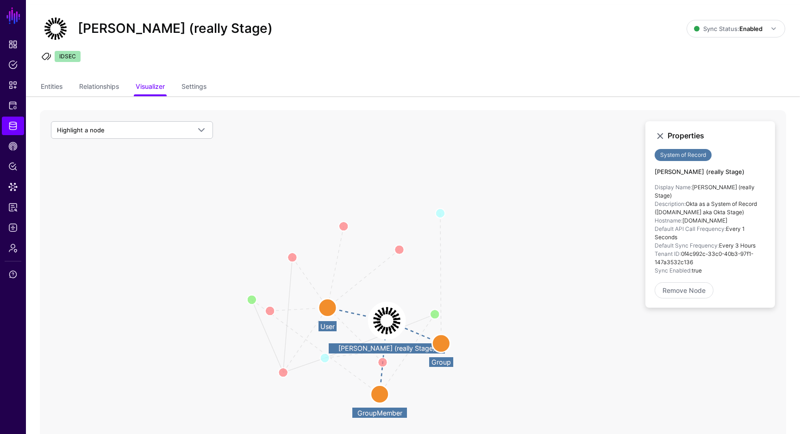
click at [330, 310] on circle at bounding box center [327, 307] width 18 height 18
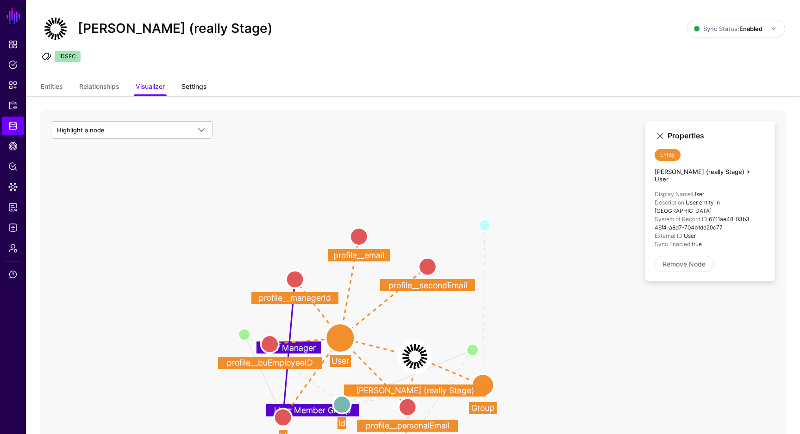
scroll to position [0, 0]
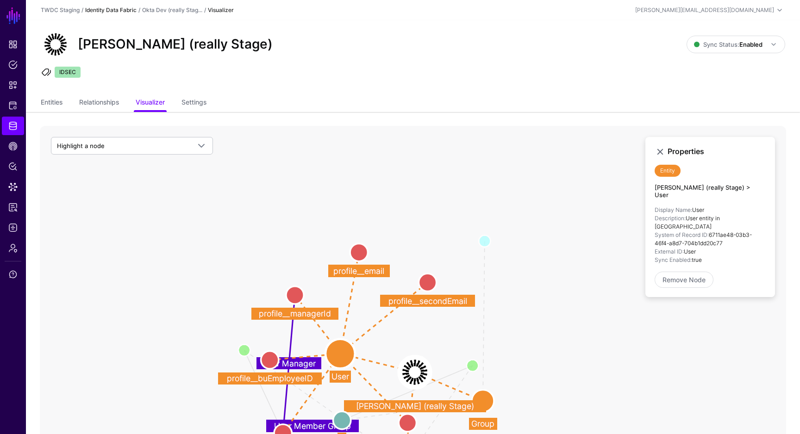
click at [127, 12] on link "Identity Data Fabric" at bounding box center [110, 9] width 51 height 7
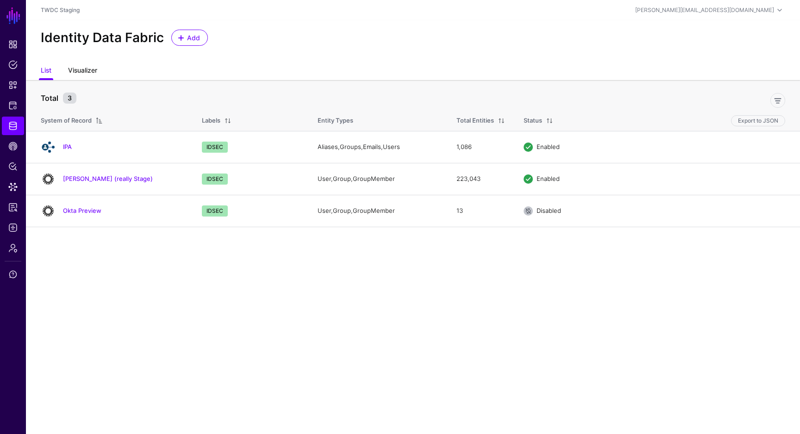
click at [94, 72] on link "Visualizer" at bounding box center [82, 71] width 29 height 18
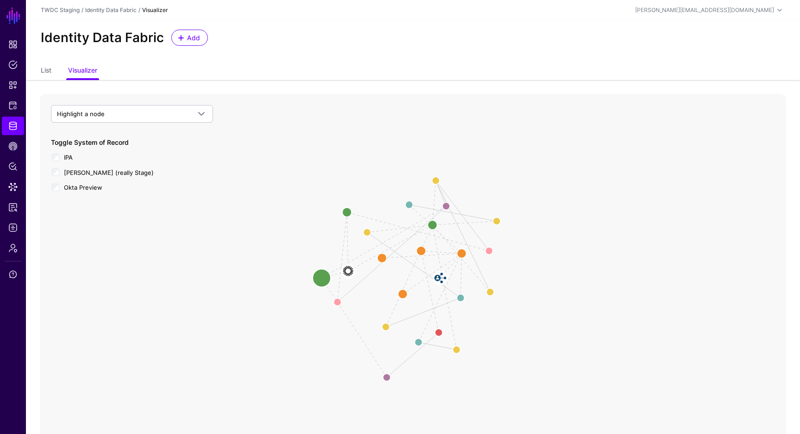
click at [324, 276] on circle at bounding box center [321, 278] width 19 height 19
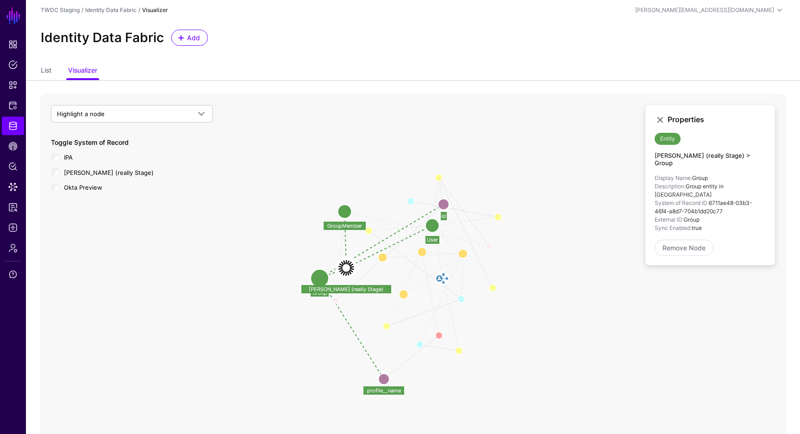
click at [344, 267] on image at bounding box center [345, 268] width 21 height 21
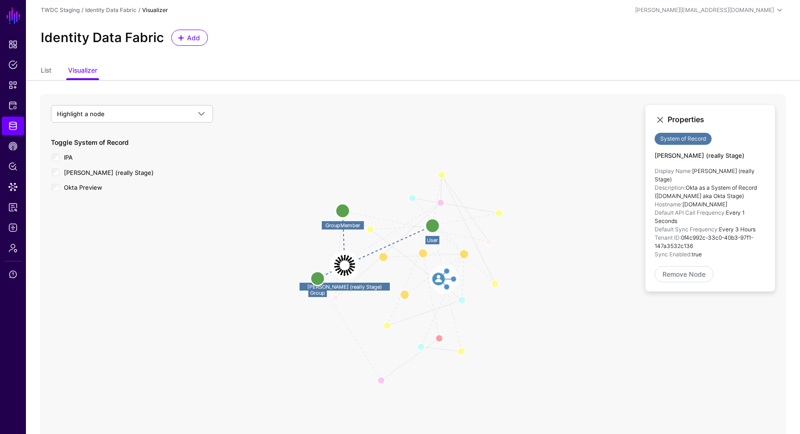
click at [442, 279] on image at bounding box center [444, 279] width 28 height 28
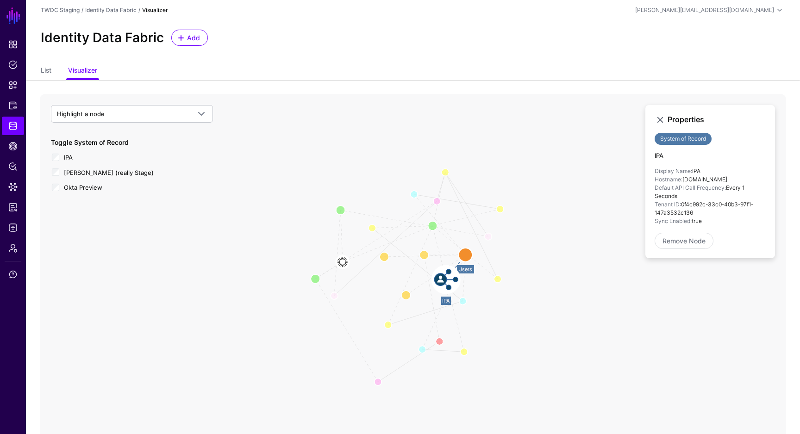
click at [465, 257] on circle at bounding box center [465, 255] width 14 height 14
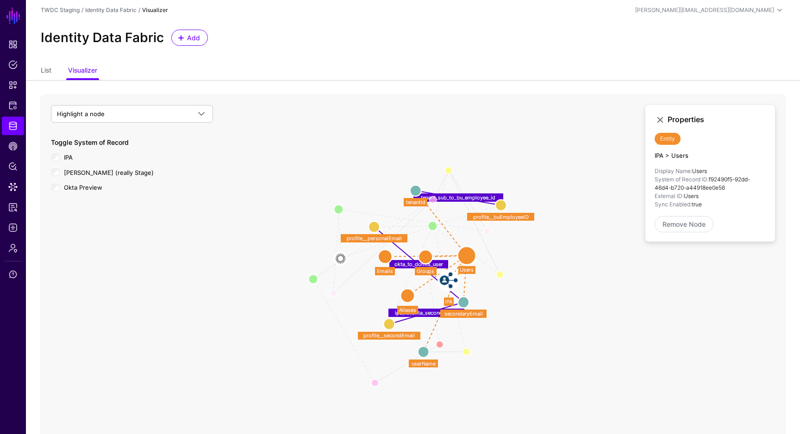
click at [426, 348] on circle at bounding box center [423, 352] width 11 height 11
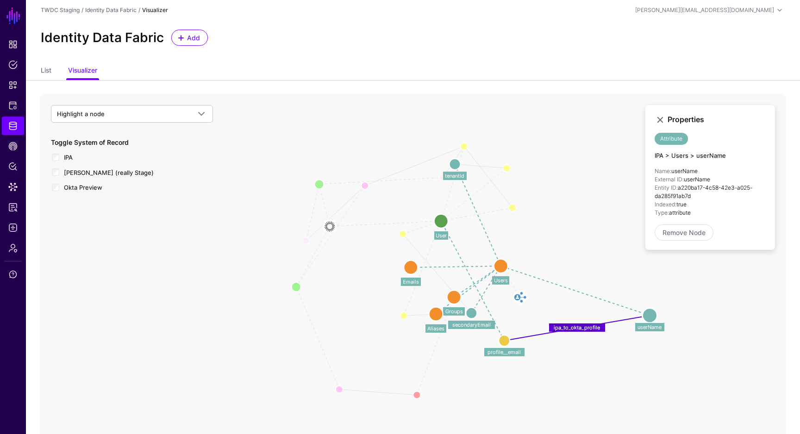
drag, startPoint x: 424, startPoint y: 352, endPoint x: 650, endPoint y: 311, distance: 229.5
click at [650, 311] on circle at bounding box center [649, 315] width 15 height 15
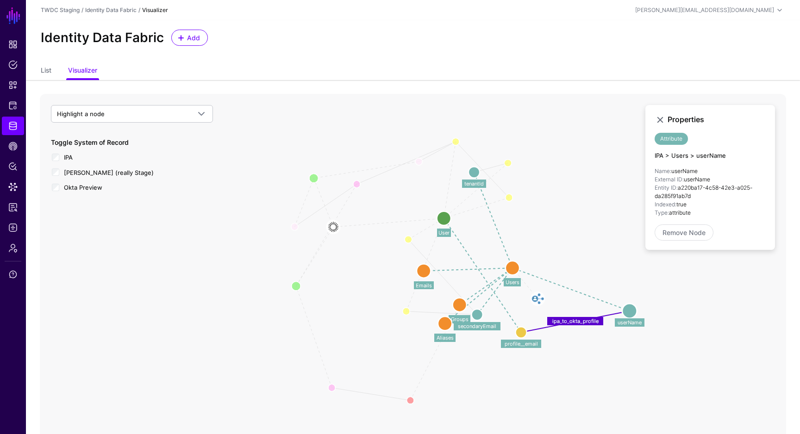
click at [520, 335] on circle at bounding box center [520, 332] width 11 height 11
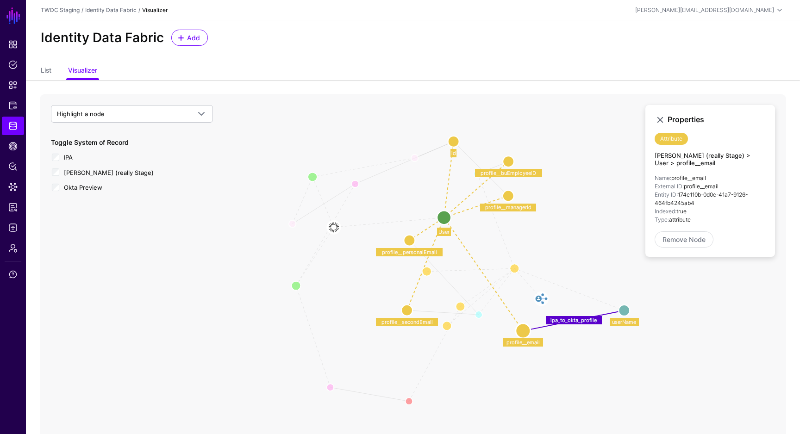
click at [624, 309] on circle at bounding box center [623, 310] width 11 height 11
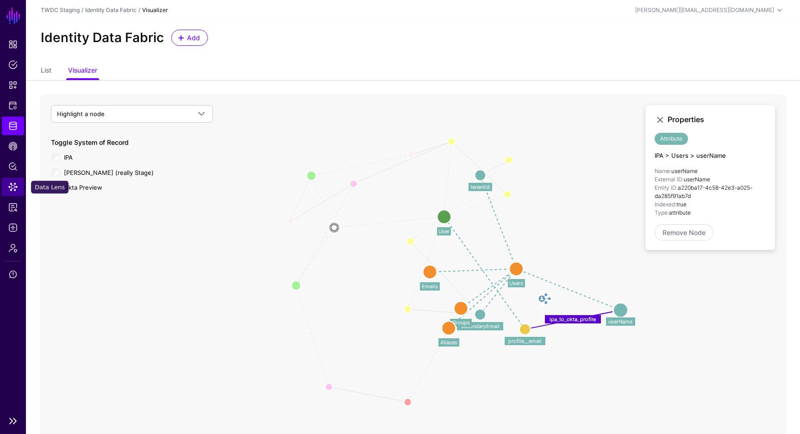
click at [15, 183] on span "Data Lens" at bounding box center [12, 186] width 9 height 9
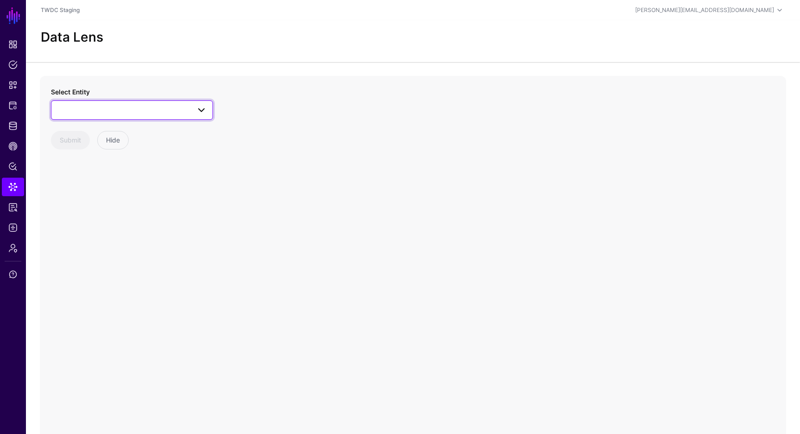
click at [175, 112] on span at bounding box center [132, 110] width 150 height 11
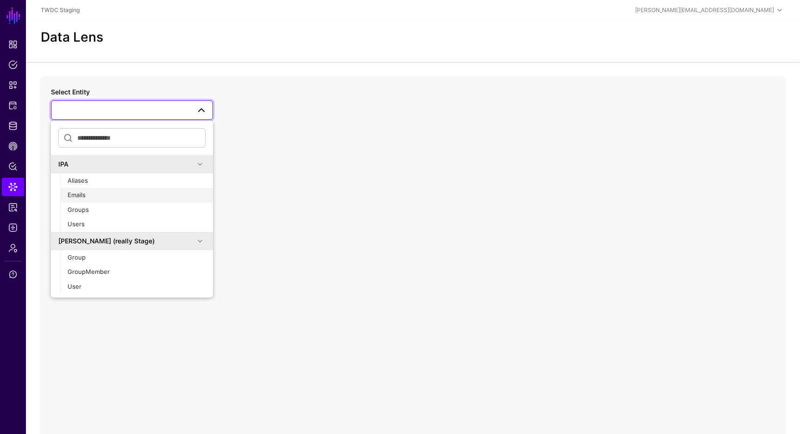
click at [165, 191] on div "Emails" at bounding box center [137, 195] width 138 height 9
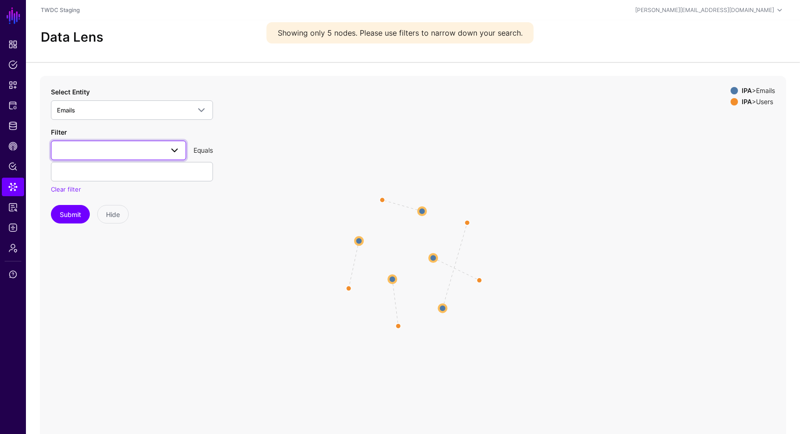
click at [135, 148] on span at bounding box center [118, 150] width 123 height 11
click at [105, 214] on div "value" at bounding box center [118, 216] width 120 height 9
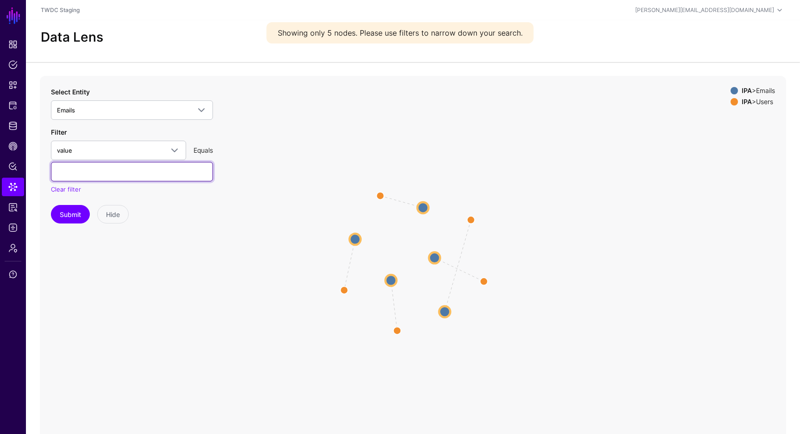
click at [143, 175] on input "text" at bounding box center [132, 171] width 162 height 19
paste input "**********"
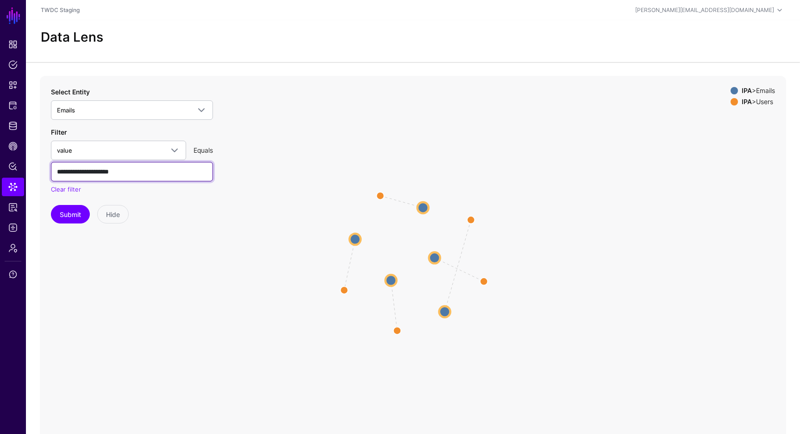
drag, startPoint x: 151, startPoint y: 173, endPoint x: 32, endPoint y: 172, distance: 118.9
click at [32, 172] on div "**********" at bounding box center [413, 261] width 774 height 370
paste input "**********"
type input "**********"
click at [75, 215] on button "Submit" at bounding box center [70, 214] width 39 height 19
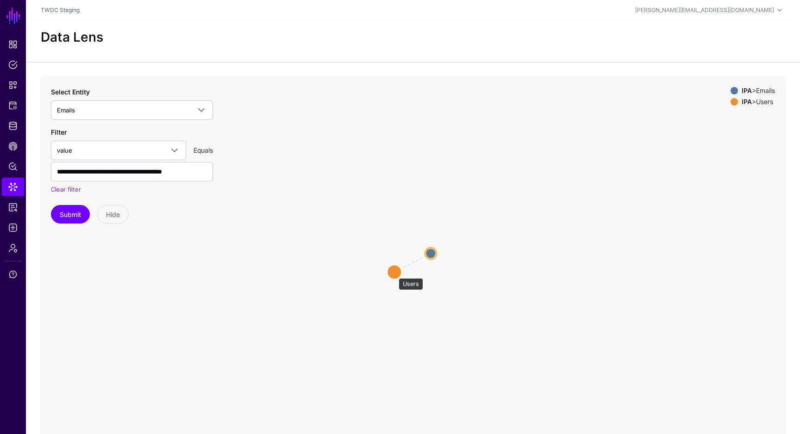
click at [394, 273] on circle at bounding box center [394, 272] width 15 height 15
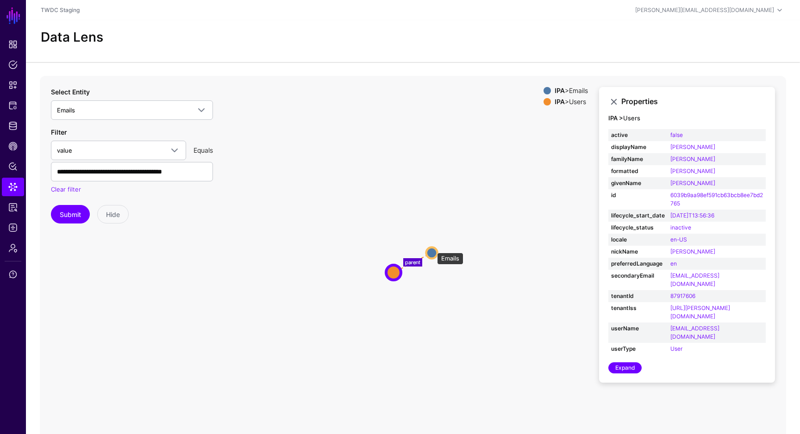
click at [433, 248] on circle at bounding box center [431, 252] width 11 height 11
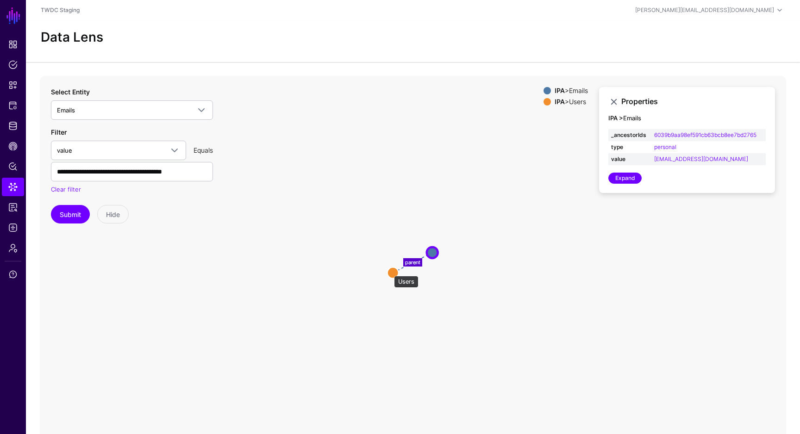
click at [389, 272] on circle at bounding box center [392, 272] width 11 height 11
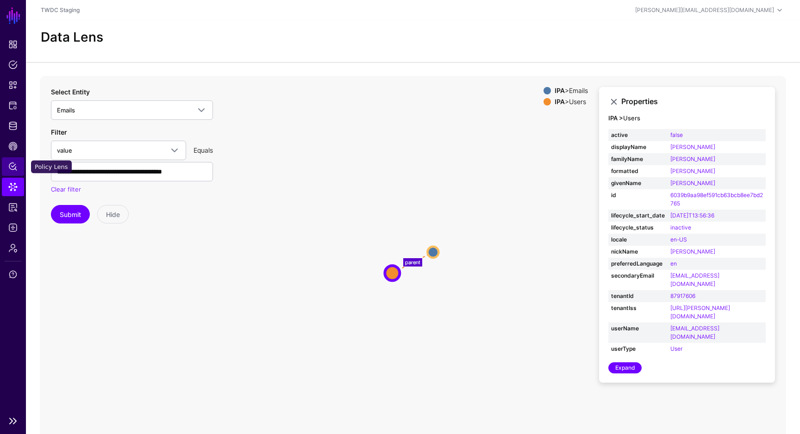
click at [16, 163] on span "Policy Lens" at bounding box center [12, 166] width 9 height 9
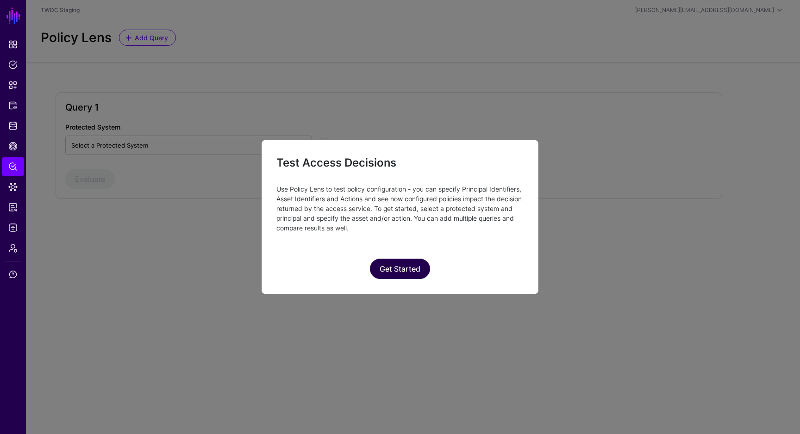
click at [407, 271] on button "Get Started" at bounding box center [400, 269] width 60 height 20
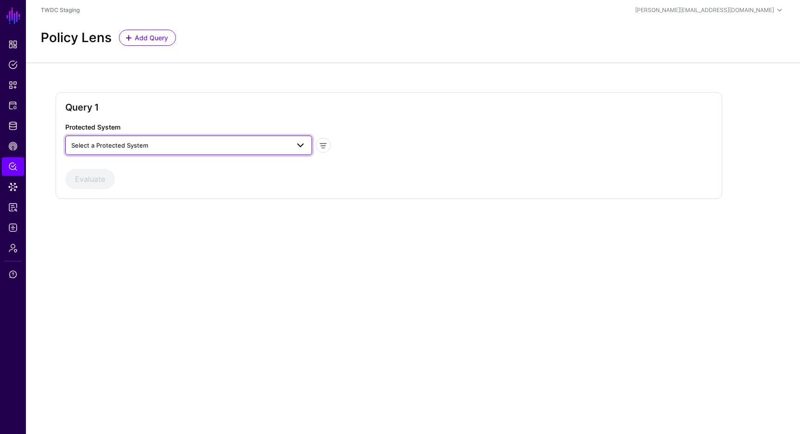
click at [167, 146] on span "Select a Protected System" at bounding box center [180, 145] width 218 height 10
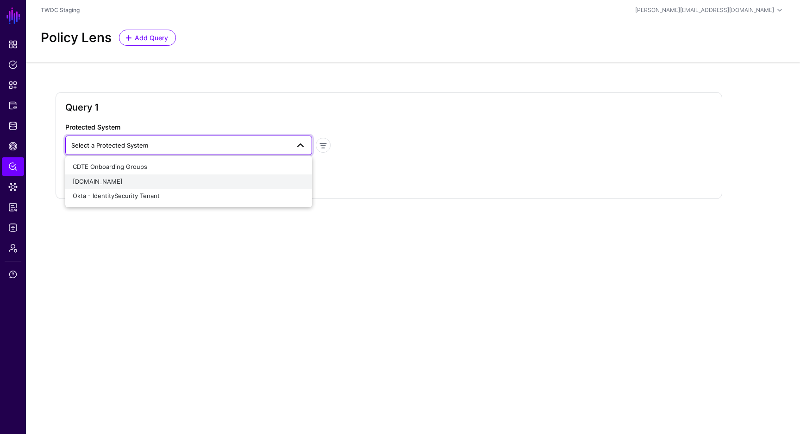
click at [163, 179] on div "disney-dev.okta.com" at bounding box center [189, 181] width 232 height 9
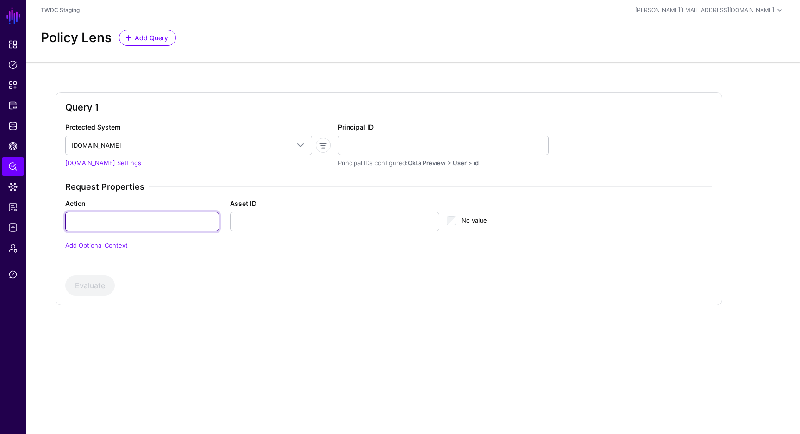
click at [147, 223] on input "Action" at bounding box center [142, 221] width 154 height 19
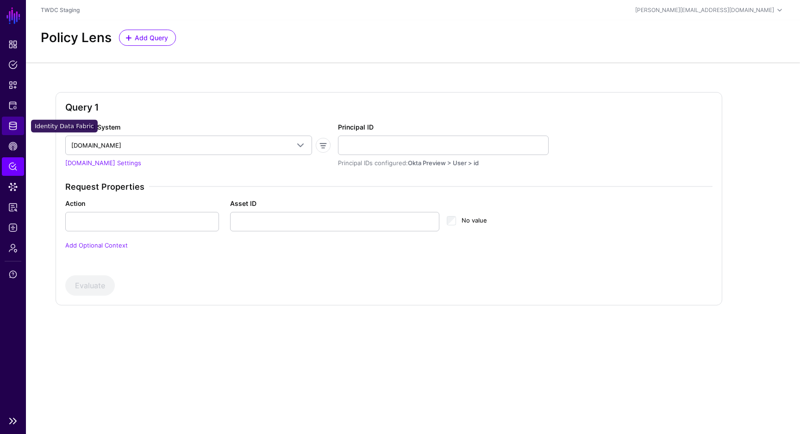
click at [17, 128] on span "Identity Data Fabric" at bounding box center [12, 125] width 9 height 9
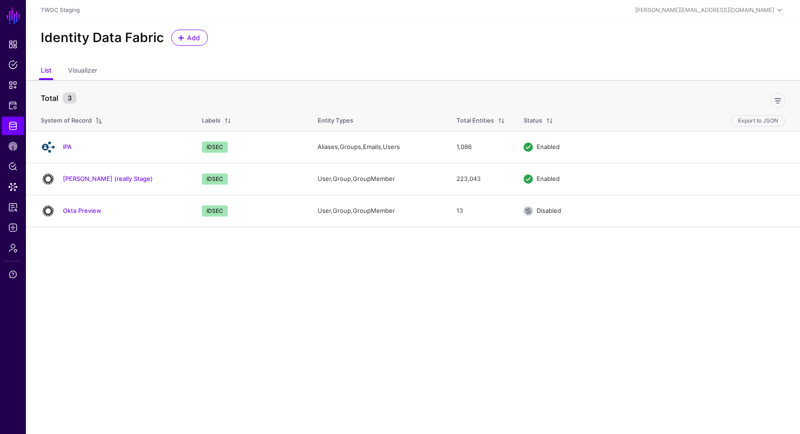
click at [180, 267] on main "SGNL Dashboard Policies Snippets Protected Systems Identity Data Fabric CAEP Hu…" at bounding box center [400, 217] width 800 height 434
click at [82, 71] on link "Visualizer" at bounding box center [82, 71] width 29 height 18
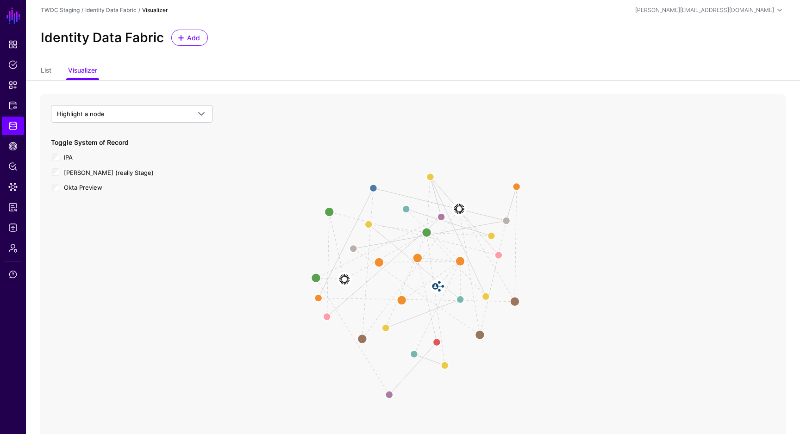
click at [532, 335] on icon "ipa_to_okta_profile tenant_sub_to_bu_employee_id ipa_group_to_okta_group ipa_to…" at bounding box center [413, 279] width 746 height 370
click at [13, 109] on span "Protected Systems" at bounding box center [12, 105] width 9 height 9
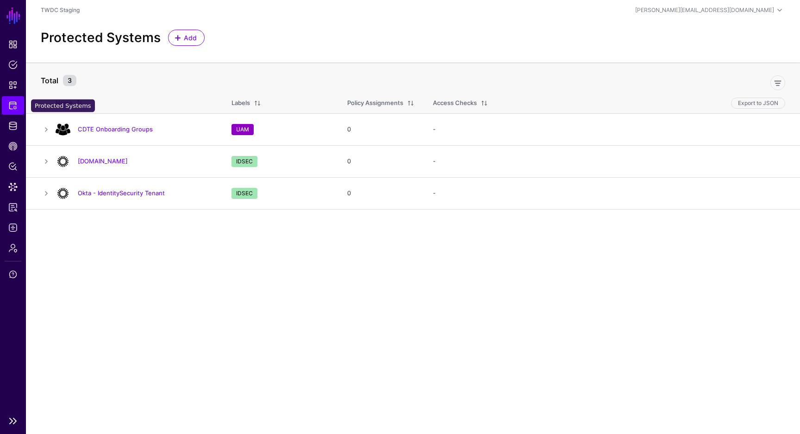
click at [15, 112] on link "Protected Systems" at bounding box center [13, 105] width 22 height 19
click at [110, 163] on link "disney-dev.okta.com" at bounding box center [103, 160] width 50 height 7
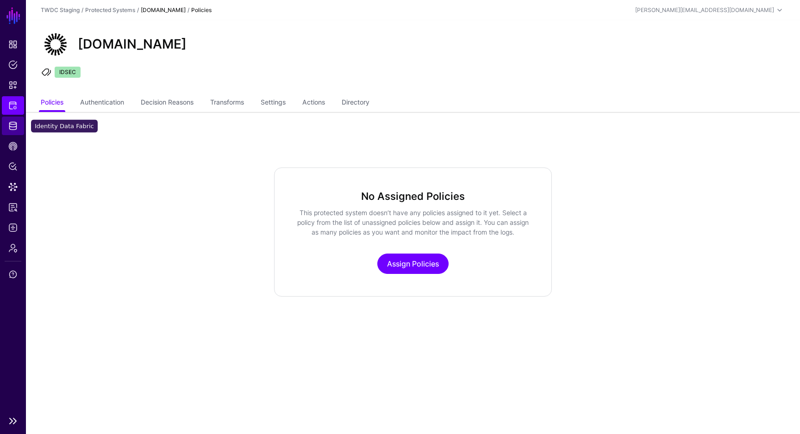
click at [16, 131] on link "Identity Data Fabric" at bounding box center [13, 126] width 22 height 19
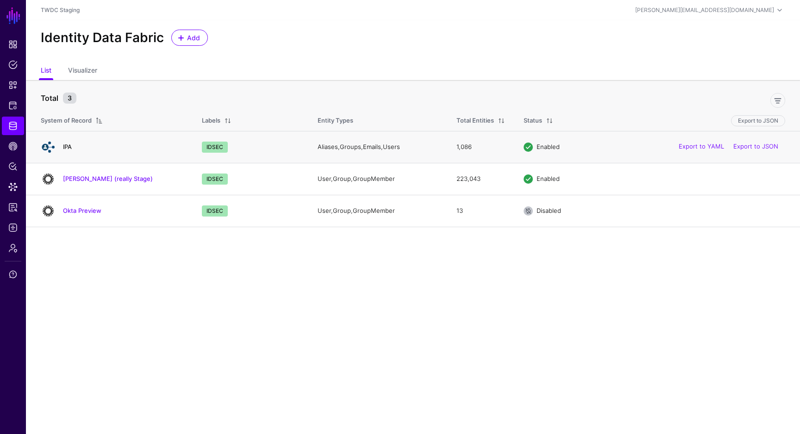
click at [65, 143] on link "IPA" at bounding box center [67, 146] width 9 height 7
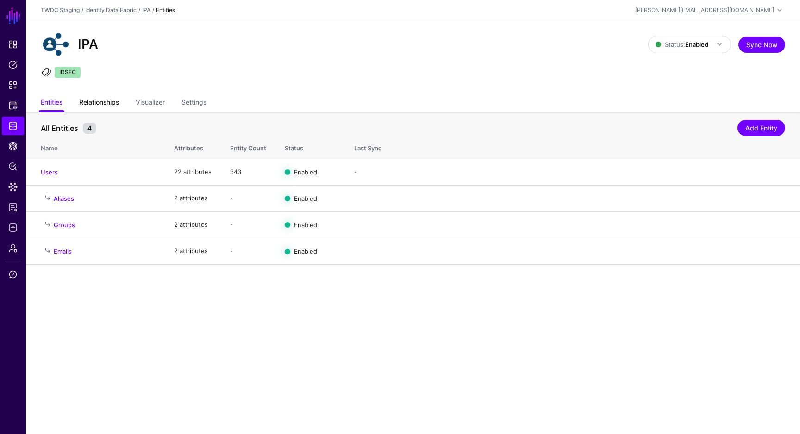
click at [104, 101] on link "Relationships" at bounding box center [99, 103] width 40 height 18
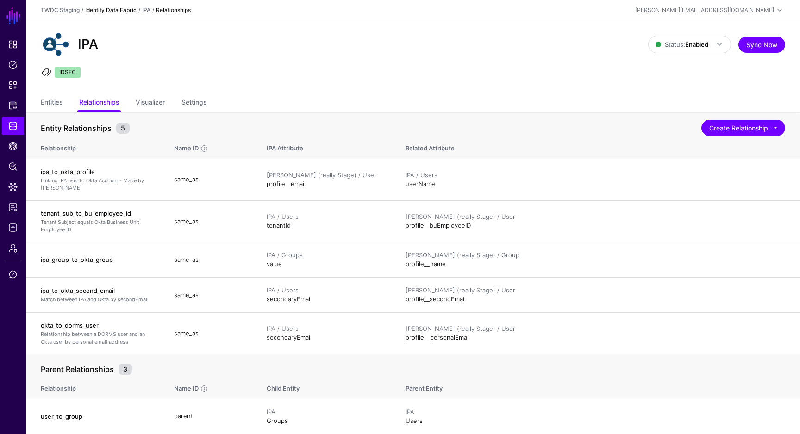
click at [126, 12] on link "Identity Data Fabric" at bounding box center [110, 9] width 51 height 7
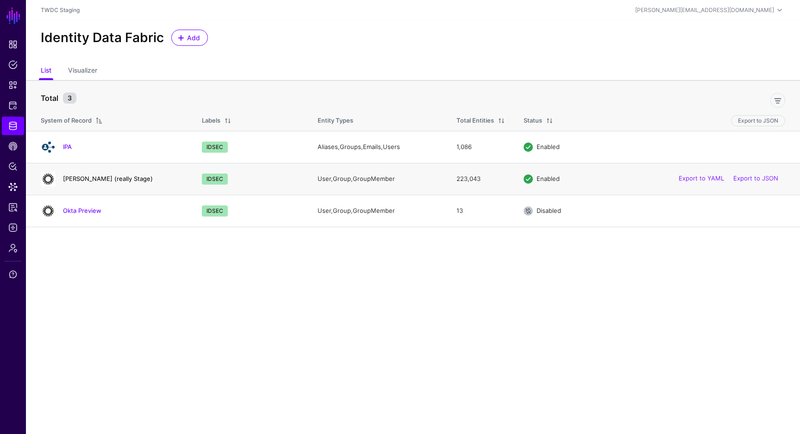
click at [99, 176] on link "[PERSON_NAME] (really Stage)" at bounding box center [108, 178] width 90 height 7
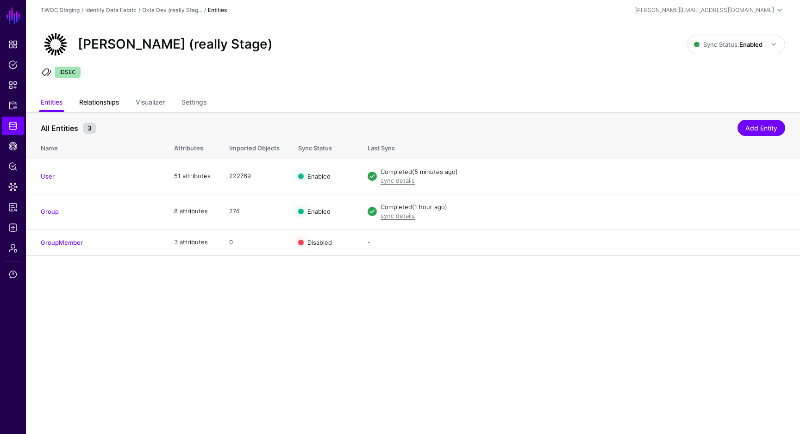
click at [112, 104] on link "Relationships" at bounding box center [99, 103] width 40 height 18
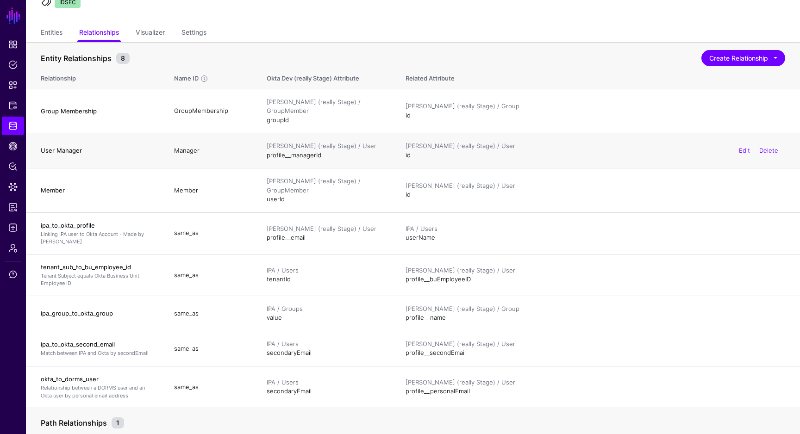
scroll to position [73, 0]
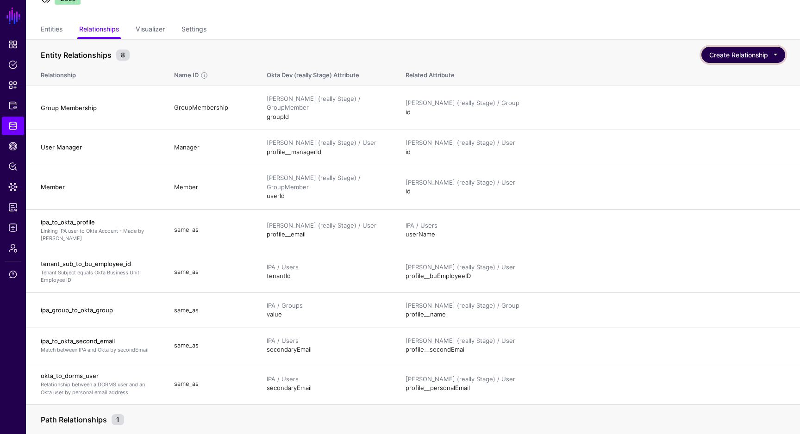
click at [729, 51] on button "Create Relationship" at bounding box center [743, 55] width 84 height 16
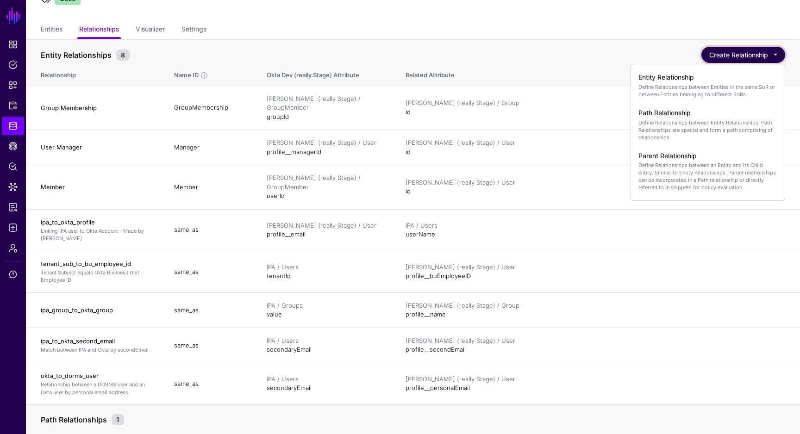
click at [731, 57] on button "Create Relationship" at bounding box center [743, 55] width 84 height 16
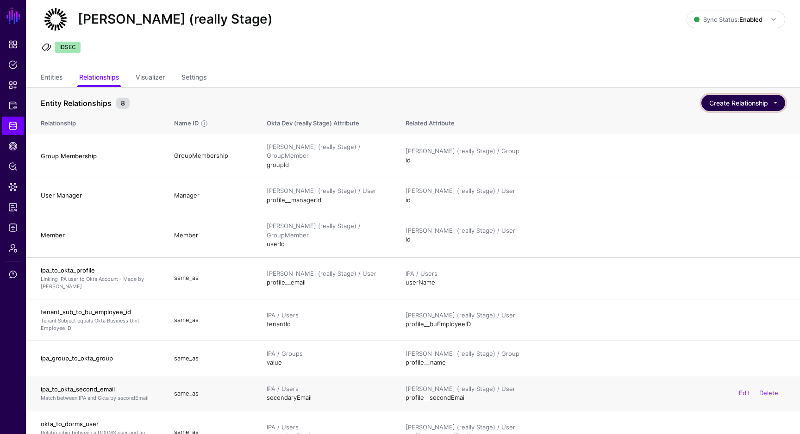
scroll to position [25, 0]
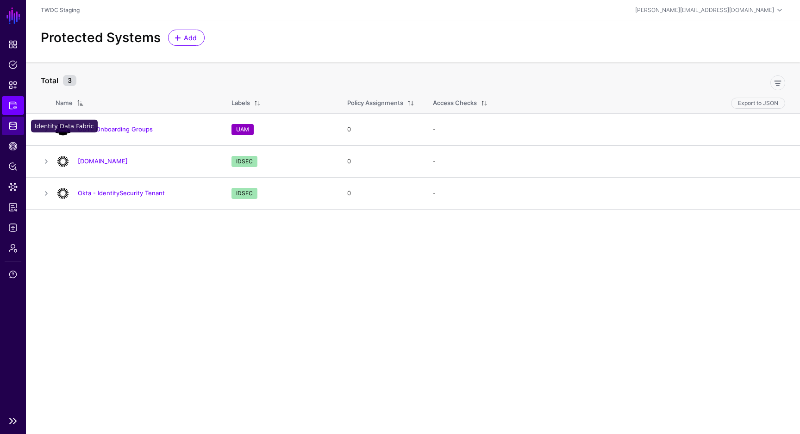
click at [16, 127] on span "Identity Data Fabric" at bounding box center [12, 125] width 9 height 9
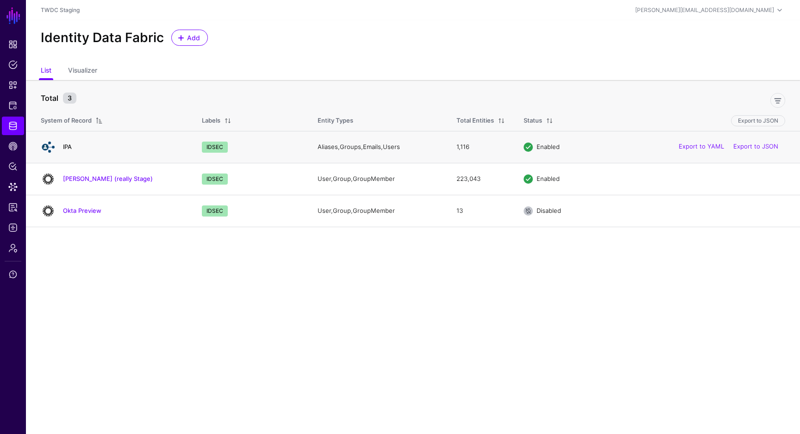
click at [68, 148] on link "IPA" at bounding box center [67, 146] width 9 height 7
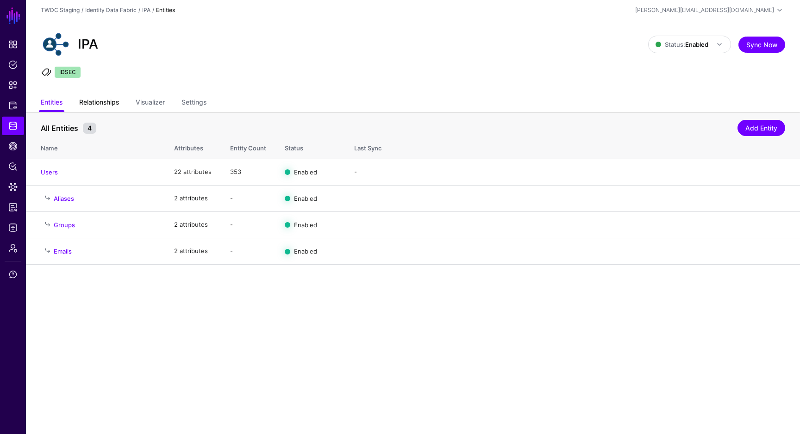
click at [114, 107] on link "Relationships" at bounding box center [99, 103] width 40 height 18
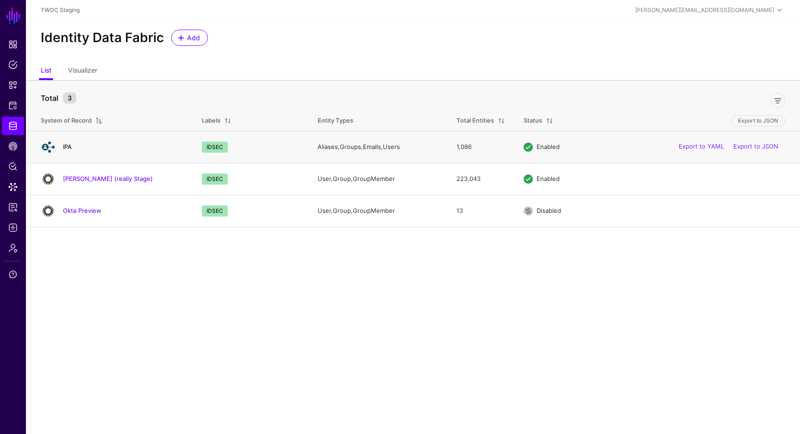
click at [68, 146] on link "IPA" at bounding box center [67, 146] width 9 height 7
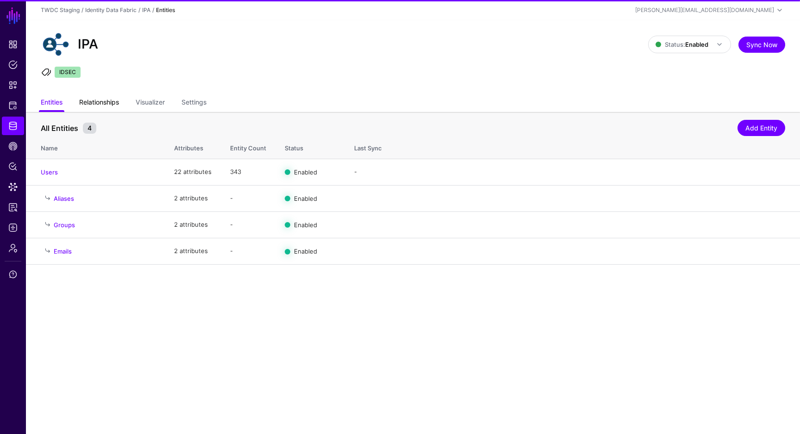
click at [108, 102] on link "Relationships" at bounding box center [99, 103] width 40 height 18
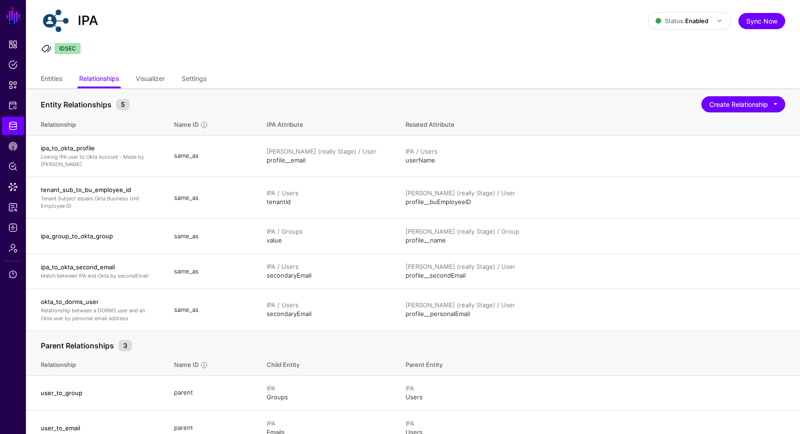
scroll to position [26, 0]
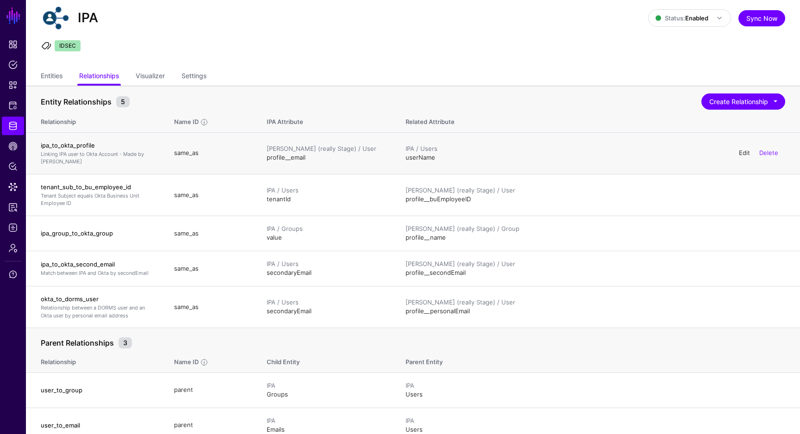
click at [739, 154] on link "Edit" at bounding box center [743, 152] width 11 height 7
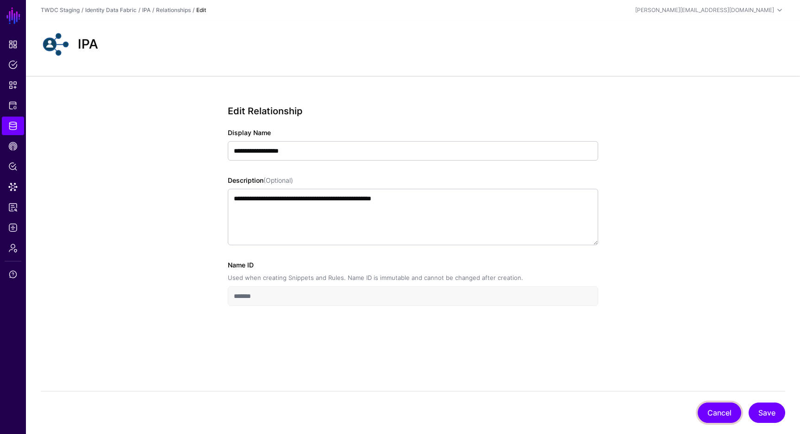
click at [717, 410] on button "Cancel" at bounding box center [718, 413] width 43 height 20
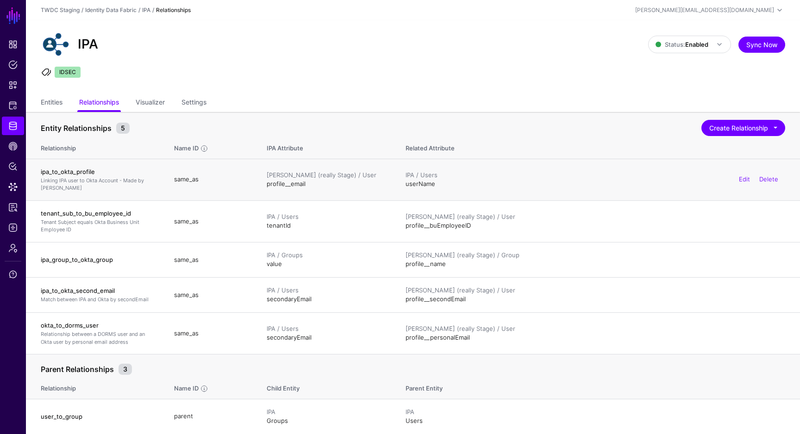
drag, startPoint x: 86, startPoint y: 187, endPoint x: 38, endPoint y: 182, distance: 47.9
click at [38, 182] on td "ipa_to_okta_profile Linking IPA user to Okta Account - Made by [PERSON_NAME]" at bounding box center [95, 180] width 139 height 42
copy p "Linking IPA user to Okta Account - Made by [PERSON_NAME]"
click at [769, 179] on link "Delete" at bounding box center [768, 178] width 19 height 7
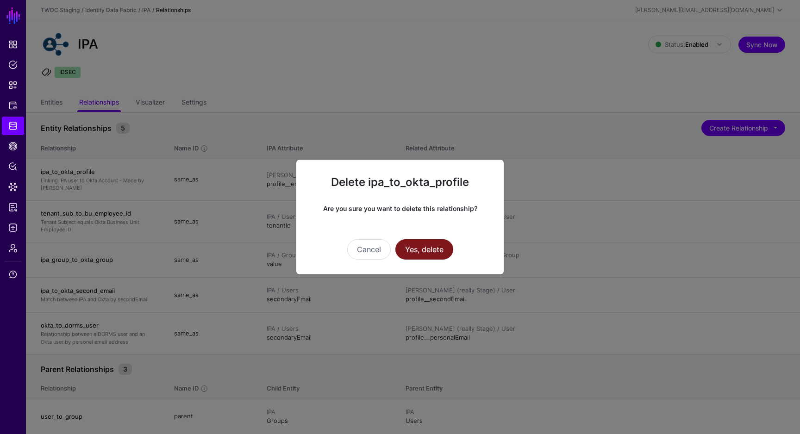
click at [441, 254] on button "Yes, delete" at bounding box center [424, 249] width 58 height 20
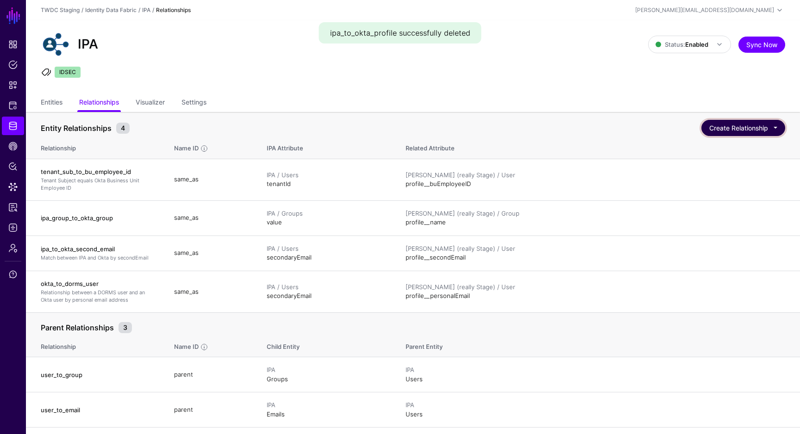
click at [744, 129] on button "Create Relationship" at bounding box center [743, 128] width 84 height 16
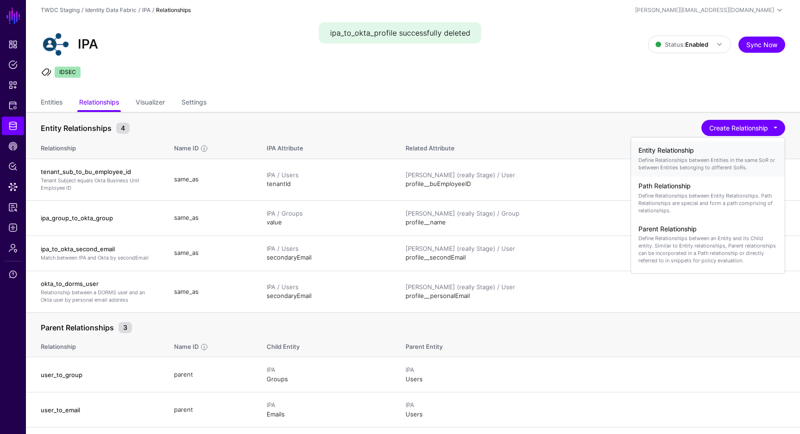
click at [714, 156] on p "Define Relationships between Entities in the same SoR or between Entities belon…" at bounding box center [707, 163] width 139 height 15
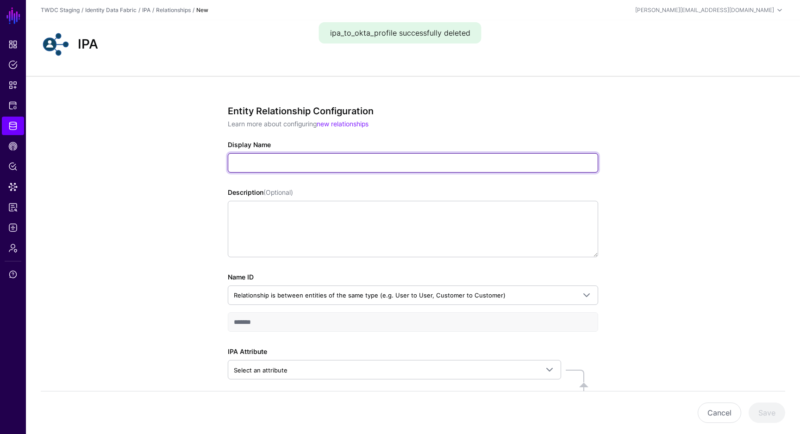
click at [375, 162] on input "Display Name" at bounding box center [413, 162] width 370 height 19
paste input "**********"
type input "**********"
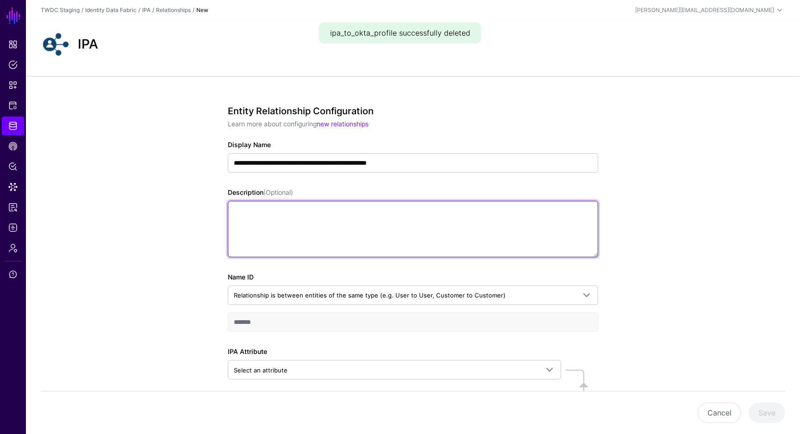
click at [360, 209] on textarea "Description (Optional)" at bounding box center [413, 229] width 370 height 56
paste textarea "**********"
type textarea "**********"
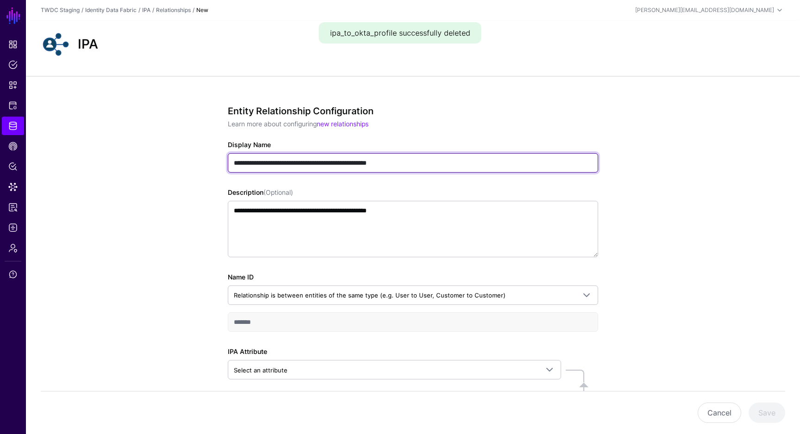
drag, startPoint x: 423, startPoint y: 162, endPoint x: 218, endPoint y: 162, distance: 205.4
click at [218, 162] on div "**********" at bounding box center [412, 300] width 429 height 448
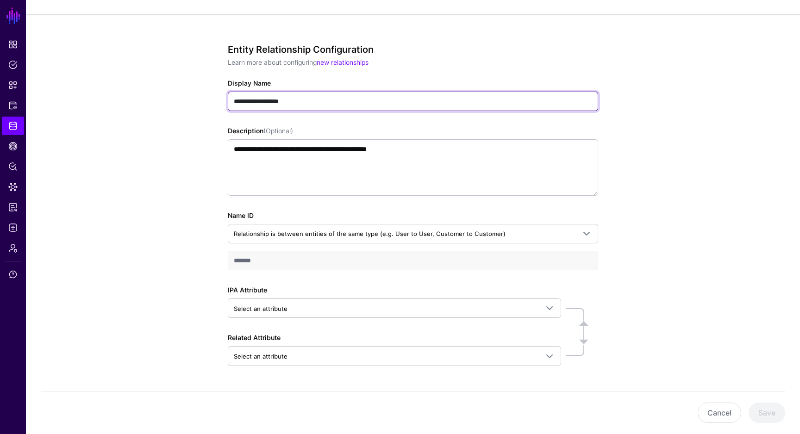
scroll to position [89, 0]
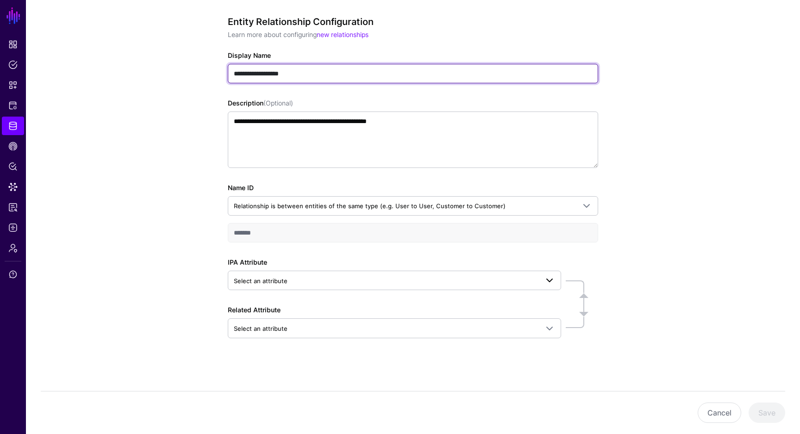
type input "**********"
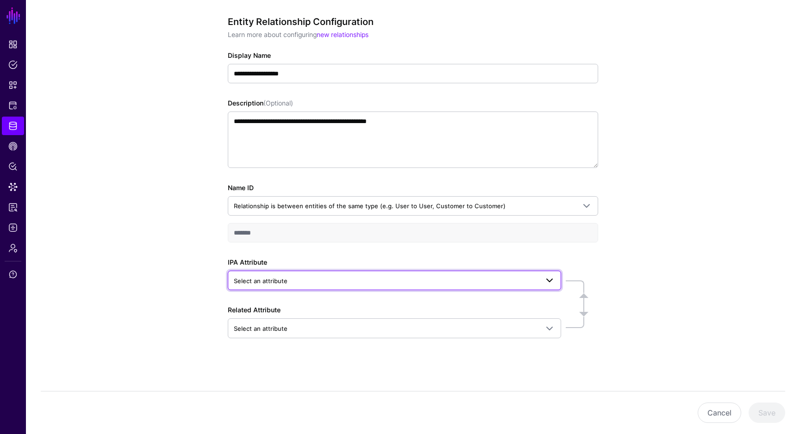
click at [422, 282] on span "Select an attribute" at bounding box center [386, 281] width 304 height 10
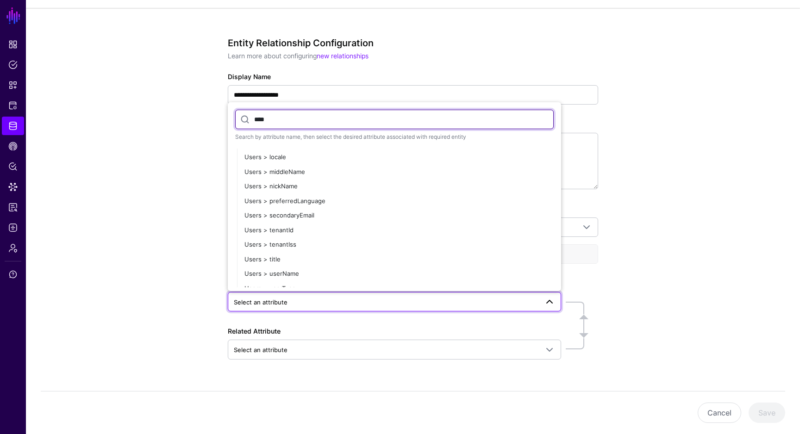
scroll to position [199, 0]
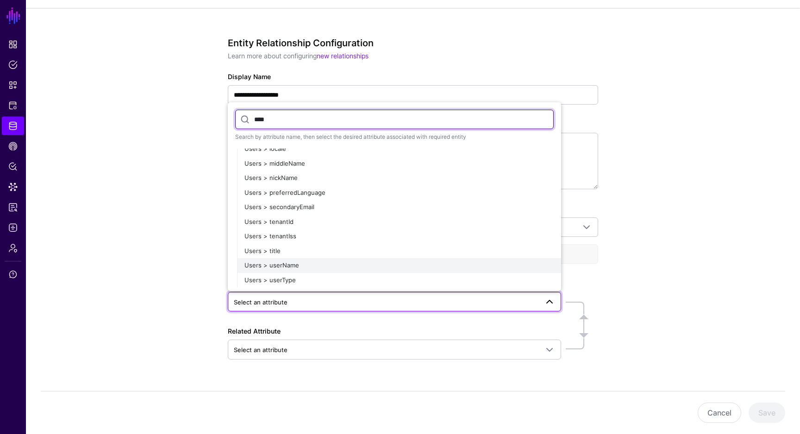
type input "****"
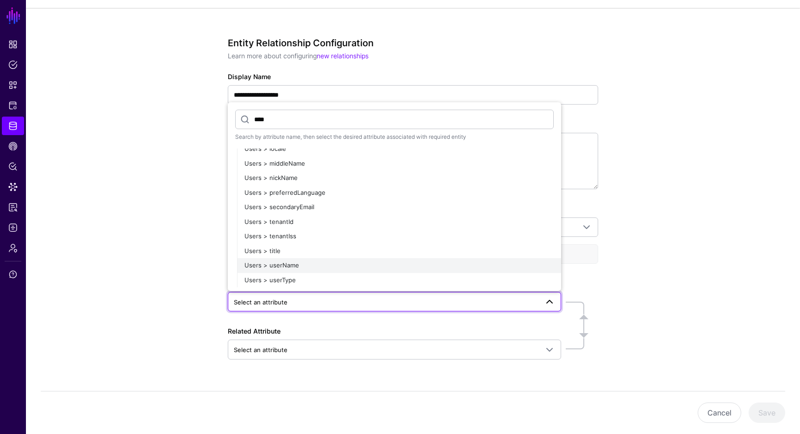
click at [298, 264] on div "Users > userName" at bounding box center [398, 265] width 309 height 9
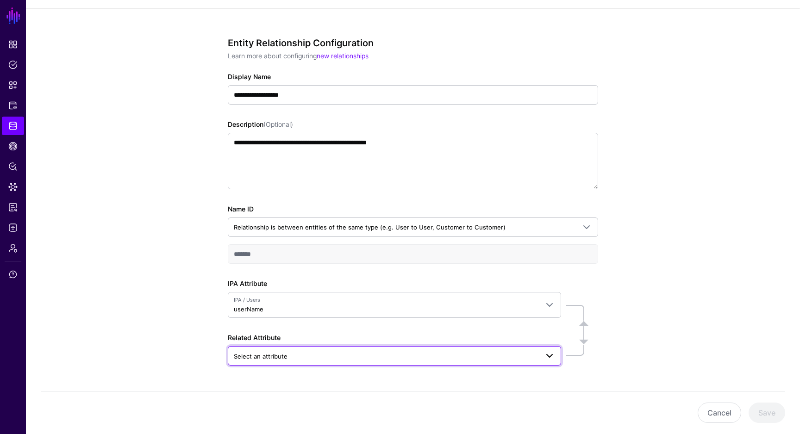
click at [296, 353] on span "Select an attribute" at bounding box center [386, 356] width 304 height 10
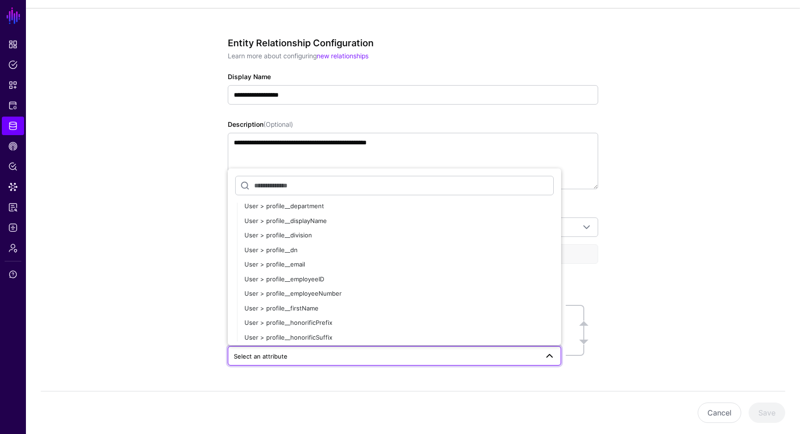
scroll to position [778, 0]
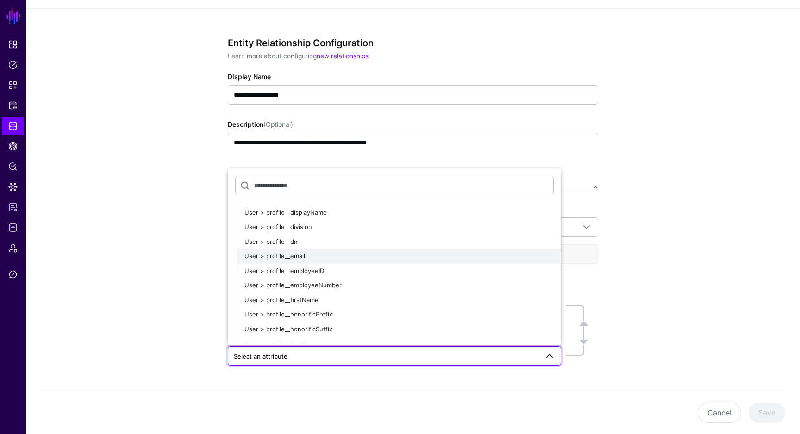
click at [291, 249] on button "User > profile__email" at bounding box center [399, 256] width 324 height 15
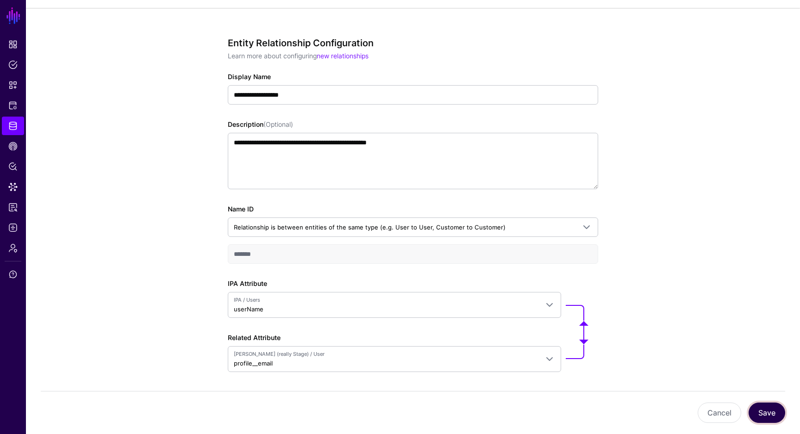
click at [762, 409] on button "Save" at bounding box center [766, 413] width 37 height 20
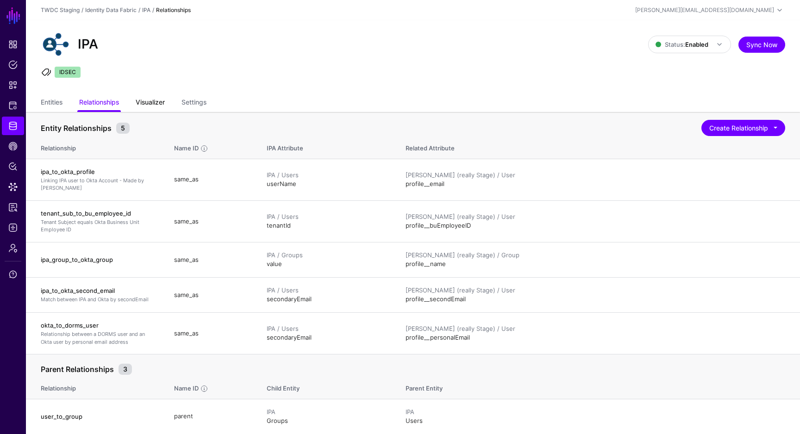
click at [163, 103] on link "Visualizer" at bounding box center [150, 103] width 29 height 18
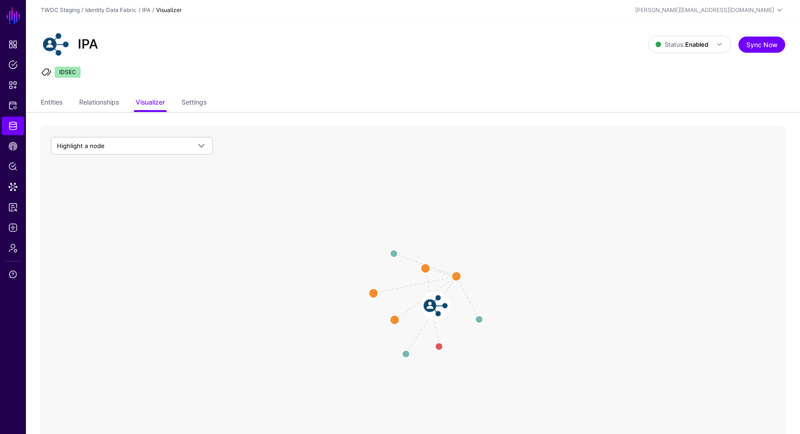
click at [434, 310] on image at bounding box center [435, 306] width 28 height 28
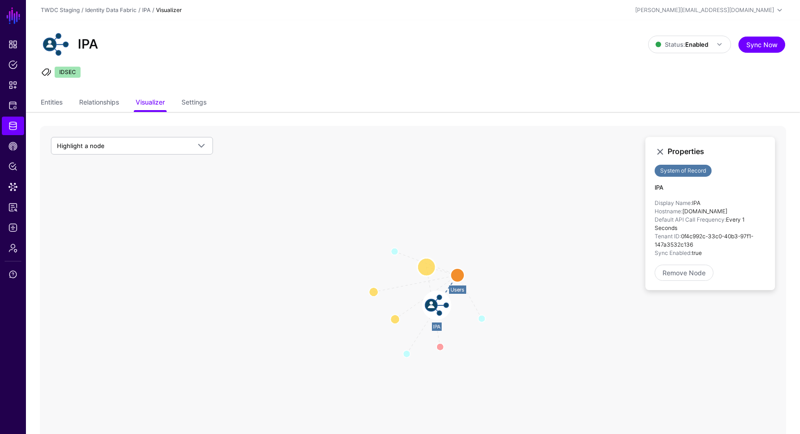
click at [426, 266] on circle at bounding box center [426, 267] width 19 height 19
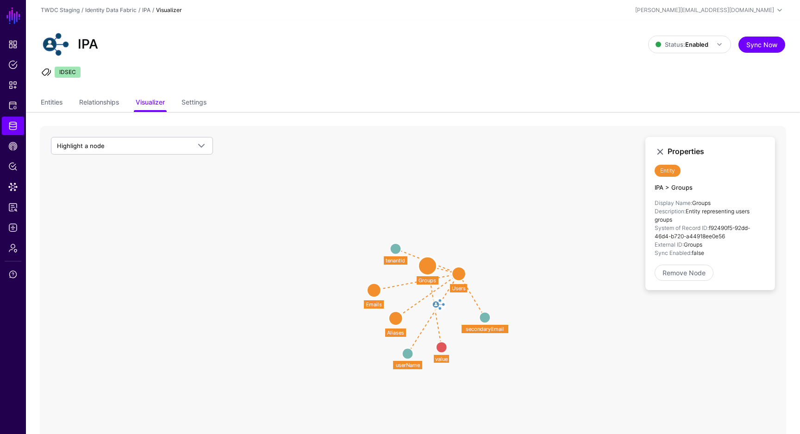
click at [407, 353] on circle at bounding box center [407, 353] width 11 height 11
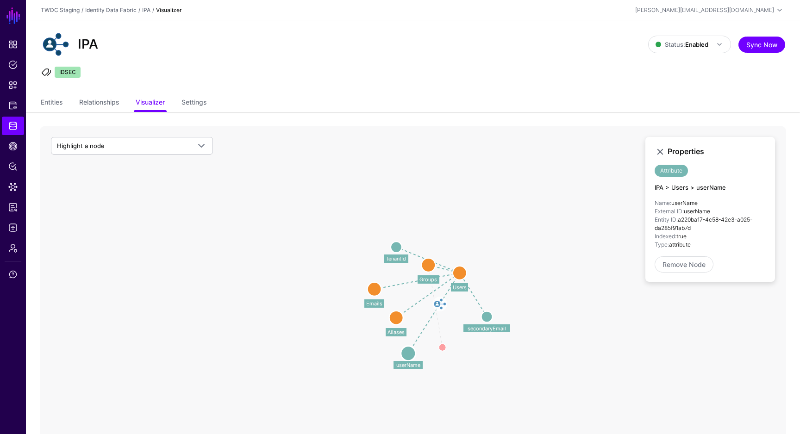
click at [446, 379] on icon "value value IPA IPA secondaryEmail secondaryEmail tenantId tenantId userName us…" at bounding box center [413, 311] width 746 height 370
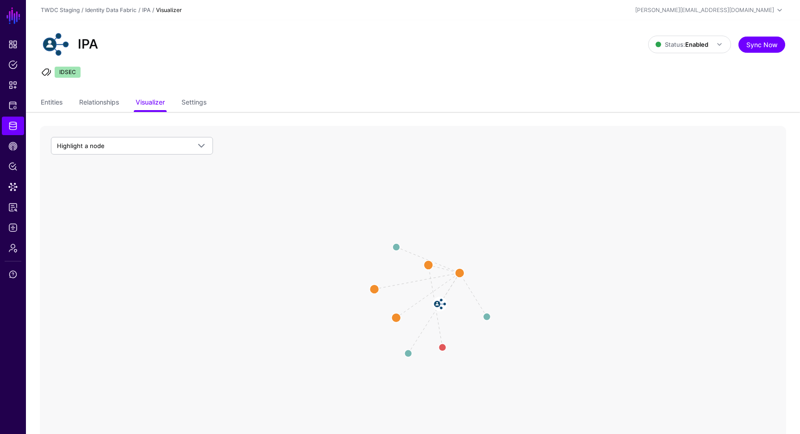
click at [412, 352] on icon "value value IPA IPA secondaryEmail secondaryEmail tenantId tenantId userName us…" at bounding box center [413, 311] width 746 height 370
click at [407, 354] on circle at bounding box center [408, 353] width 15 height 15
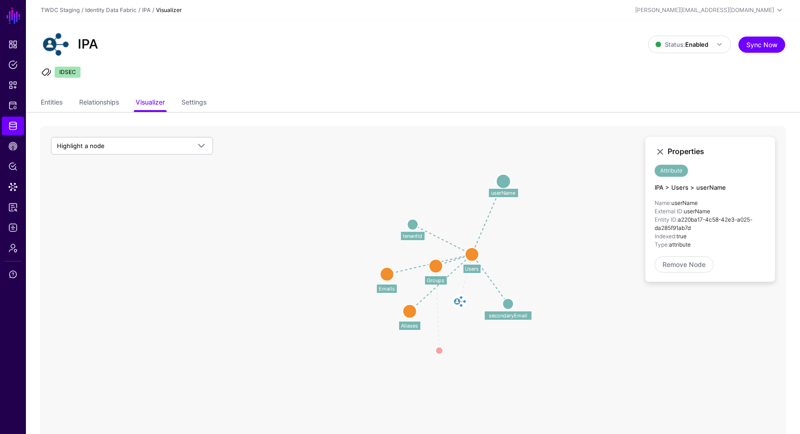
drag, startPoint x: 407, startPoint y: 354, endPoint x: 502, endPoint y: 183, distance: 195.9
click at [502, 182] on circle at bounding box center [503, 181] width 15 height 15
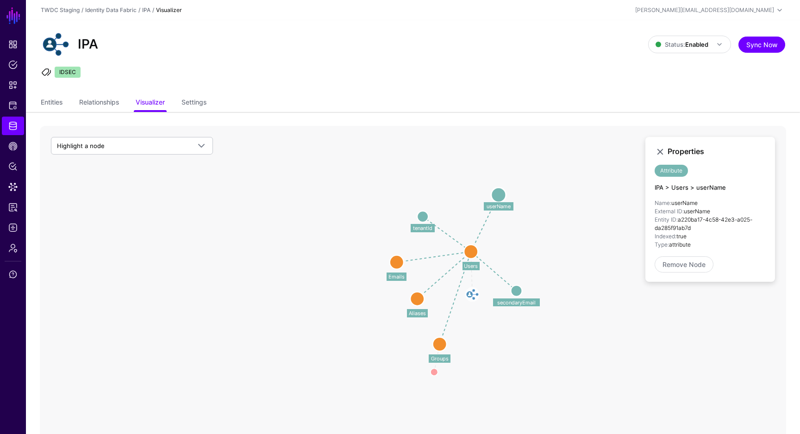
drag, startPoint x: 436, startPoint y: 271, endPoint x: 439, endPoint y: 346, distance: 75.5
click at [439, 346] on circle at bounding box center [440, 344] width 14 height 14
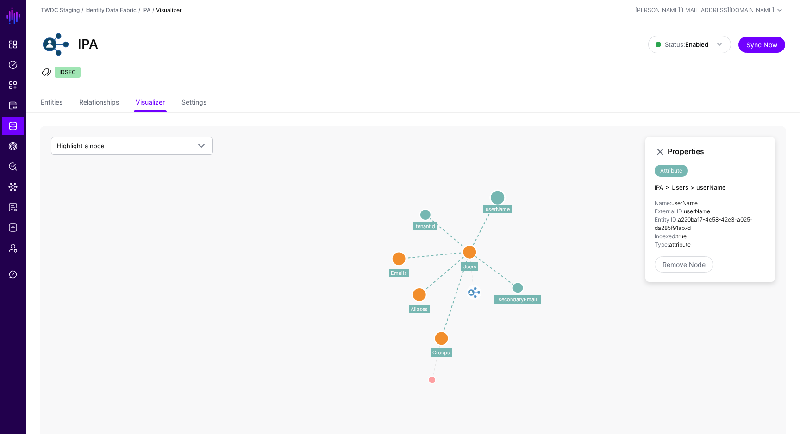
click at [500, 194] on circle at bounding box center [497, 197] width 15 height 15
click at [118, 102] on link "Relationships" at bounding box center [99, 103] width 40 height 18
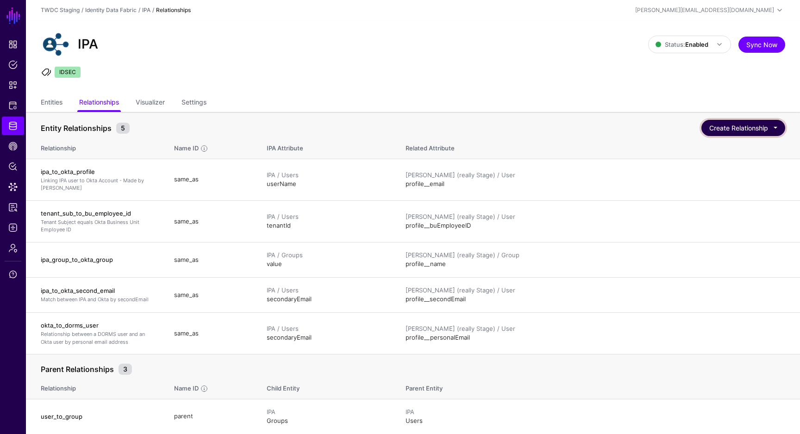
click at [778, 129] on button "Create Relationship" at bounding box center [743, 128] width 84 height 16
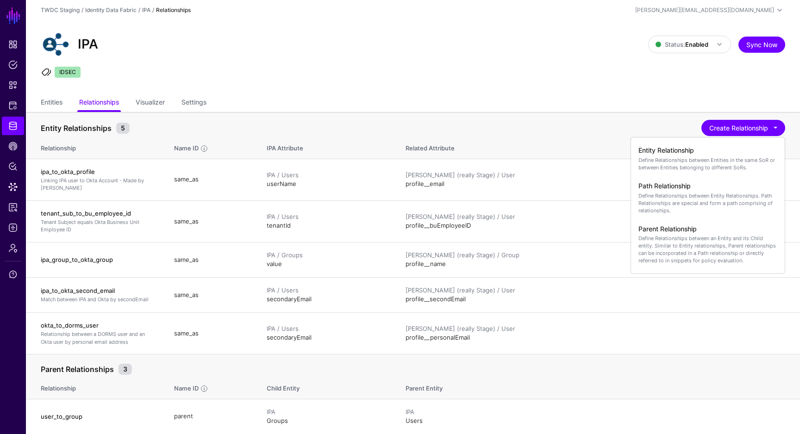
click at [570, 148] on th "Related Attribute" at bounding box center [597, 147] width 403 height 24
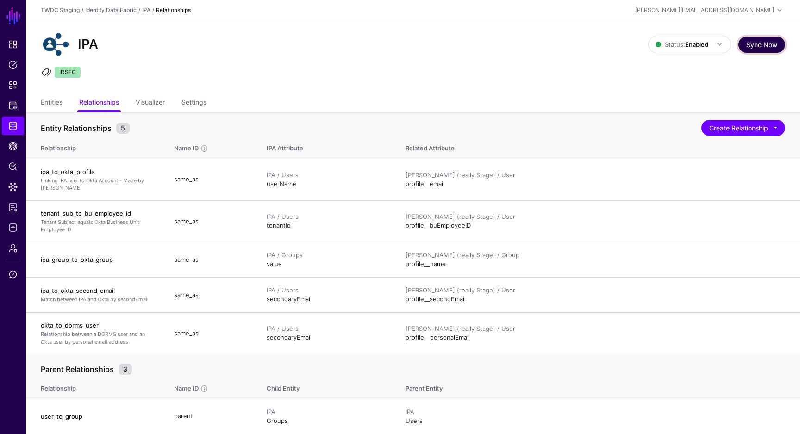
click at [756, 50] on button "Sync Now" at bounding box center [761, 45] width 47 height 16
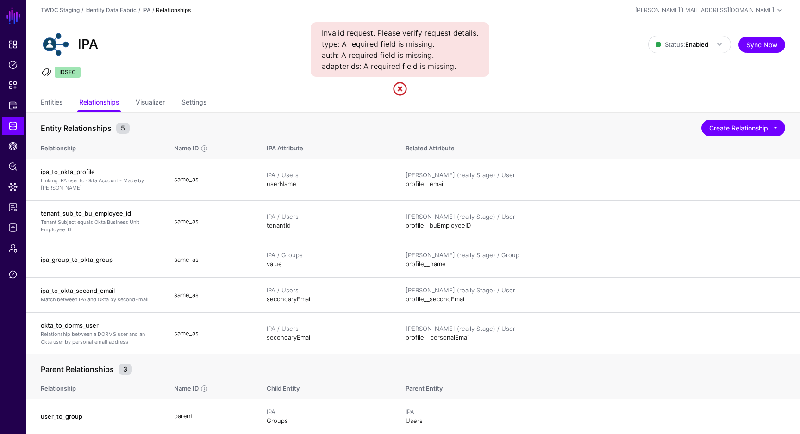
click at [401, 90] on link at bounding box center [399, 88] width 15 height 15
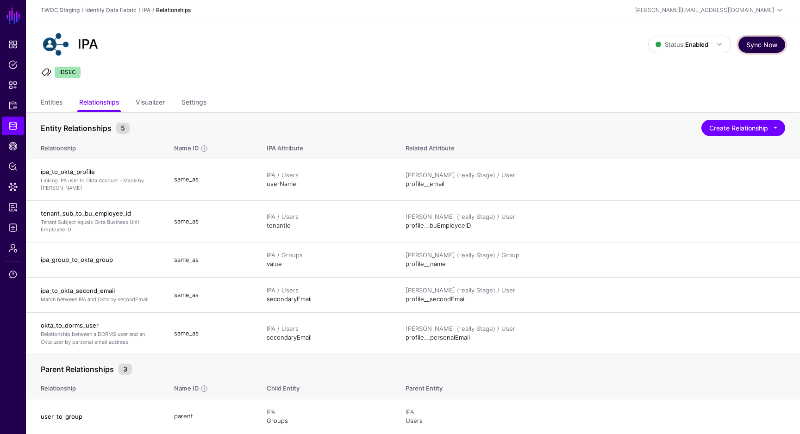
click at [763, 47] on button "Sync Now" at bounding box center [761, 45] width 47 height 16
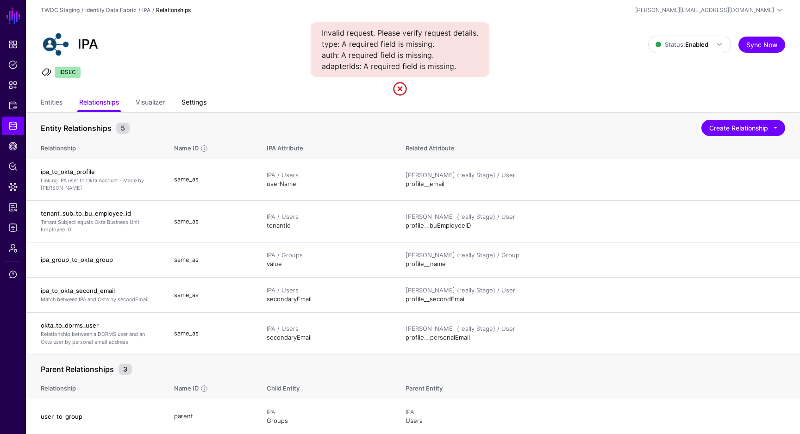
click at [200, 107] on link "Settings" at bounding box center [193, 103] width 25 height 18
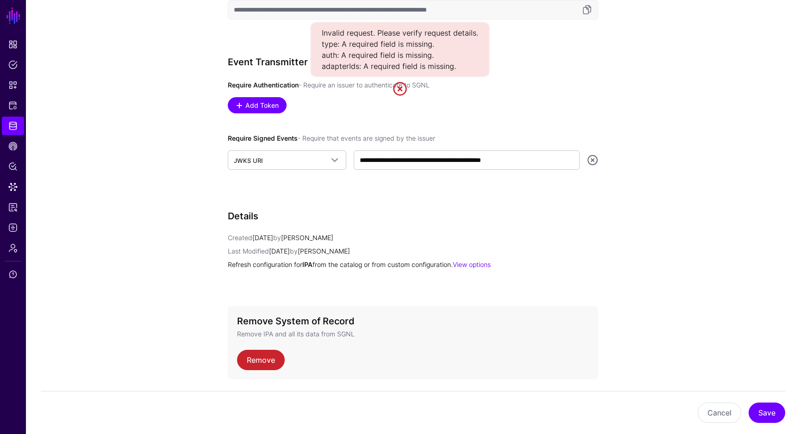
scroll to position [604, 0]
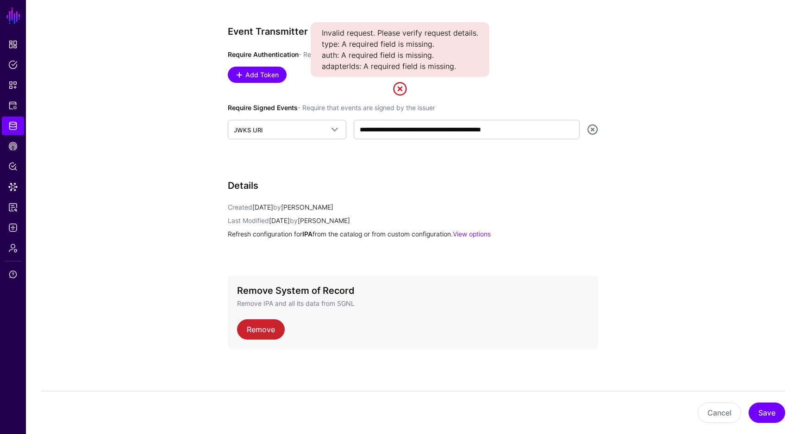
click at [332, 56] on div "Invalid request. Please verify request details. type: A required field is missi…" at bounding box center [399, 49] width 179 height 55
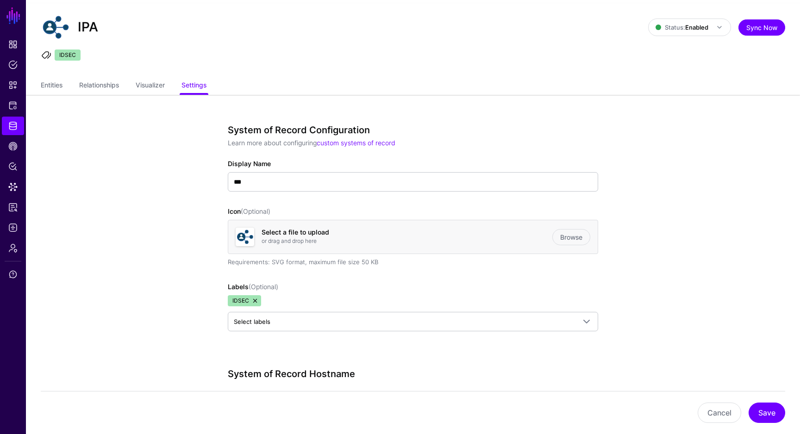
scroll to position [9, 0]
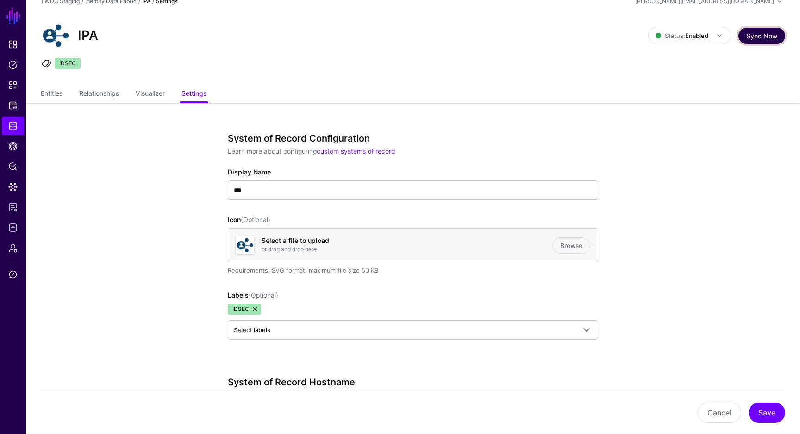
click at [746, 33] on button "Sync Now" at bounding box center [761, 36] width 47 height 16
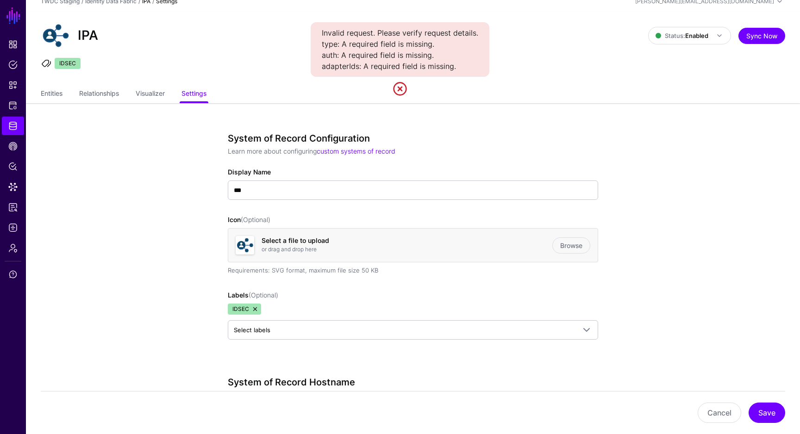
click at [399, 93] on link at bounding box center [399, 88] width 15 height 15
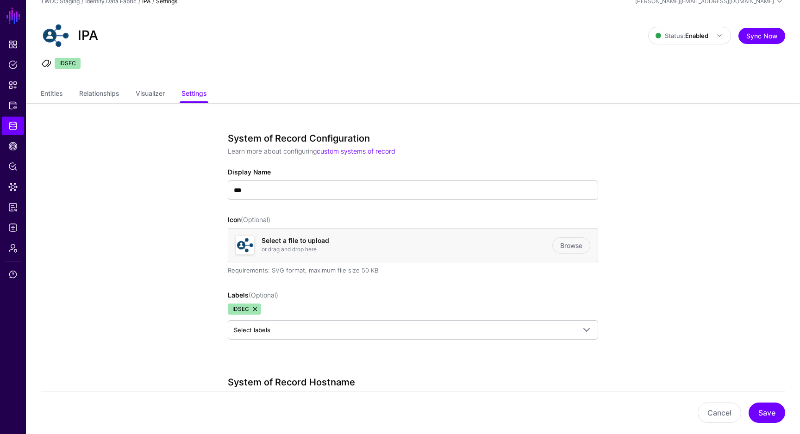
scroll to position [0, 0]
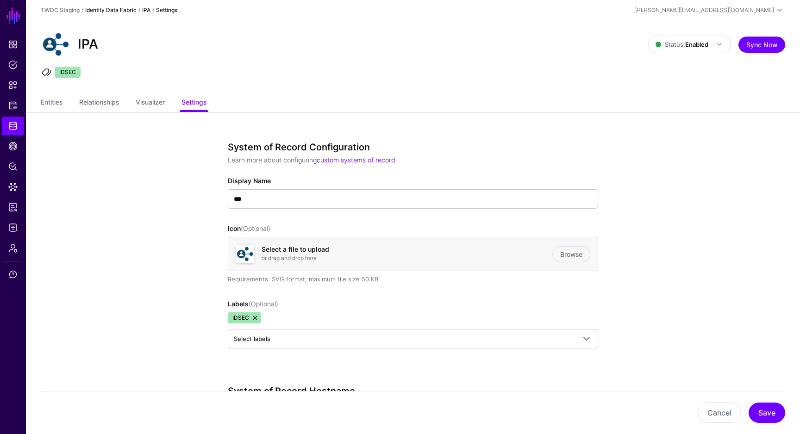
click at [126, 8] on link "Identity Data Fabric" at bounding box center [110, 9] width 51 height 7
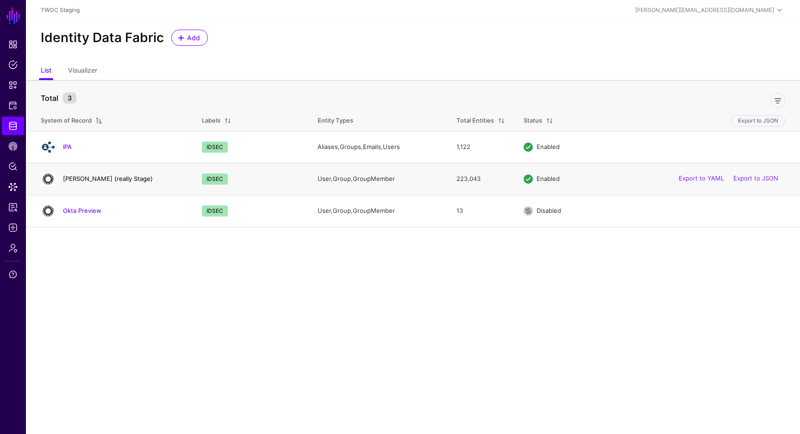
click at [108, 180] on link "[PERSON_NAME] (really Stage)" at bounding box center [108, 178] width 90 height 7
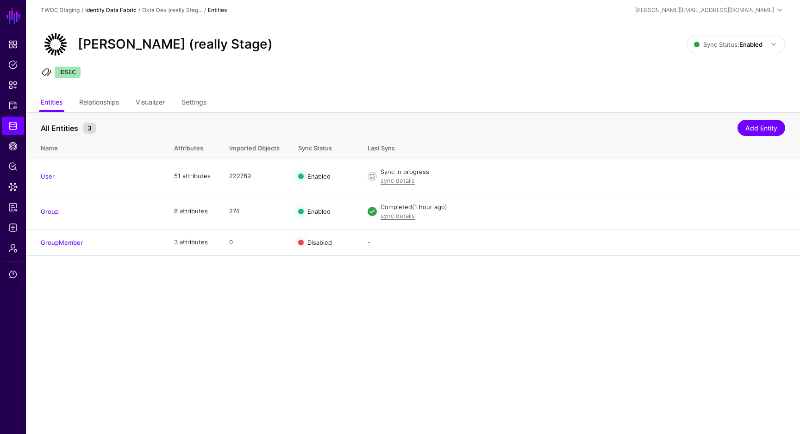
click at [115, 12] on link "Identity Data Fabric" at bounding box center [110, 9] width 51 height 7
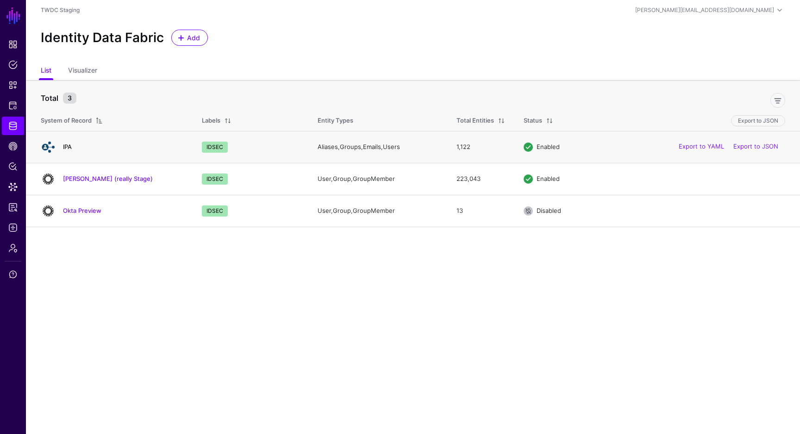
click at [69, 148] on link "IPA" at bounding box center [67, 146] width 9 height 7
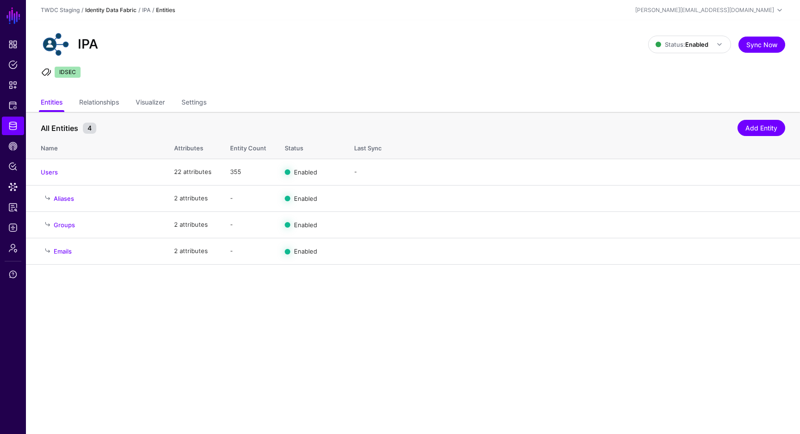
click at [110, 8] on link "Identity Data Fabric" at bounding box center [110, 9] width 51 height 7
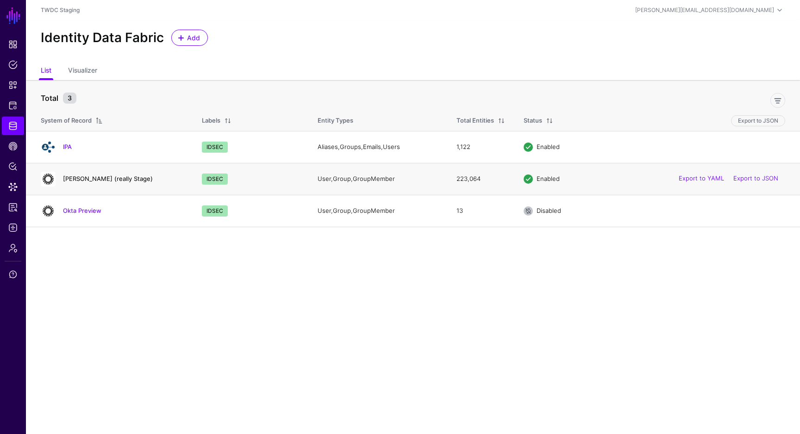
click at [88, 180] on link "Okta Dev (really Stage)" at bounding box center [108, 178] width 90 height 7
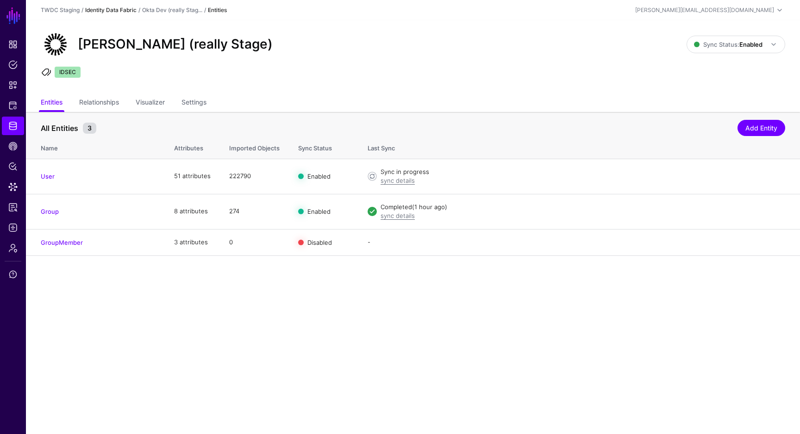
click at [118, 10] on link "Identity Data Fabric" at bounding box center [110, 9] width 51 height 7
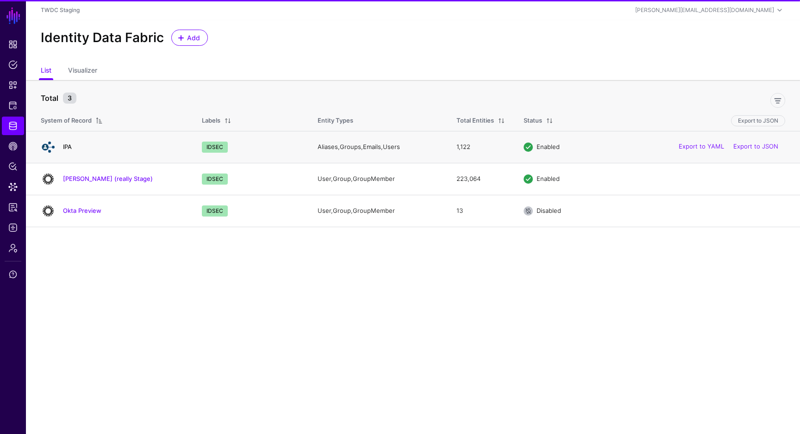
click at [68, 145] on link "IPA" at bounding box center [67, 146] width 9 height 7
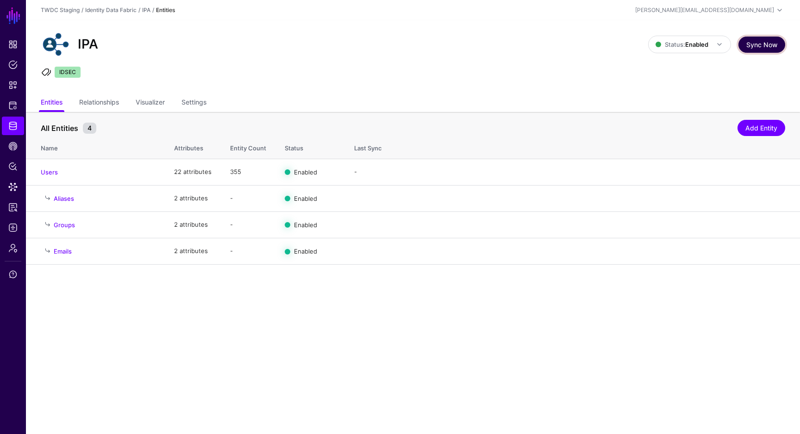
click at [763, 42] on button "Sync Now" at bounding box center [761, 45] width 47 height 16
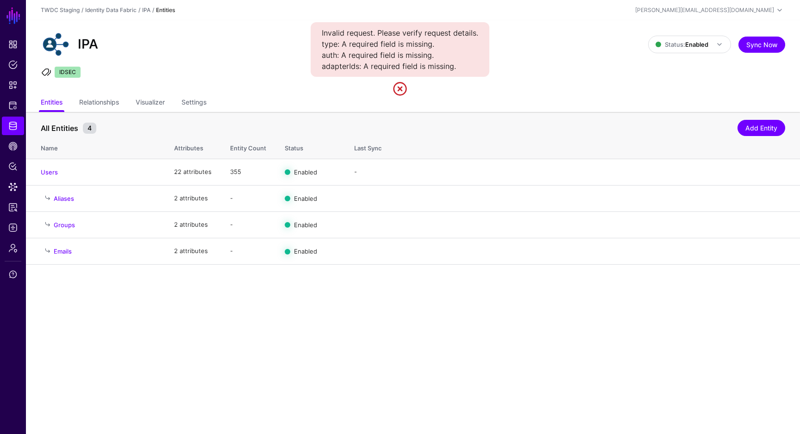
click at [350, 67] on div "Invalid request. Please verify request details. type: A required field is missi…" at bounding box center [399, 49] width 179 height 55
copy div "adapterIds"
click at [210, 103] on ul "Entities Relationships Visualizer Settings" at bounding box center [413, 103] width 744 height 18
click at [206, 103] on link "Settings" at bounding box center [193, 103] width 25 height 18
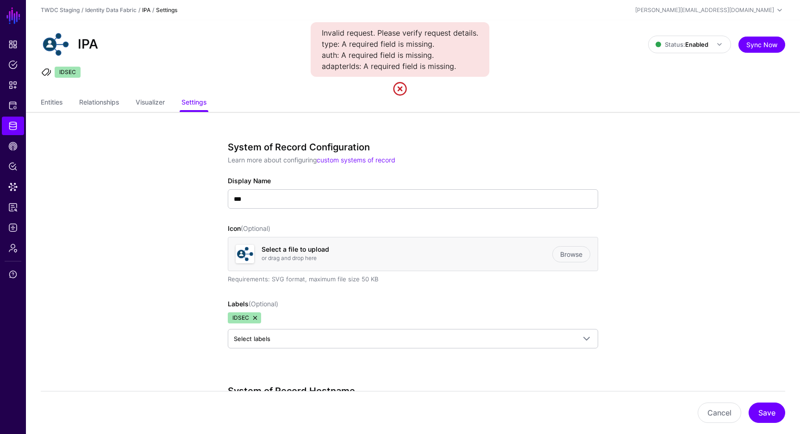
click at [403, 90] on link at bounding box center [399, 88] width 15 height 15
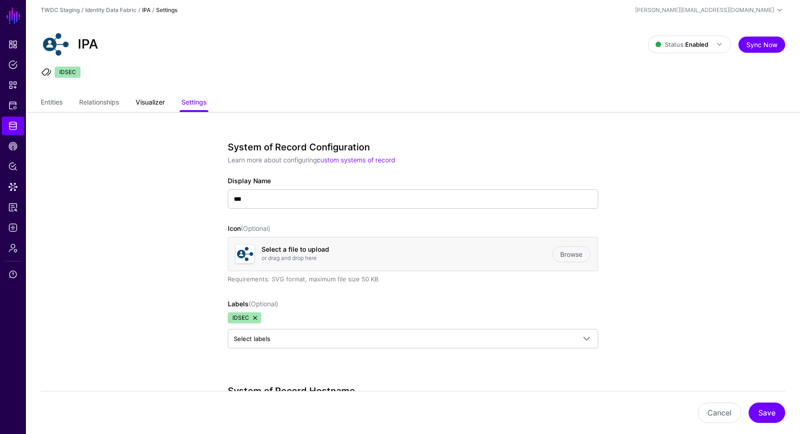
click at [162, 98] on link "Visualizer" at bounding box center [150, 103] width 29 height 18
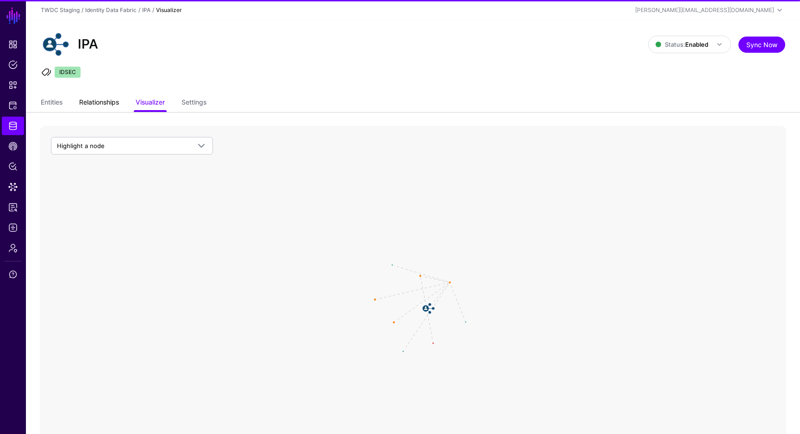
click at [106, 105] on link "Relationships" at bounding box center [99, 103] width 40 height 18
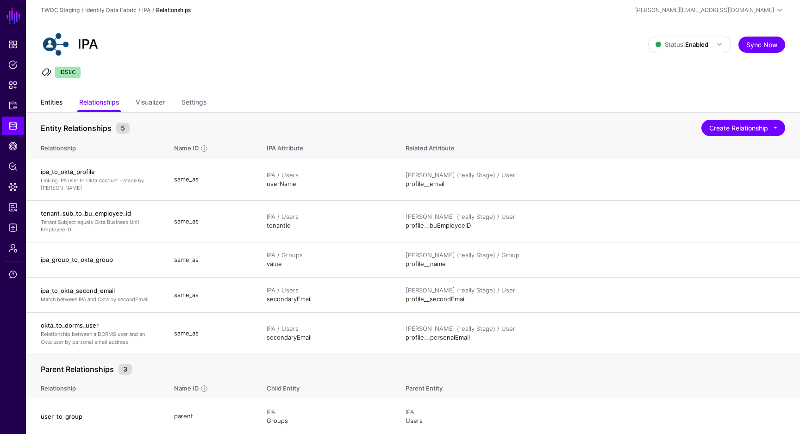
click at [58, 99] on link "Entities" at bounding box center [52, 103] width 22 height 18
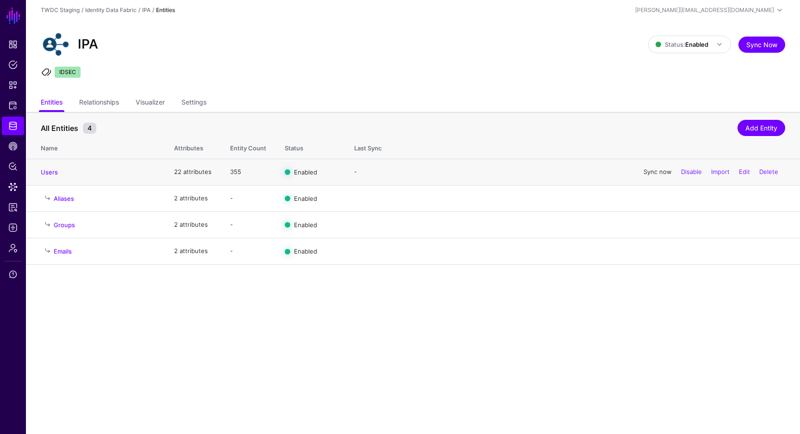
click at [657, 172] on link "Sync now" at bounding box center [657, 171] width 28 height 7
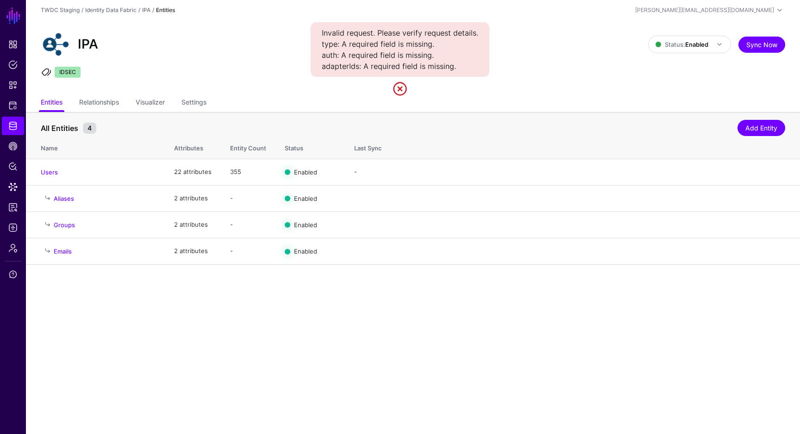
click at [402, 88] on link at bounding box center [399, 88] width 15 height 15
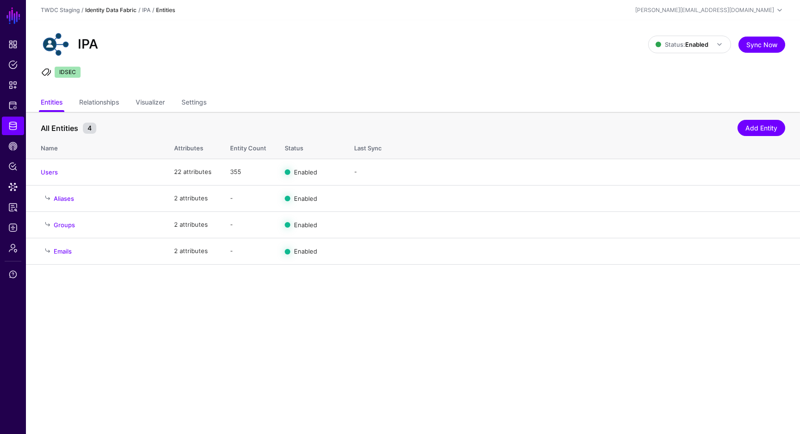
click at [123, 11] on link "Identity Data Fabric" at bounding box center [110, 9] width 51 height 7
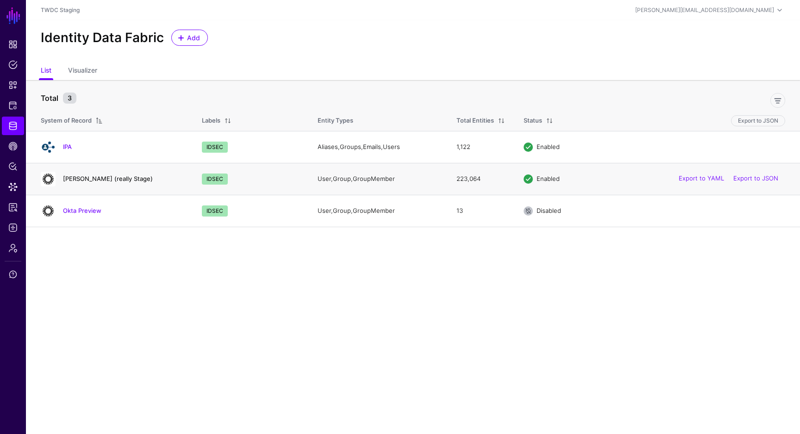
click at [100, 181] on link "[PERSON_NAME] (really Stage)" at bounding box center [108, 178] width 90 height 7
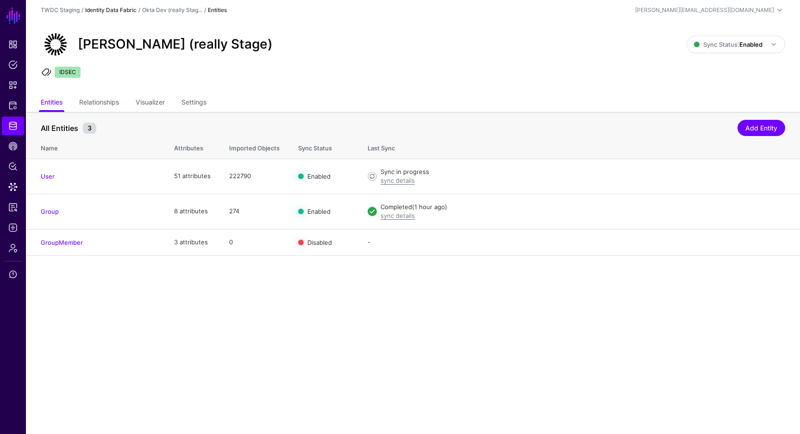
click at [126, 6] on link "Identity Data Fabric" at bounding box center [110, 9] width 51 height 7
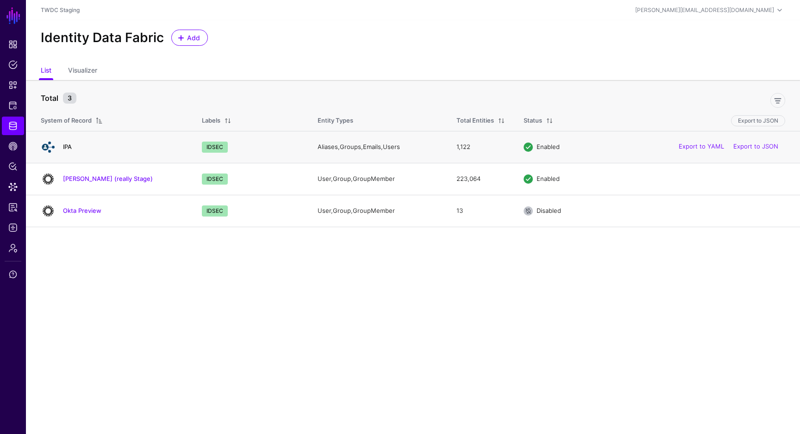
click at [70, 147] on link "IPA" at bounding box center [67, 146] width 9 height 7
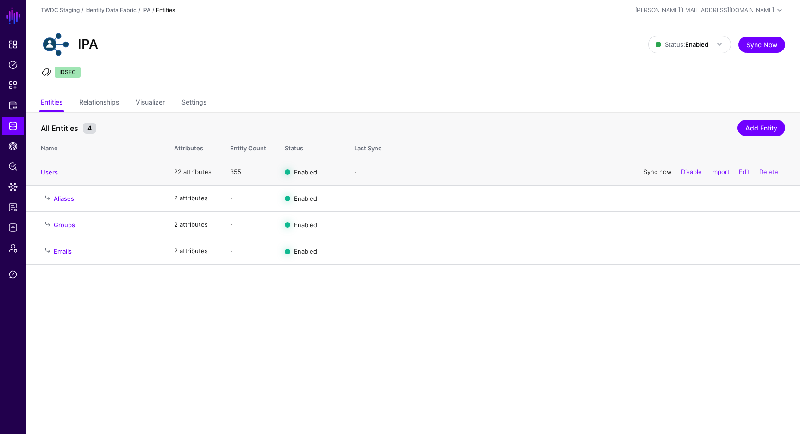
click at [644, 173] on link "Sync now" at bounding box center [657, 171] width 28 height 7
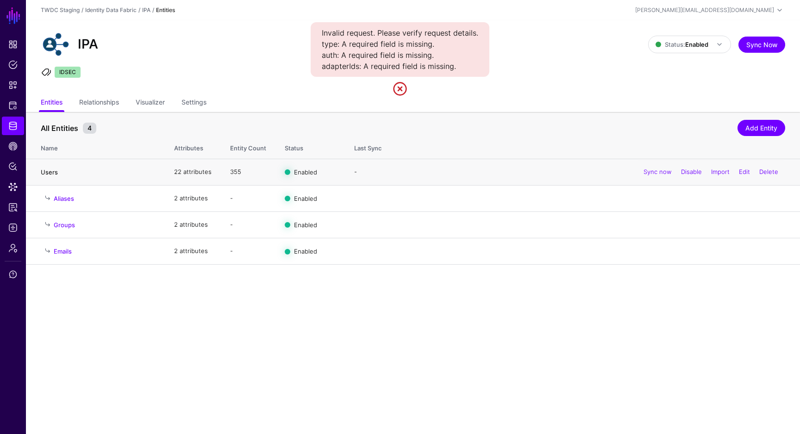
click at [51, 171] on link "Users" at bounding box center [49, 171] width 17 height 7
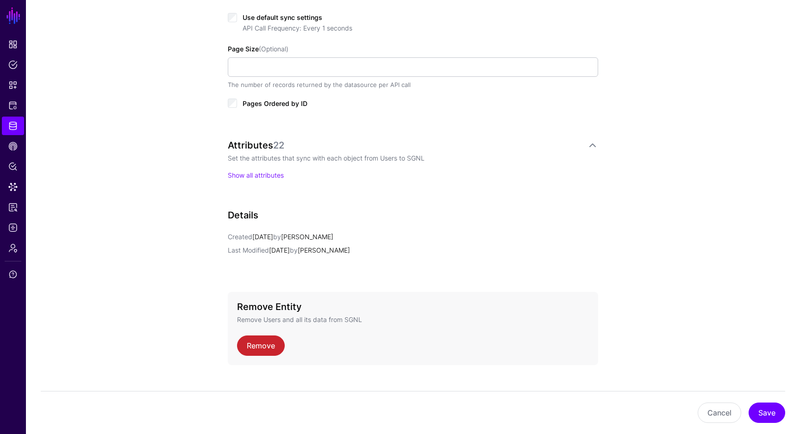
scroll to position [569, 0]
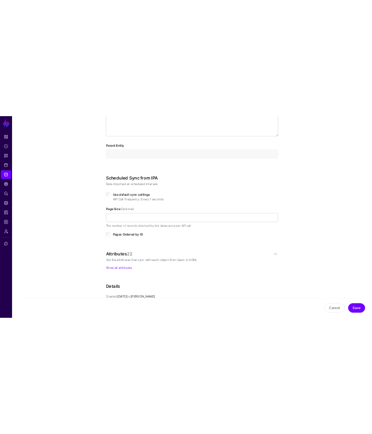
scroll to position [0, 0]
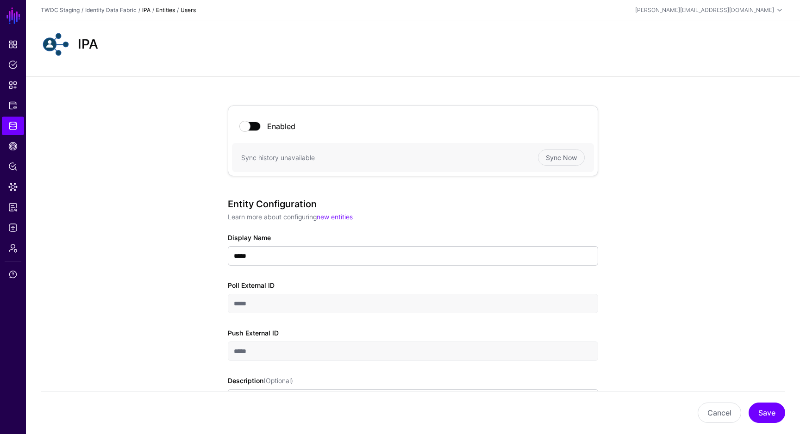
click at [144, 9] on link "IPA" at bounding box center [146, 9] width 8 height 7
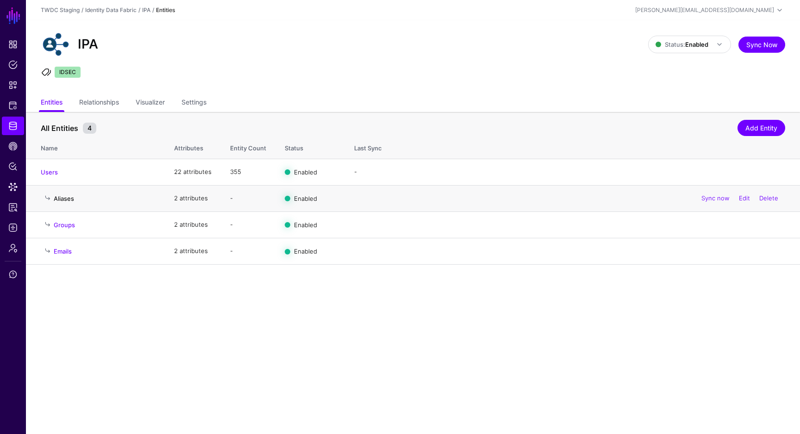
click at [60, 198] on link "Aliases" at bounding box center [64, 198] width 20 height 7
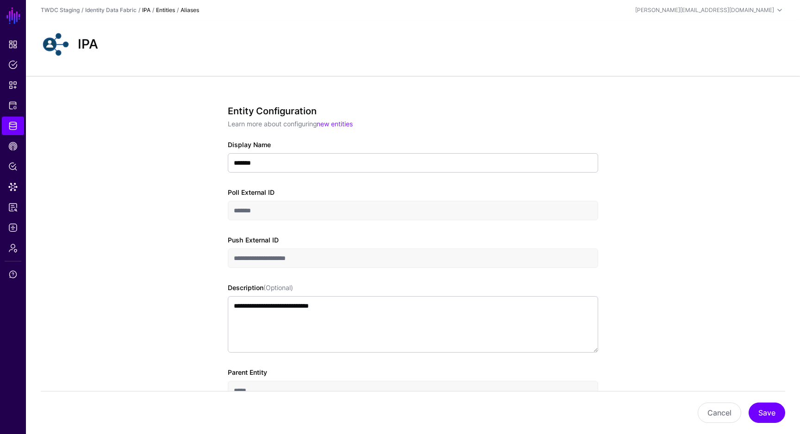
click at [148, 9] on link "IPA" at bounding box center [146, 9] width 8 height 7
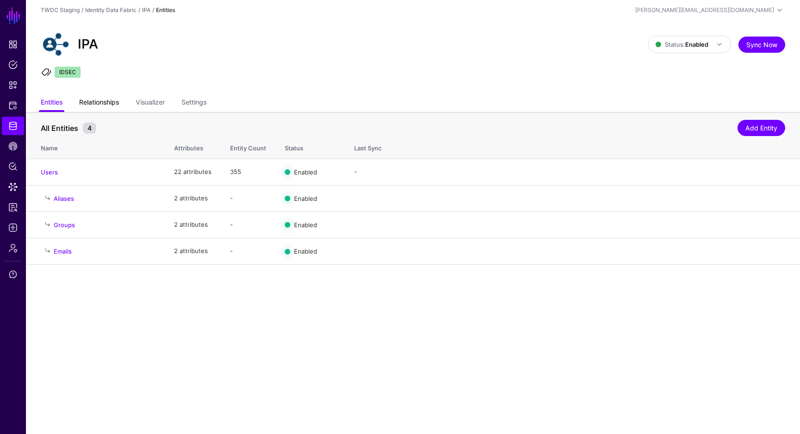
click at [110, 104] on link "Relationships" at bounding box center [99, 103] width 40 height 18
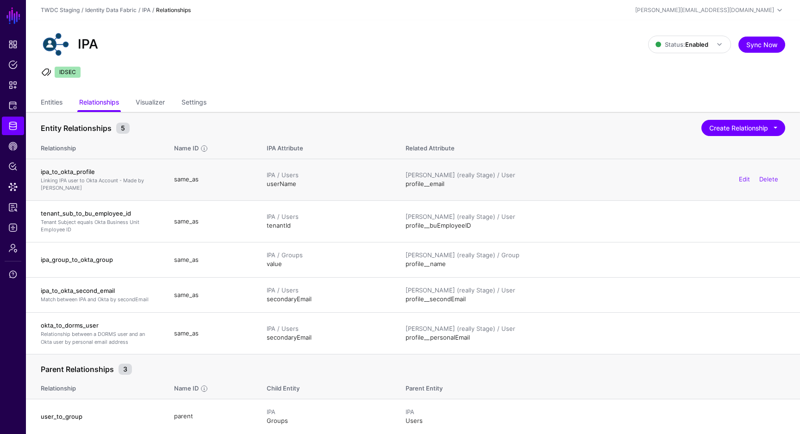
click at [77, 173] on h4 "ipa_to_okta_profile" at bounding box center [98, 171] width 115 height 8
click at [738, 180] on div "Edit Delete" at bounding box center [758, 179] width 53 height 23
click at [740, 180] on link "Edit" at bounding box center [743, 178] width 11 height 7
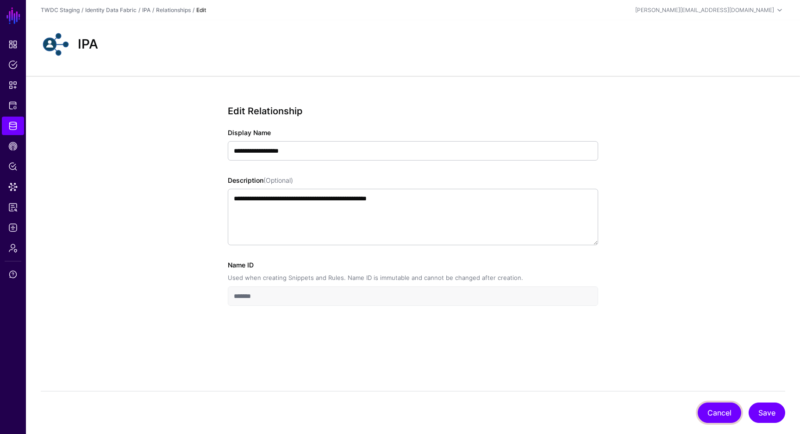
click at [715, 412] on button "Cancel" at bounding box center [718, 413] width 43 height 20
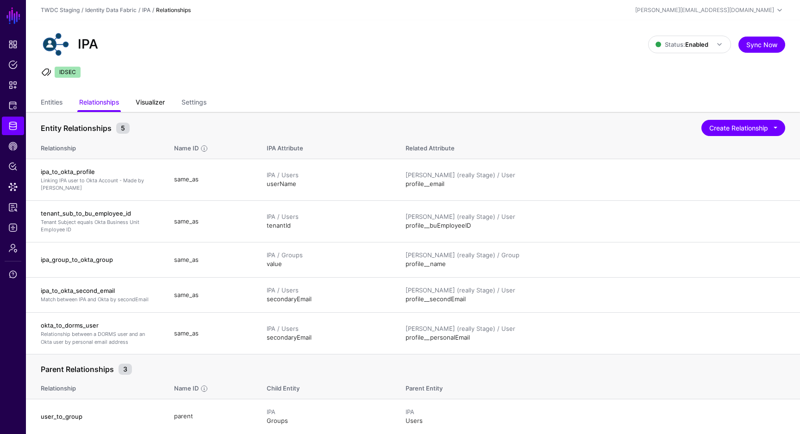
click at [158, 108] on link "Visualizer" at bounding box center [150, 103] width 29 height 18
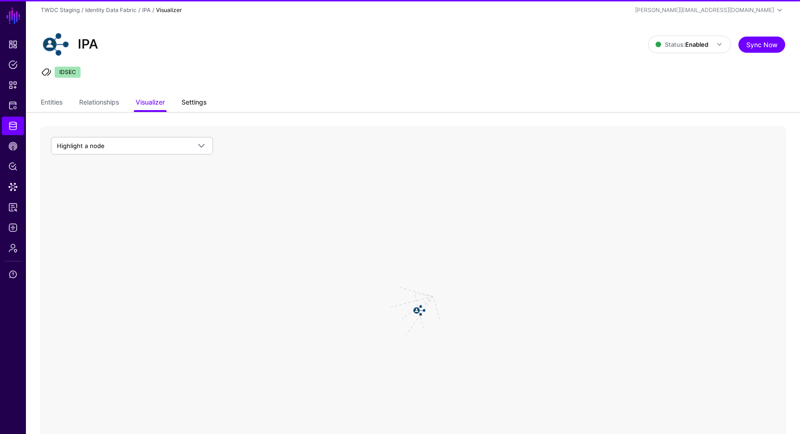
click at [187, 104] on link "Settings" at bounding box center [193, 103] width 25 height 18
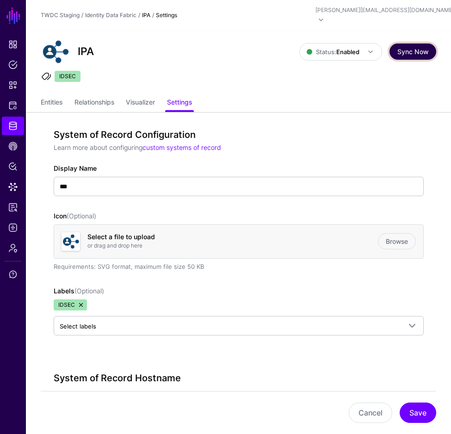
click at [371, 43] on button "Sync Now" at bounding box center [413, 51] width 47 height 16
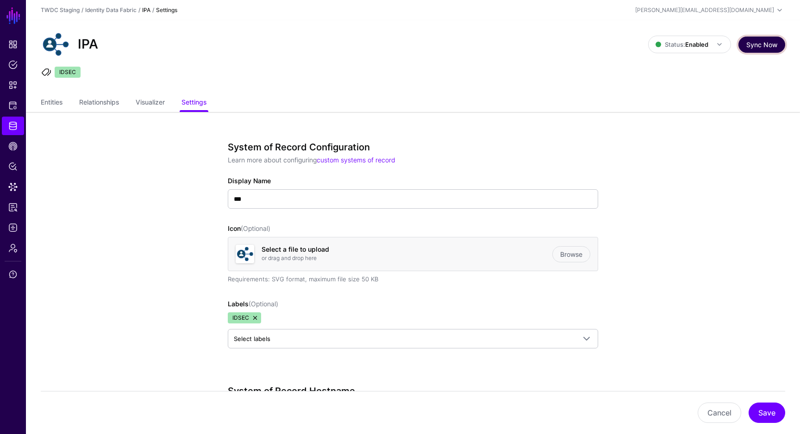
click at [371, 45] on button "Sync Now" at bounding box center [761, 45] width 47 height 16
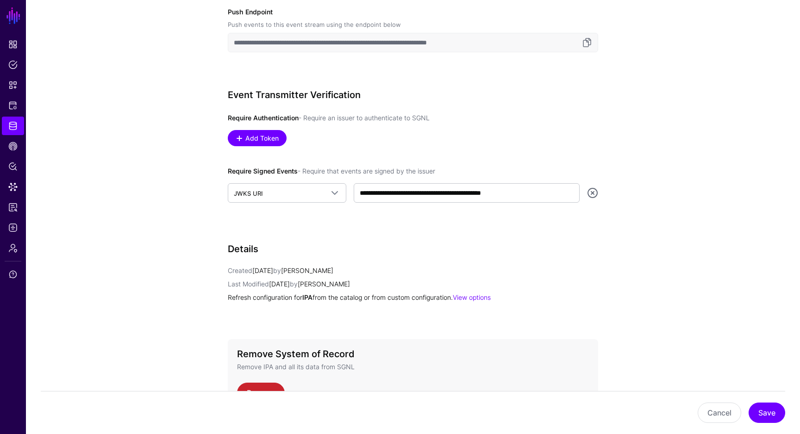
scroll to position [595, 0]
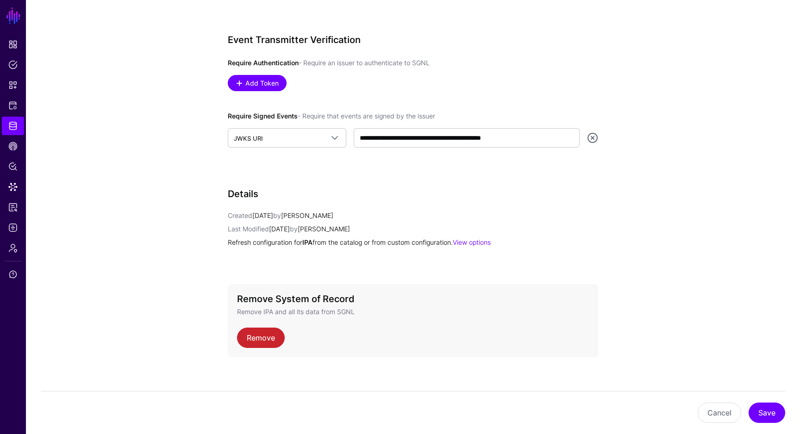
drag, startPoint x: 360, startPoint y: 218, endPoint x: 308, endPoint y: 218, distance: 52.3
click at [308, 218] on p "Created [DATE] by [PERSON_NAME]" at bounding box center [413, 216] width 370 height 10
copy app-identifier "[PERSON_NAME]"
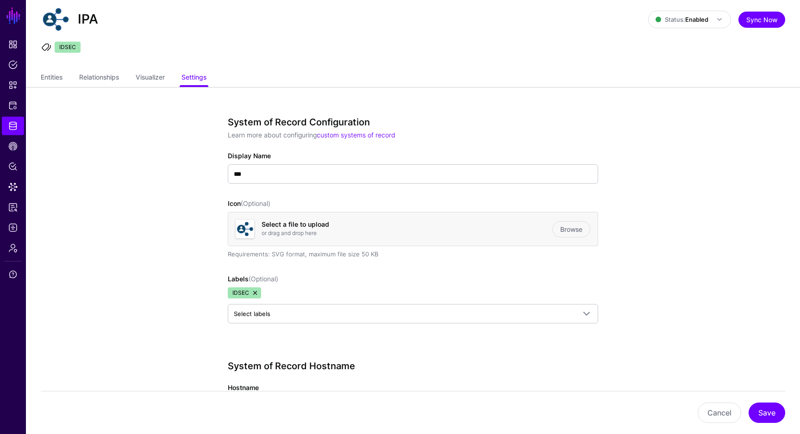
scroll to position [0, 0]
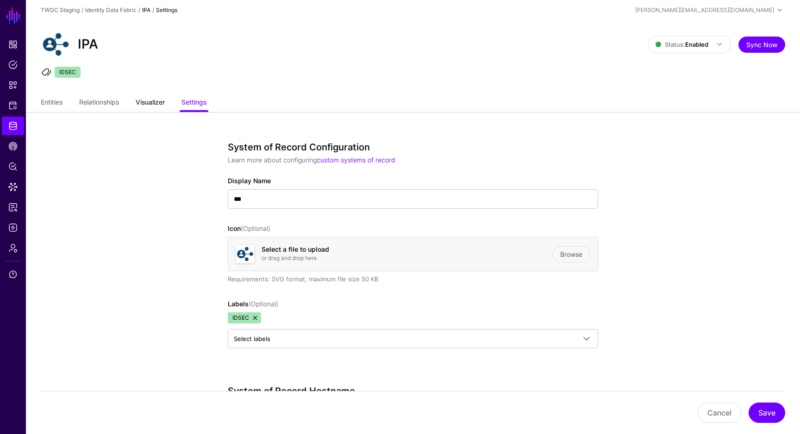
click at [161, 103] on link "Visualizer" at bounding box center [150, 103] width 29 height 18
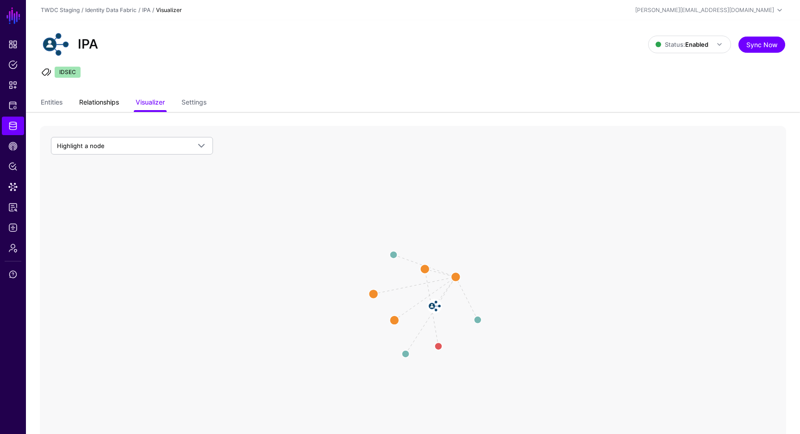
click at [112, 105] on link "Relationships" at bounding box center [99, 103] width 40 height 18
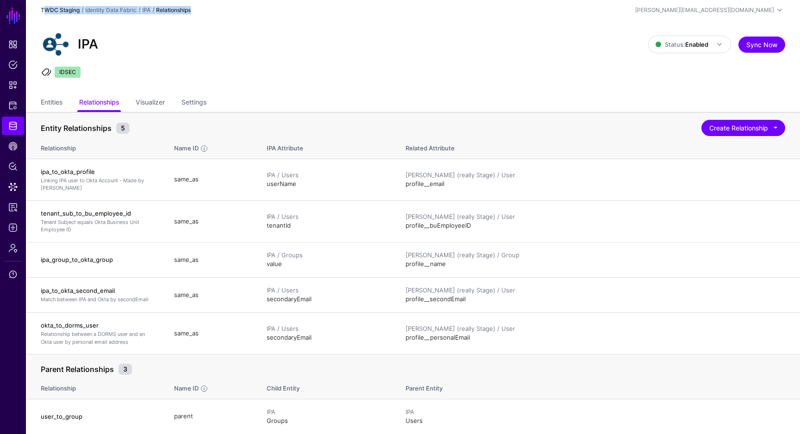
drag, startPoint x: 198, startPoint y: 10, endPoint x: 43, endPoint y: 12, distance: 155.0
click at [43, 12] on div "TWDC Staging / Identity Data Fabric / IPA / Relationships" at bounding box center [289, 10] width 496 height 8
copy div "WDC Staging / Identity Data Fabric / IPA / Relationships"
click at [371, 48] on button "Sync Now" at bounding box center [761, 45] width 47 height 16
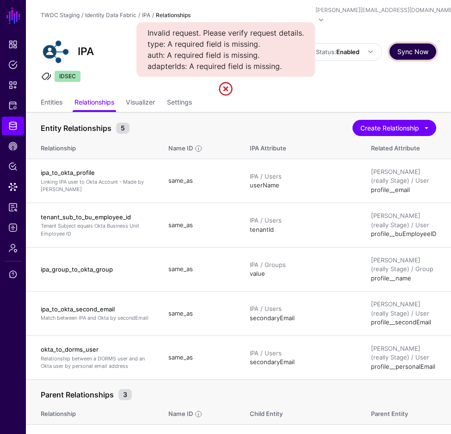
click at [371, 45] on button "Sync Now" at bounding box center [413, 51] width 47 height 16
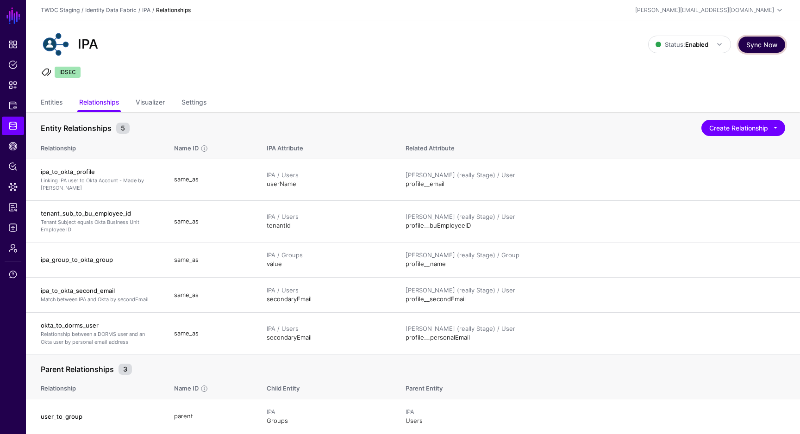
click at [371, 43] on button "Sync Now" at bounding box center [761, 45] width 47 height 16
click at [371, 38] on button "Sync Now" at bounding box center [761, 45] width 47 height 16
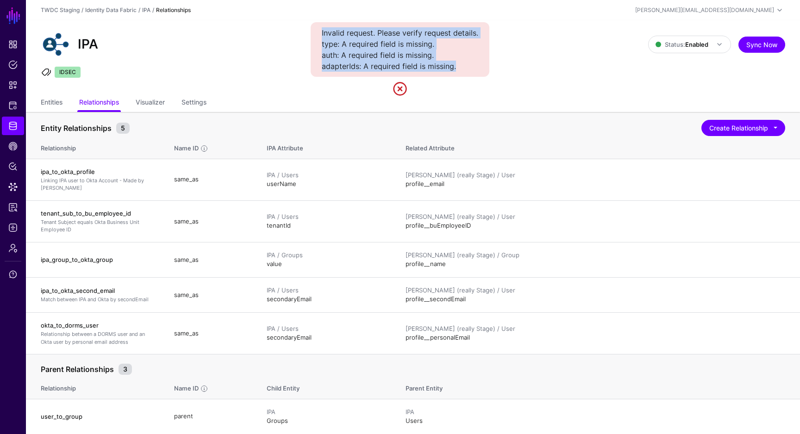
drag, startPoint x: 469, startPoint y: 68, endPoint x: 316, endPoint y: 34, distance: 156.1
click at [316, 34] on div "Invalid request. Please verify request details. type: A required field is missi…" at bounding box center [399, 49] width 179 height 55
copy div "Invalid request. Please verify request details. type: A required field is missi…"
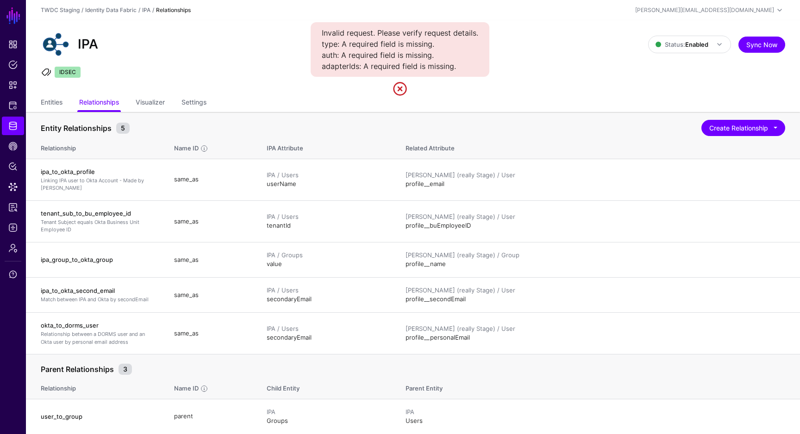
click at [371, 74] on ul "IDSEC" at bounding box center [412, 74] width 747 height 14
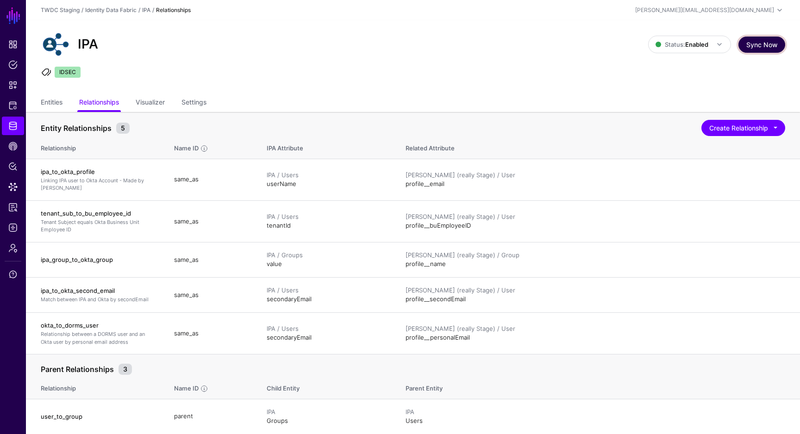
click at [371, 43] on button "Sync Now" at bounding box center [761, 45] width 47 height 16
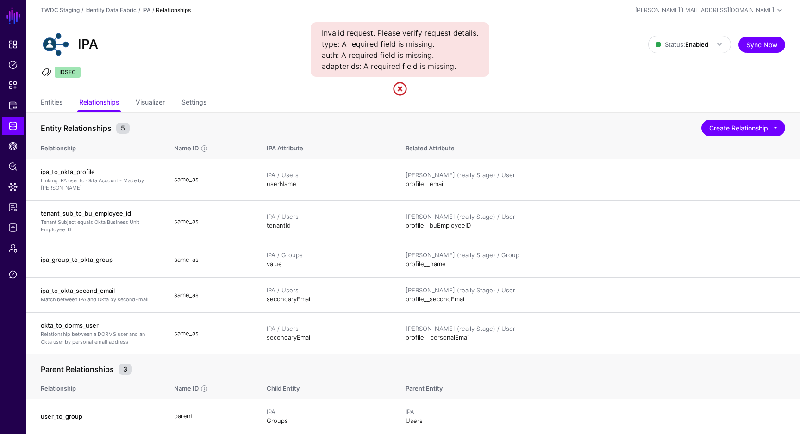
click at [350, 66] on div "Invalid request. Please verify request details. type: A required field is missi…" at bounding box center [399, 49] width 179 height 55
copy div "adapterIds"
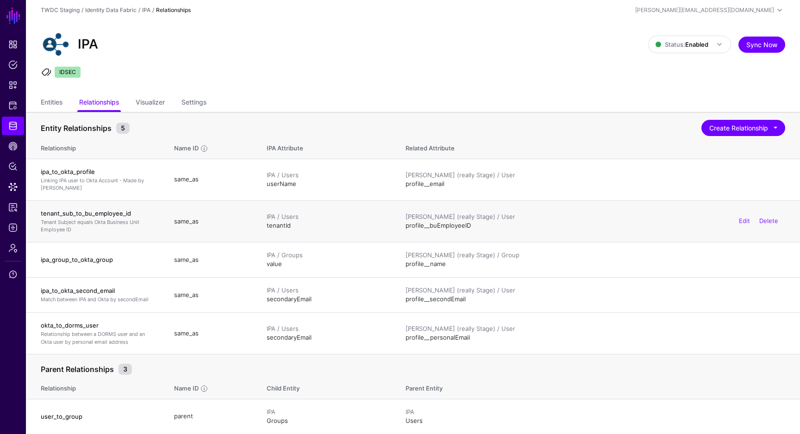
scroll to position [70, 0]
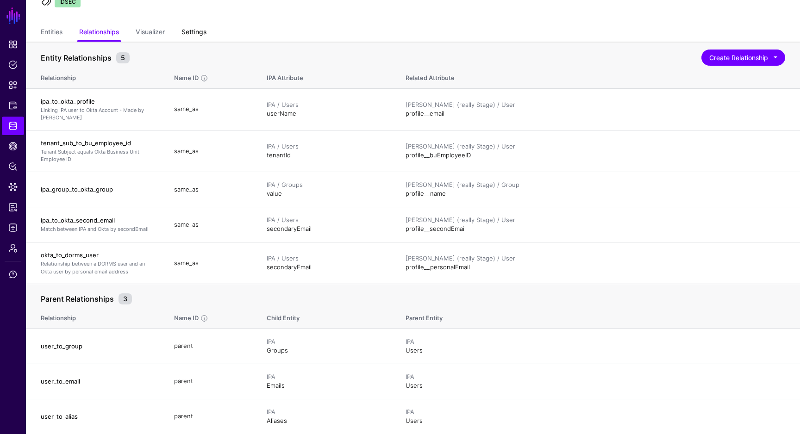
click at [194, 28] on link "Settings" at bounding box center [193, 33] width 25 height 18
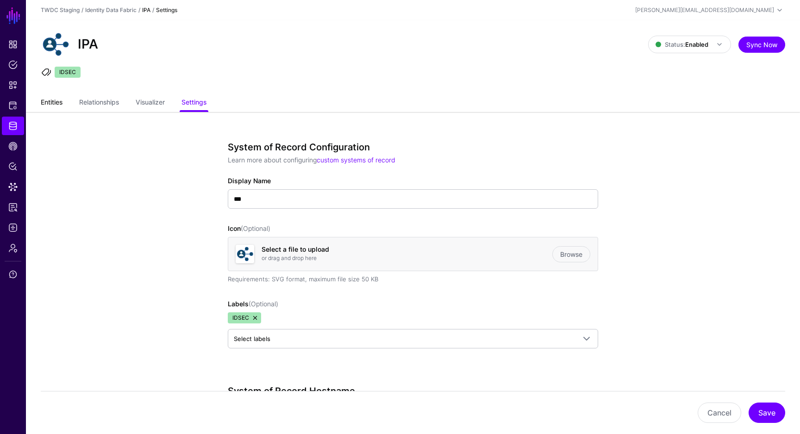
click at [50, 104] on link "Entities" at bounding box center [52, 103] width 22 height 18
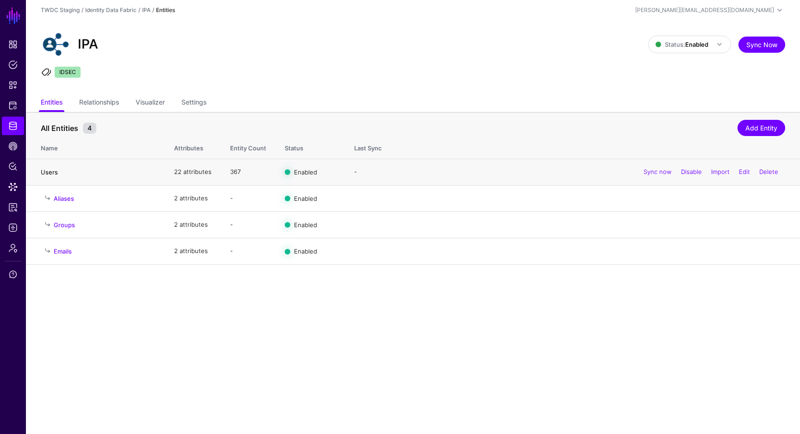
click at [53, 172] on link "Users" at bounding box center [49, 171] width 17 height 7
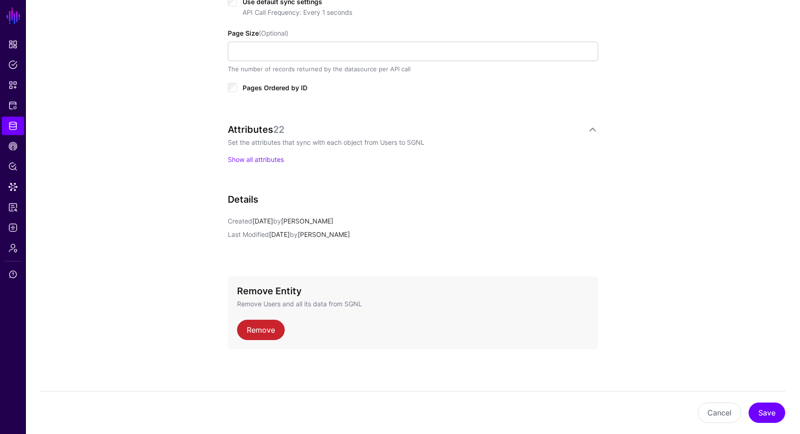
scroll to position [547, 0]
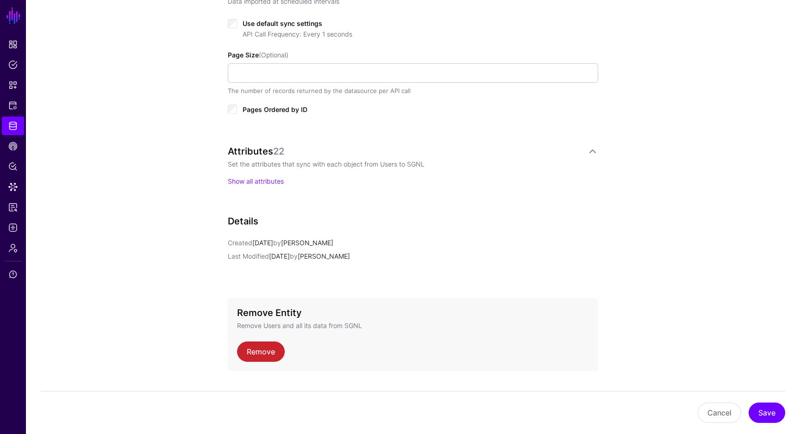
drag, startPoint x: 366, startPoint y: 242, endPoint x: 307, endPoint y: 244, distance: 59.2
click at [307, 244] on p "Created [DATE] by [PERSON_NAME]" at bounding box center [413, 243] width 370 height 10
copy app-identifier "[PERSON_NAME]"
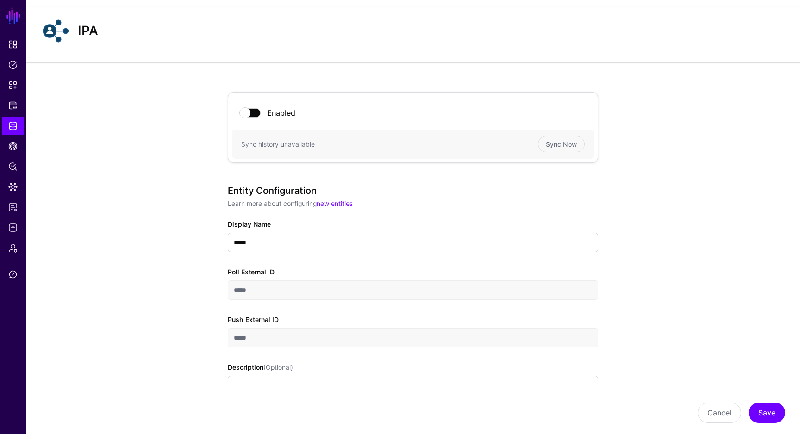
scroll to position [0, 0]
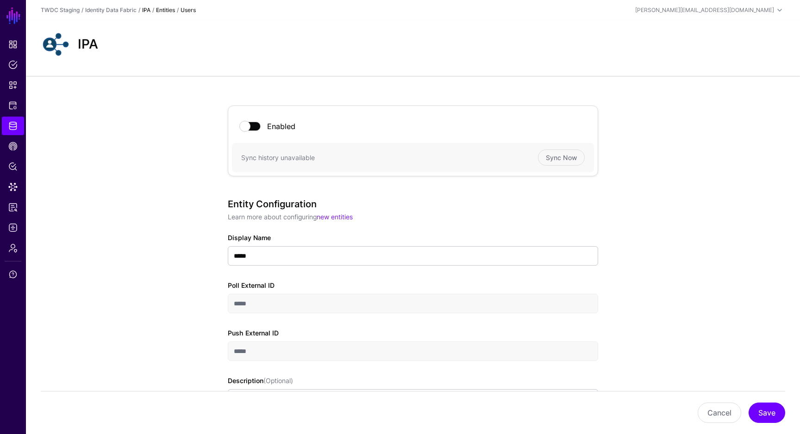
click at [148, 10] on link "IPA" at bounding box center [146, 9] width 8 height 7
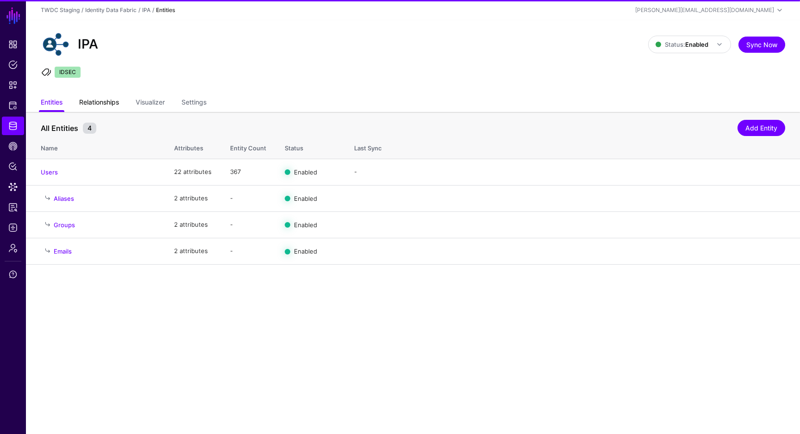
click at [113, 102] on link "Relationships" at bounding box center [99, 103] width 40 height 18
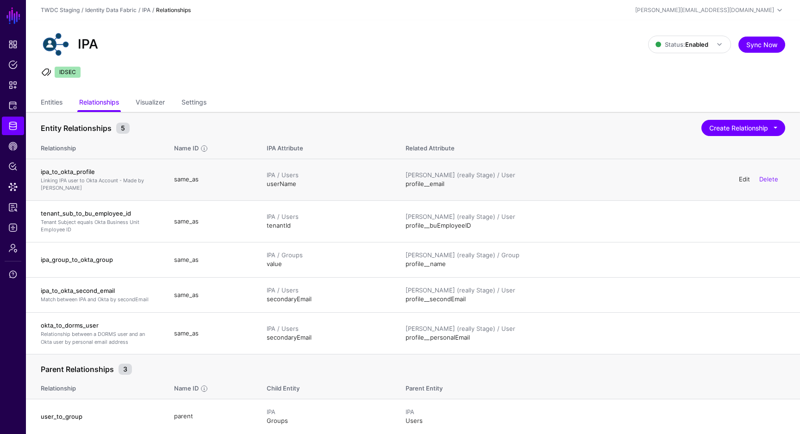
click at [371, 181] on link "Edit" at bounding box center [743, 178] width 11 height 7
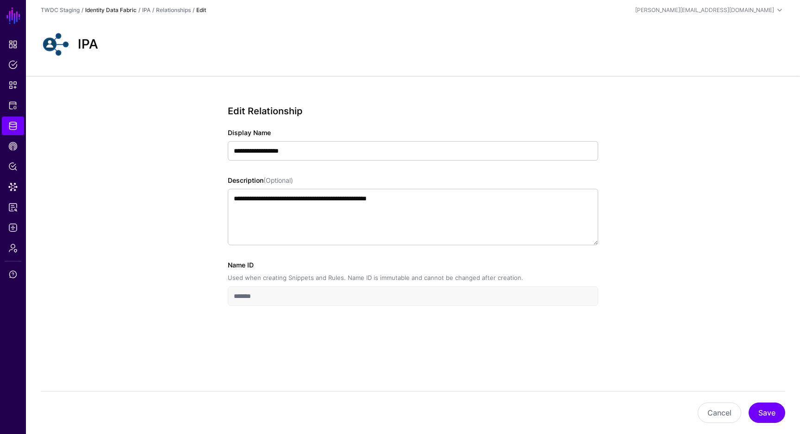
click at [123, 11] on link "Identity Data Fabric" at bounding box center [110, 9] width 51 height 7
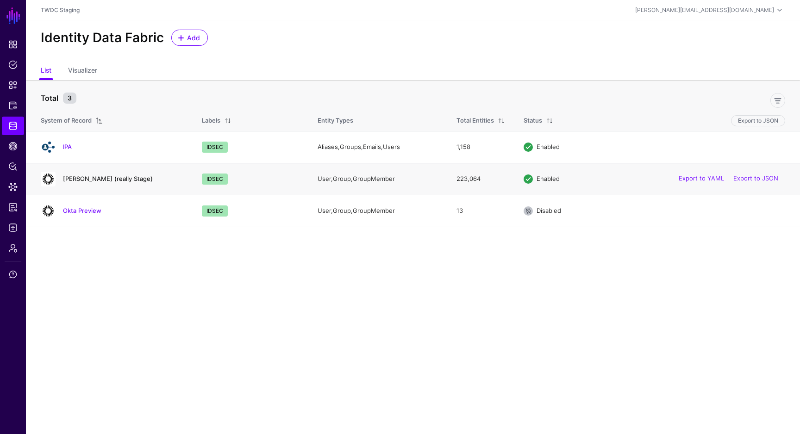
click at [100, 178] on link "[PERSON_NAME] (really Stage)" at bounding box center [108, 178] width 90 height 7
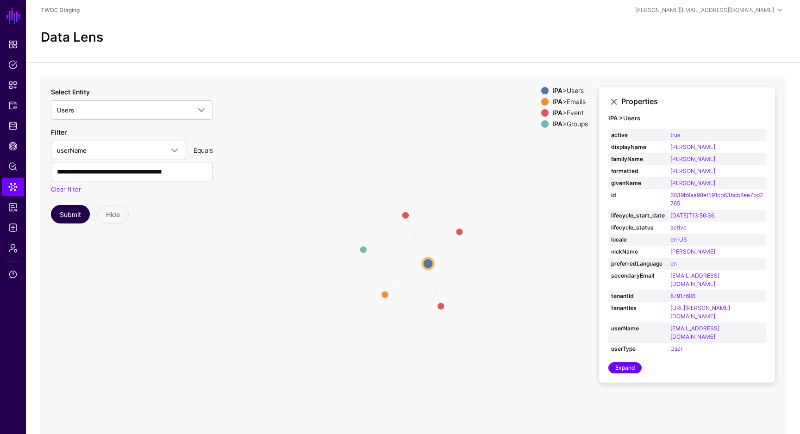
scroll to position [7, 0]
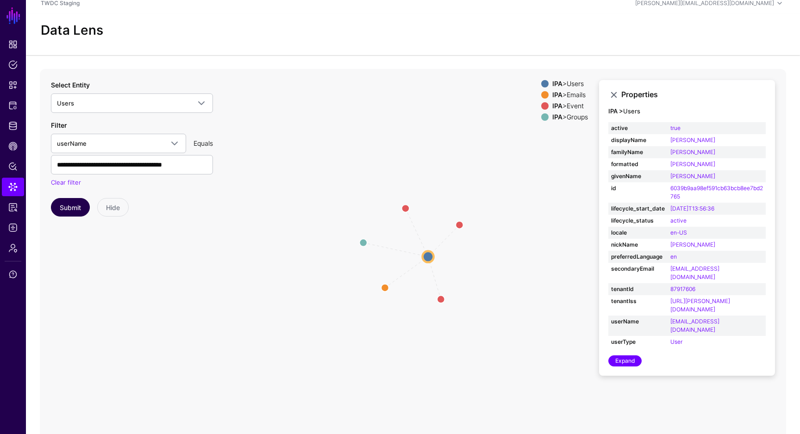
click at [75, 203] on button "Submit" at bounding box center [70, 207] width 39 height 19
click at [76, 205] on button "Submit" at bounding box center [70, 207] width 39 height 19
